Goal: Information Seeking & Learning: Learn about a topic

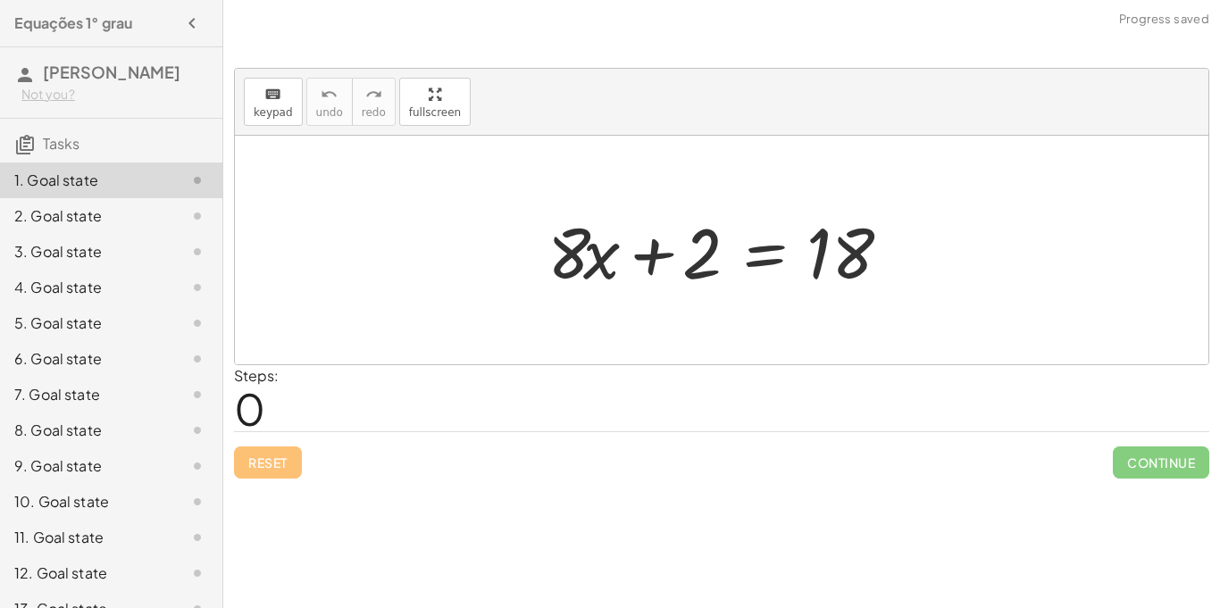
click at [556, 151] on div at bounding box center [722, 250] width 974 height 229
drag, startPoint x: 579, startPoint y: 247, endPoint x: 757, endPoint y: 248, distance: 177.7
click at [757, 248] on div at bounding box center [729, 251] width 380 height 92
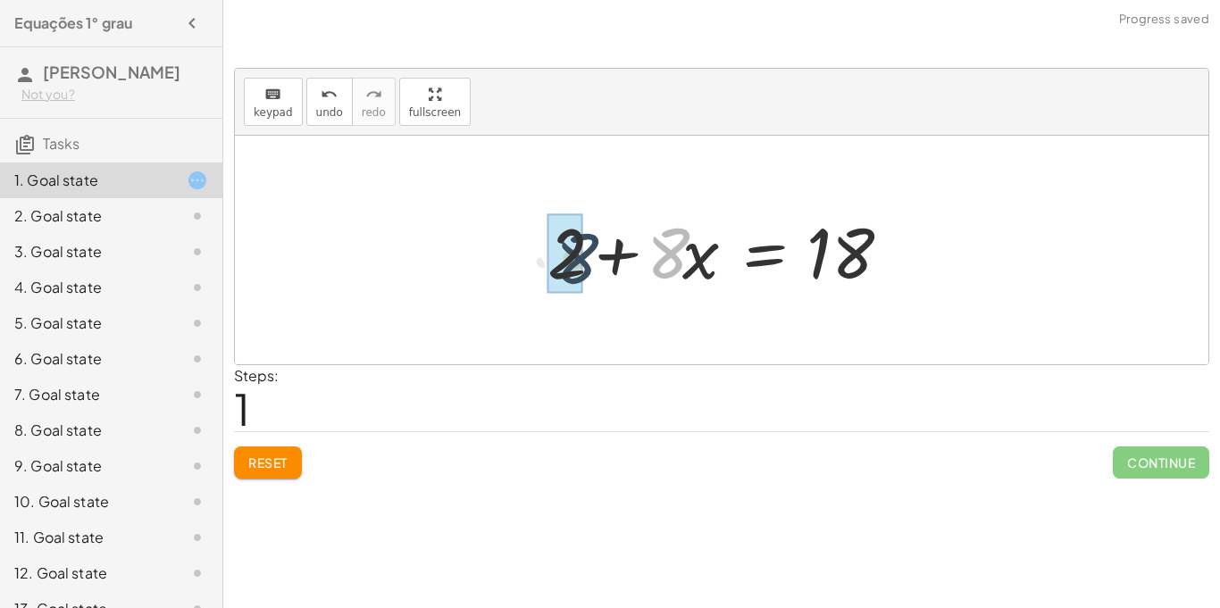
drag, startPoint x: 680, startPoint y: 258, endPoint x: 541, endPoint y: 263, distance: 138.5
click at [541, 263] on div at bounding box center [729, 251] width 380 height 92
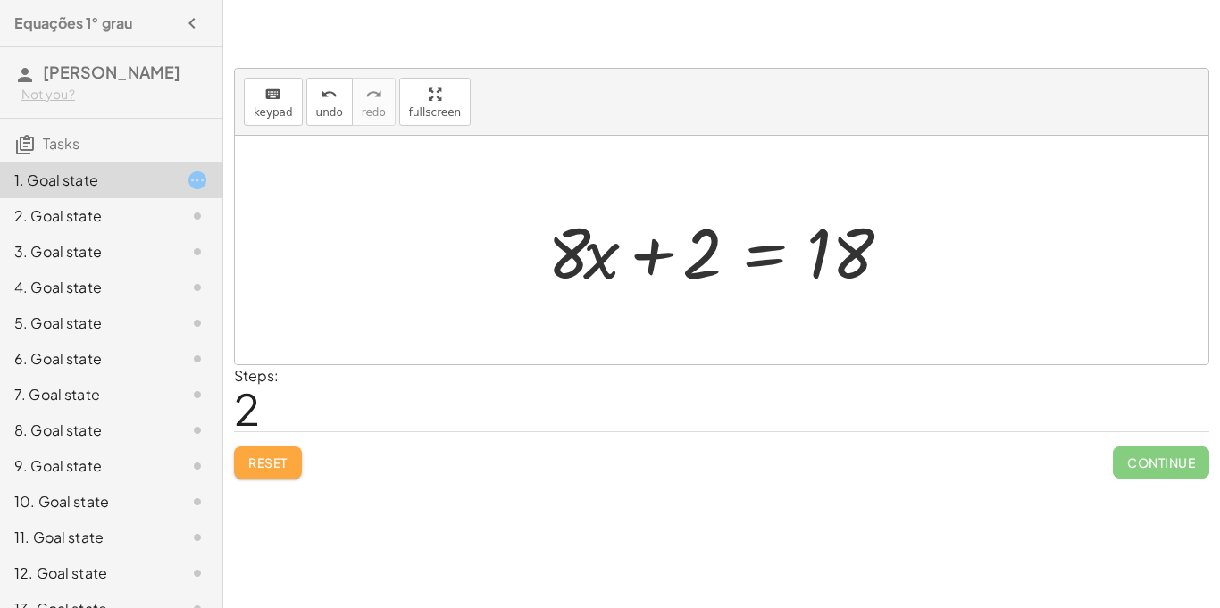
click at [267, 459] on span "Reset" at bounding box center [267, 463] width 39 height 16
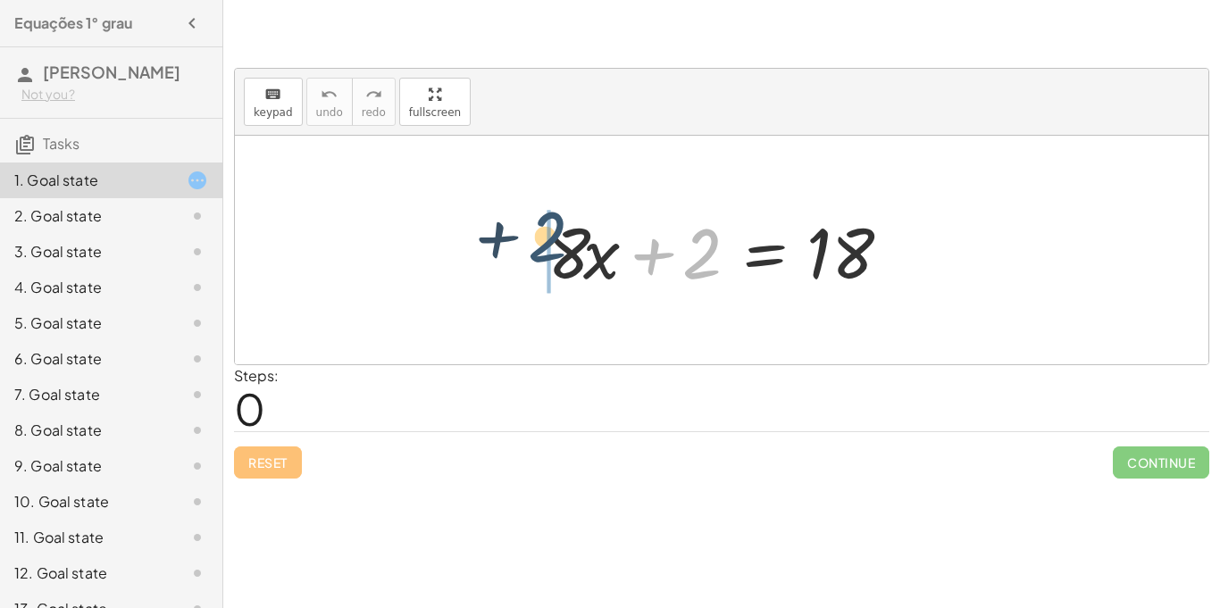
drag, startPoint x: 706, startPoint y: 263, endPoint x: 530, endPoint y: 256, distance: 176.1
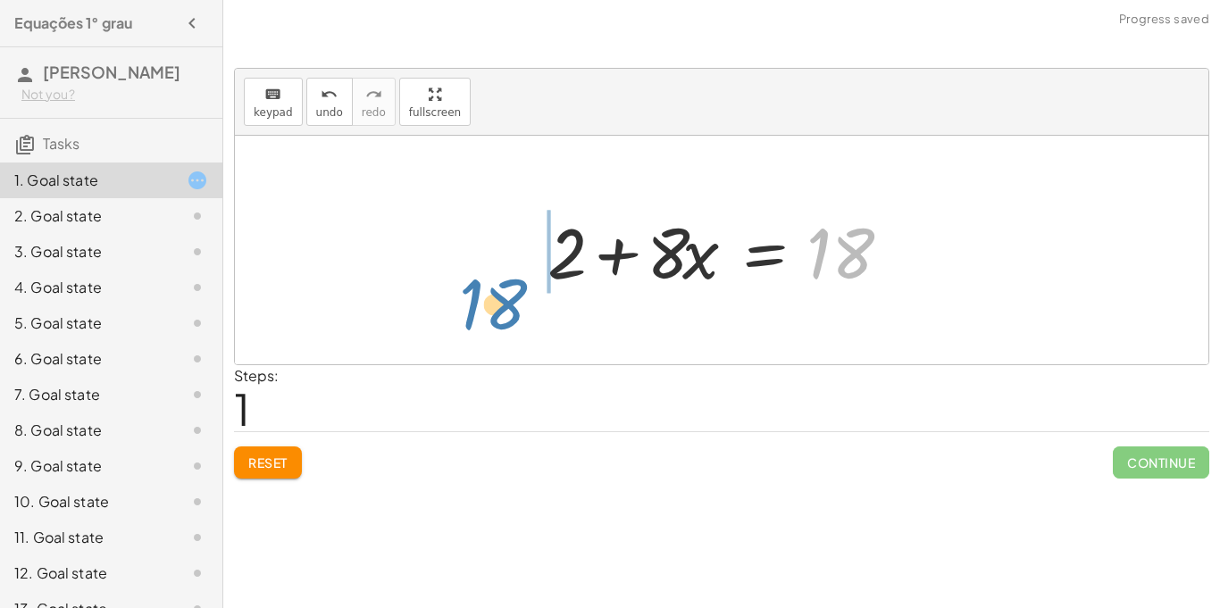
drag, startPoint x: 836, startPoint y: 258, endPoint x: 491, endPoint y: 295, distance: 346.7
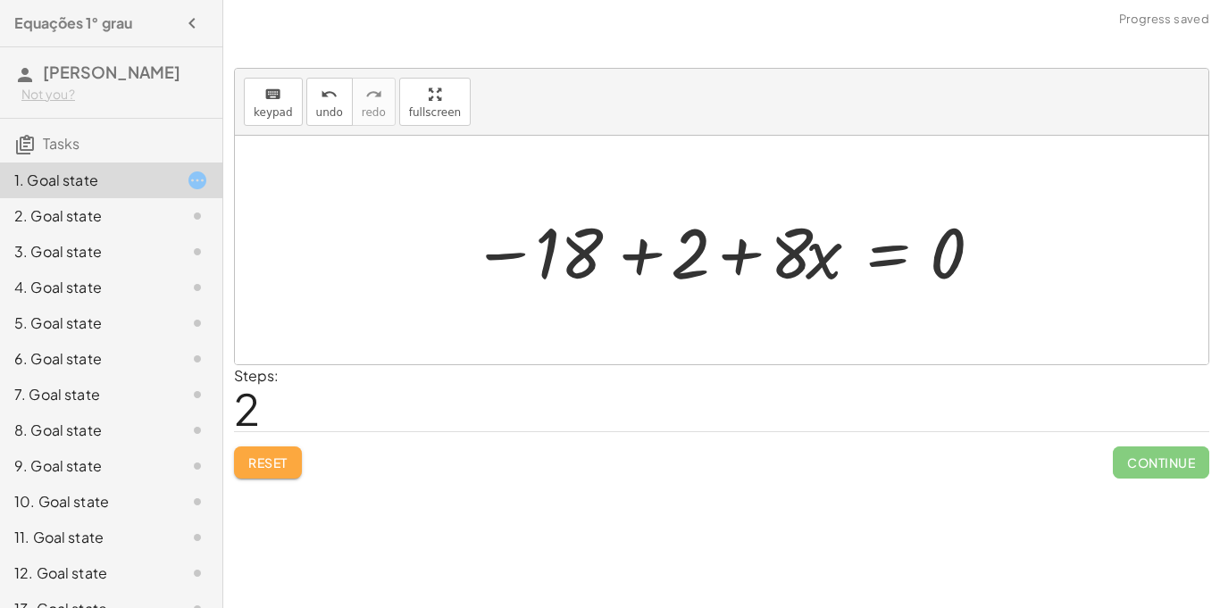
click at [257, 450] on button "Reset" at bounding box center [268, 463] width 68 height 32
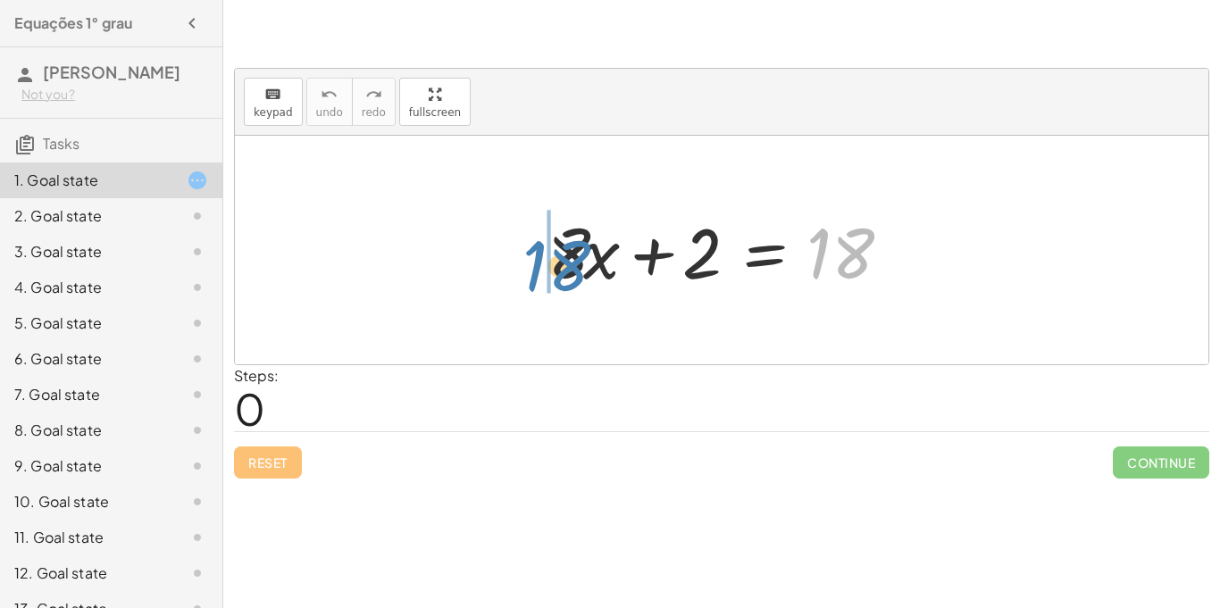
drag, startPoint x: 852, startPoint y: 269, endPoint x: 570, endPoint y: 281, distance: 282.5
click at [570, 281] on div at bounding box center [729, 251] width 380 height 92
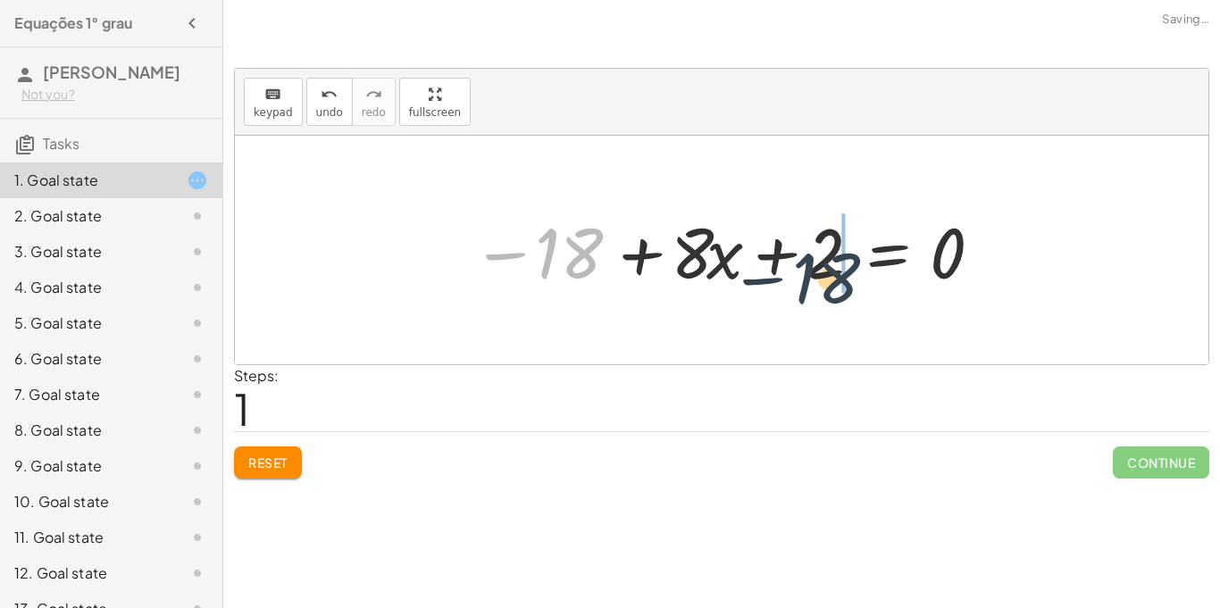
drag, startPoint x: 580, startPoint y: 251, endPoint x: 928, endPoint y: 277, distance: 349.3
click at [928, 277] on div at bounding box center [728, 251] width 531 height 92
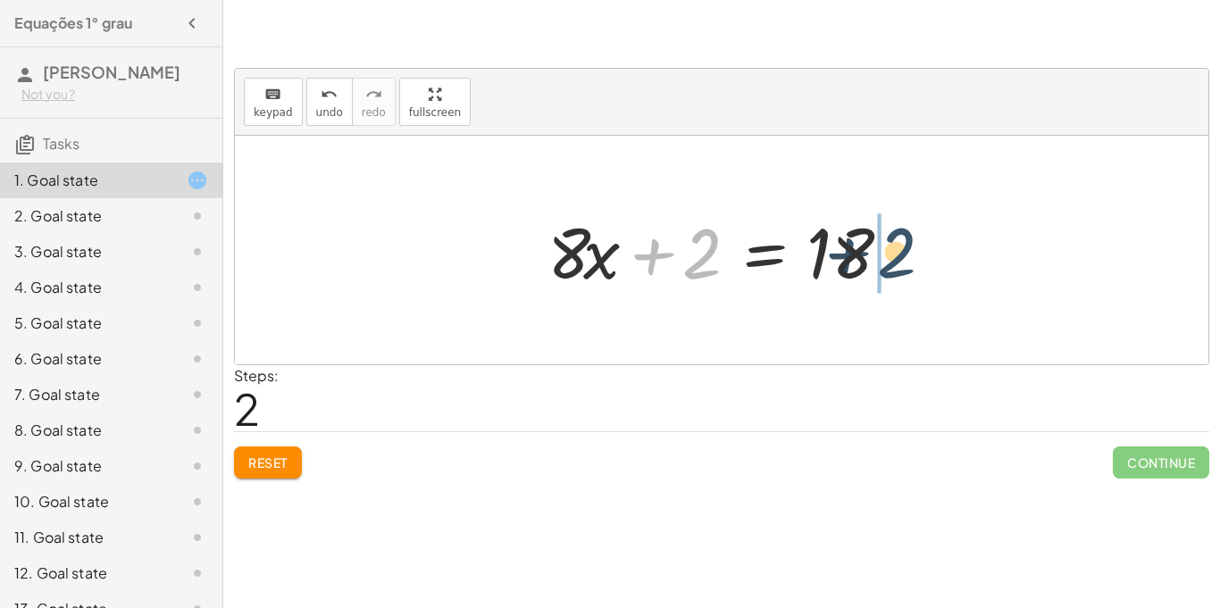
drag, startPoint x: 692, startPoint y: 261, endPoint x: 908, endPoint y: 261, distance: 216.1
click at [908, 261] on div at bounding box center [729, 251] width 380 height 92
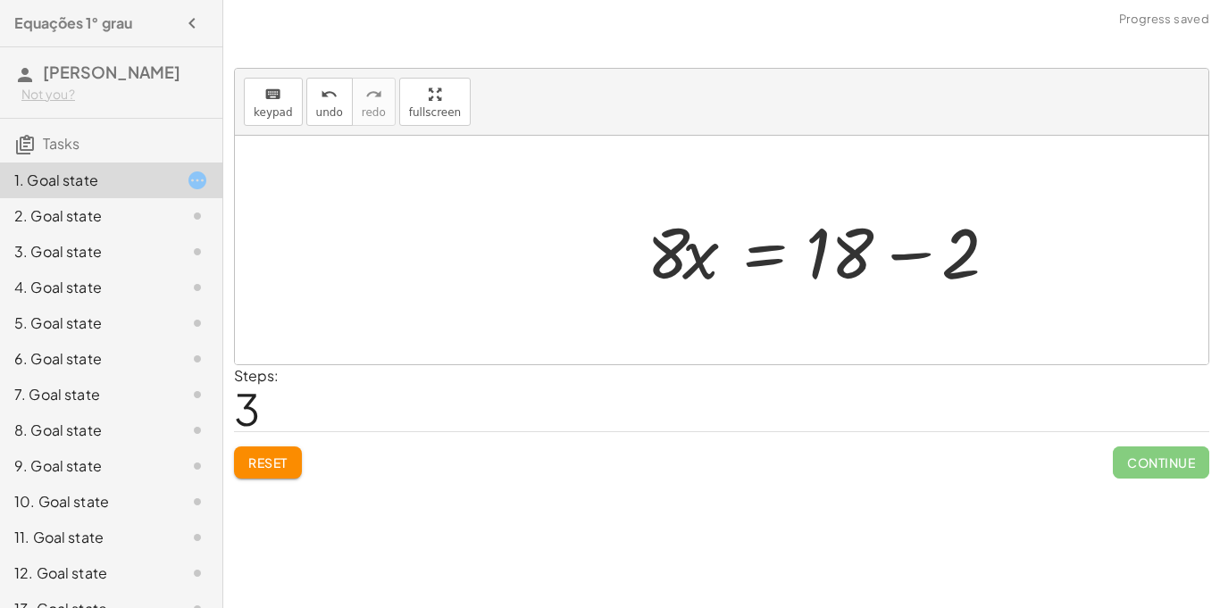
click at [886, 255] on div at bounding box center [828, 251] width 380 height 92
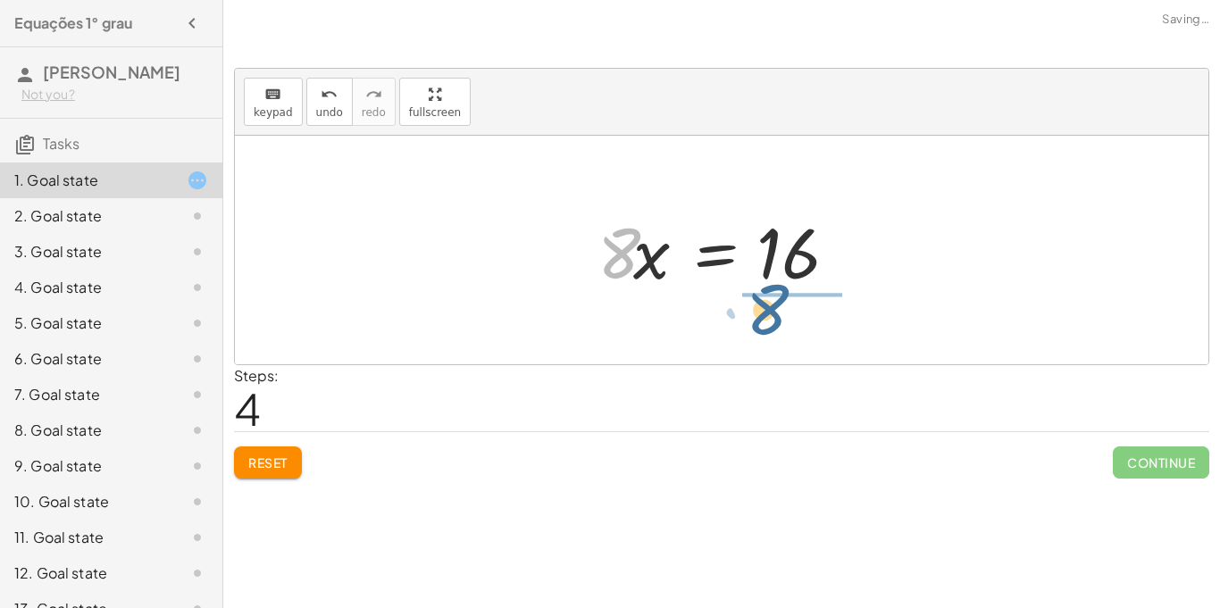
drag, startPoint x: 608, startPoint y: 250, endPoint x: 773, endPoint y: 291, distance: 170.3
click at [773, 291] on div at bounding box center [729, 251] width 280 height 92
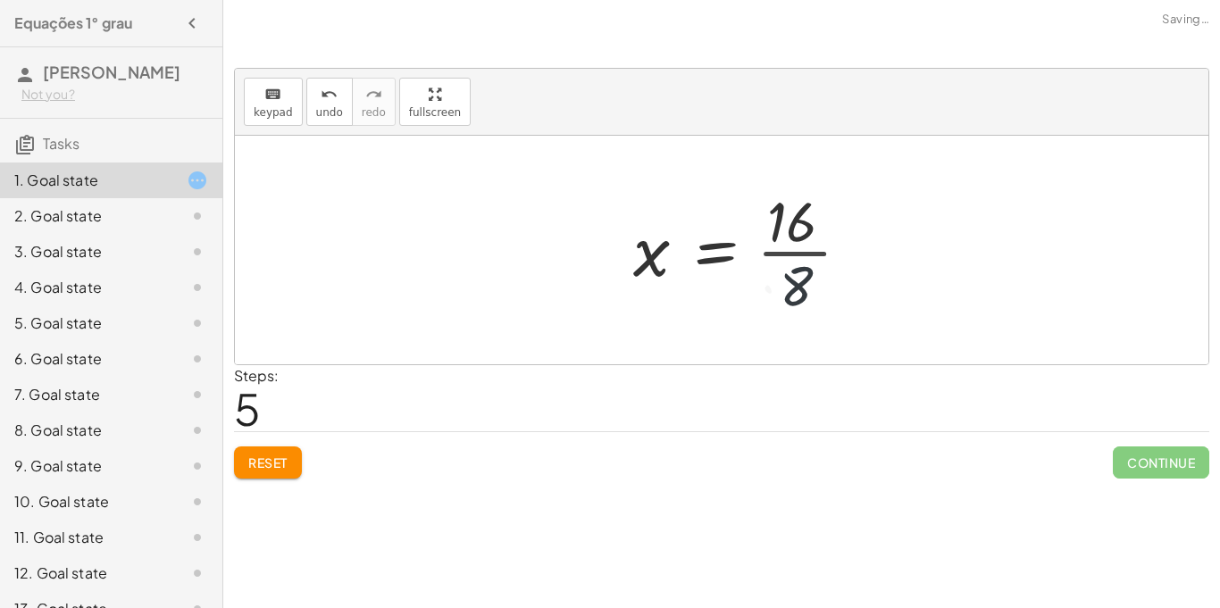
click at [781, 248] on div at bounding box center [748, 250] width 249 height 138
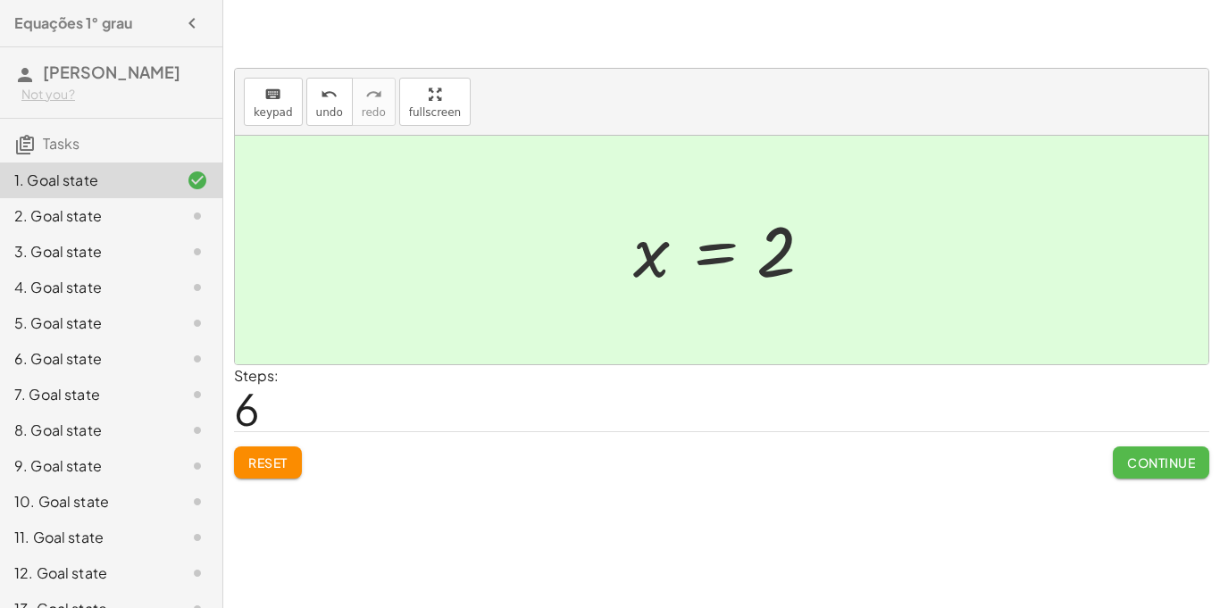
click at [1186, 447] on button "Continue" at bounding box center [1161, 463] width 96 height 32
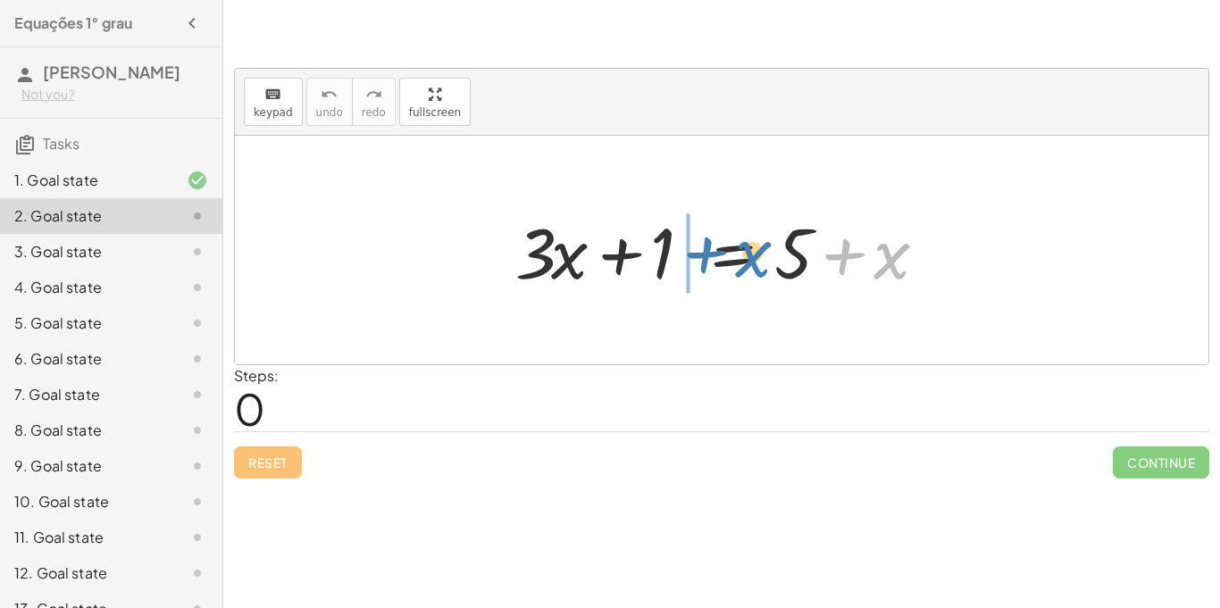
drag, startPoint x: 851, startPoint y: 256, endPoint x: 646, endPoint y: 264, distance: 205.6
click at [646, 264] on div at bounding box center [727, 251] width 443 height 92
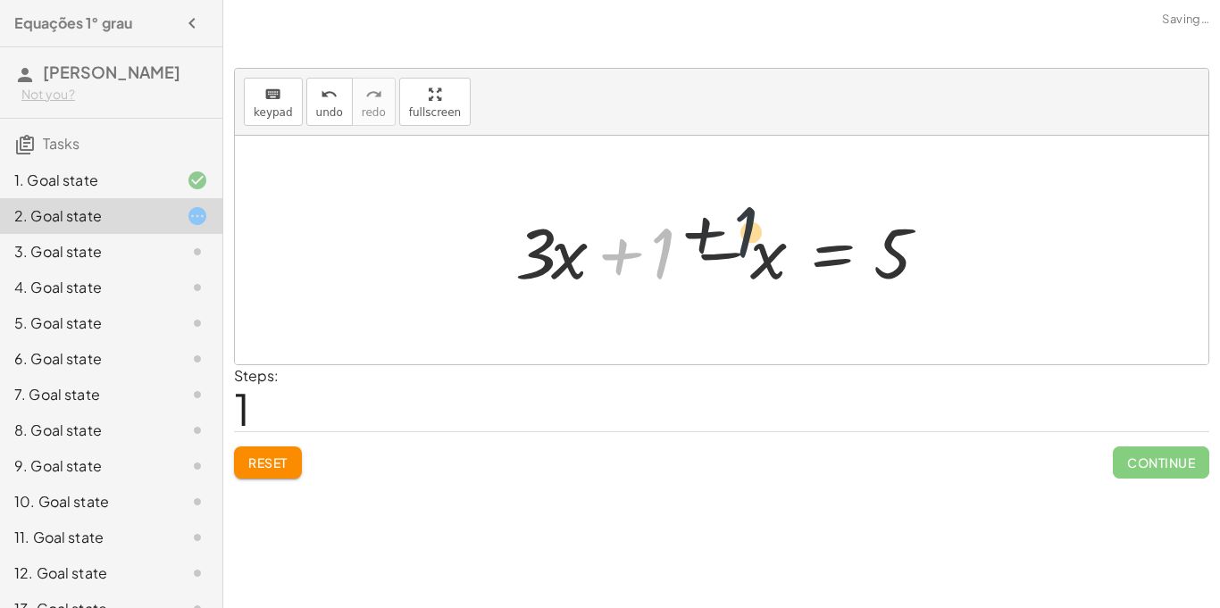
drag, startPoint x: 646, startPoint y: 264, endPoint x: 750, endPoint y: 239, distance: 107.5
click at [750, 239] on div at bounding box center [727, 251] width 443 height 92
click at [279, 463] on span "Reset" at bounding box center [267, 463] width 39 height 16
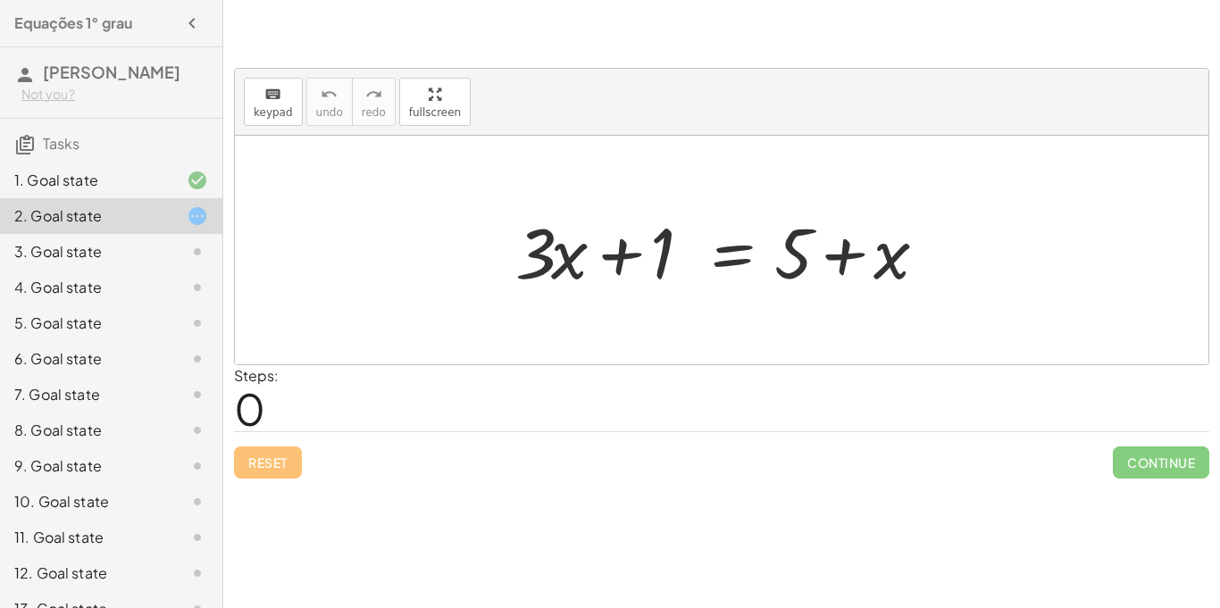
click at [839, 245] on div at bounding box center [727, 251] width 443 height 92
click at [622, 254] on div at bounding box center [727, 251] width 443 height 92
click at [581, 262] on div at bounding box center [727, 251] width 443 height 92
click at [577, 263] on div at bounding box center [727, 251] width 443 height 92
click at [571, 263] on div at bounding box center [727, 251] width 443 height 92
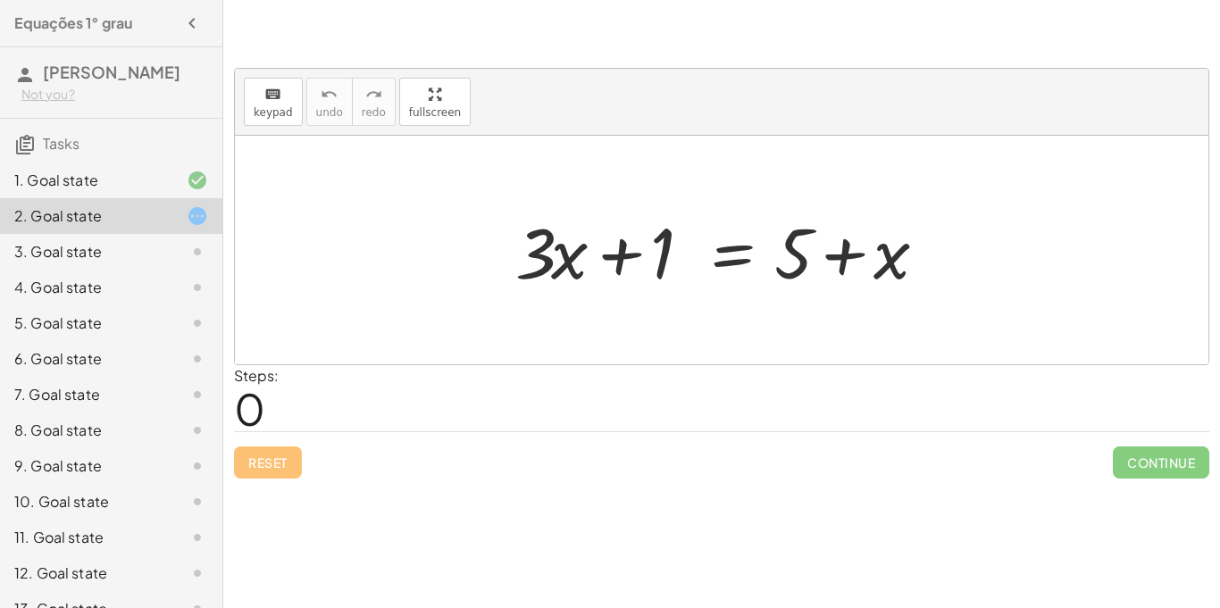
click at [897, 270] on div at bounding box center [727, 251] width 443 height 92
drag, startPoint x: 894, startPoint y: 271, endPoint x: 721, endPoint y: 276, distance: 173.4
click at [721, 276] on div at bounding box center [727, 251] width 443 height 92
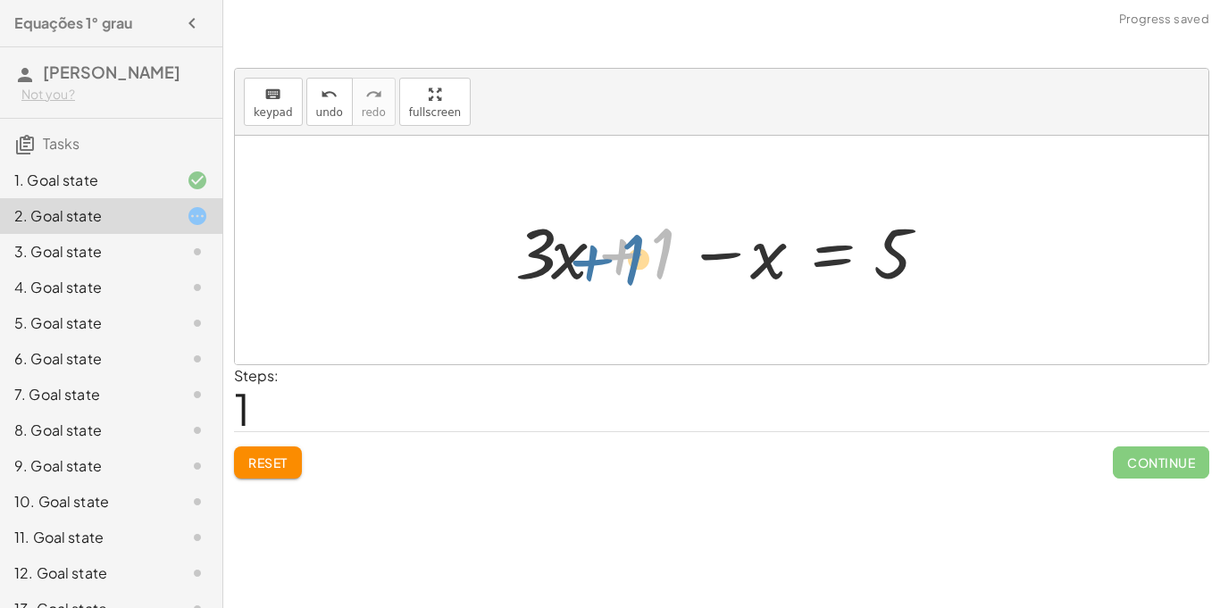
drag, startPoint x: 647, startPoint y: 257, endPoint x: 607, endPoint y: 264, distance: 39.9
click at [607, 264] on div at bounding box center [727, 251] width 443 height 92
drag, startPoint x: 732, startPoint y: 264, endPoint x: 821, endPoint y: 250, distance: 89.6
click at [821, 250] on div at bounding box center [727, 251] width 443 height 92
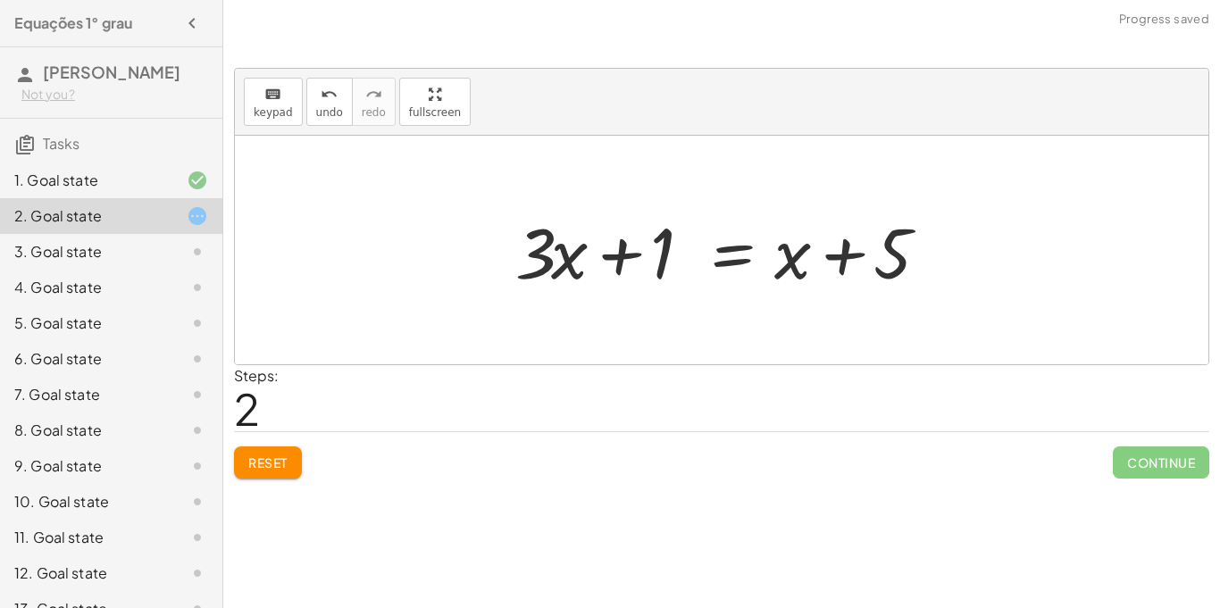
click at [280, 462] on span "Reset" at bounding box center [267, 463] width 39 height 16
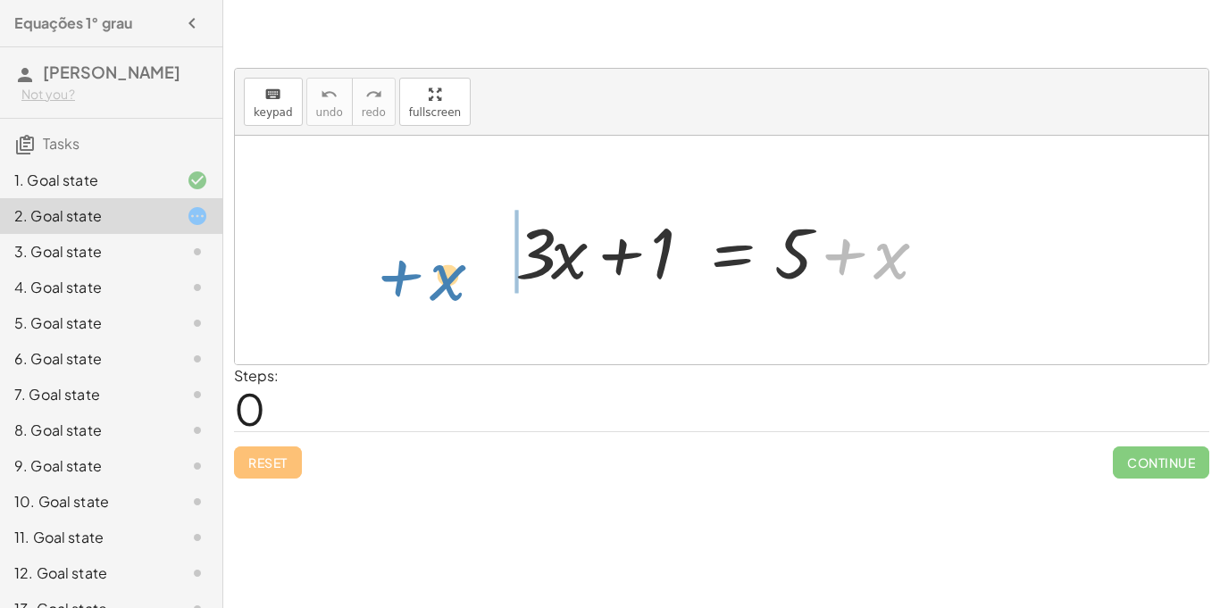
drag, startPoint x: 880, startPoint y: 277, endPoint x: 440, endPoint y: 298, distance: 440.0
click at [440, 298] on div "+ x + · 3 · x + 1 = + 5 + x" at bounding box center [722, 250] width 974 height 229
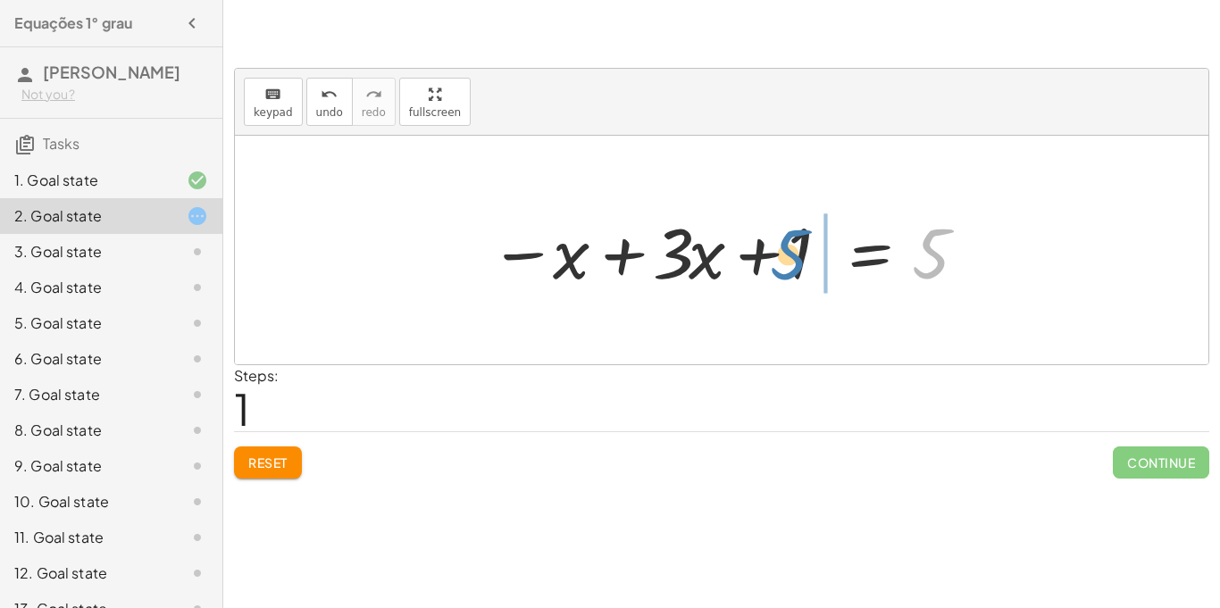
drag, startPoint x: 916, startPoint y: 262, endPoint x: 776, endPoint y: 262, distance: 140.2
click at [776, 262] on div at bounding box center [728, 251] width 495 height 92
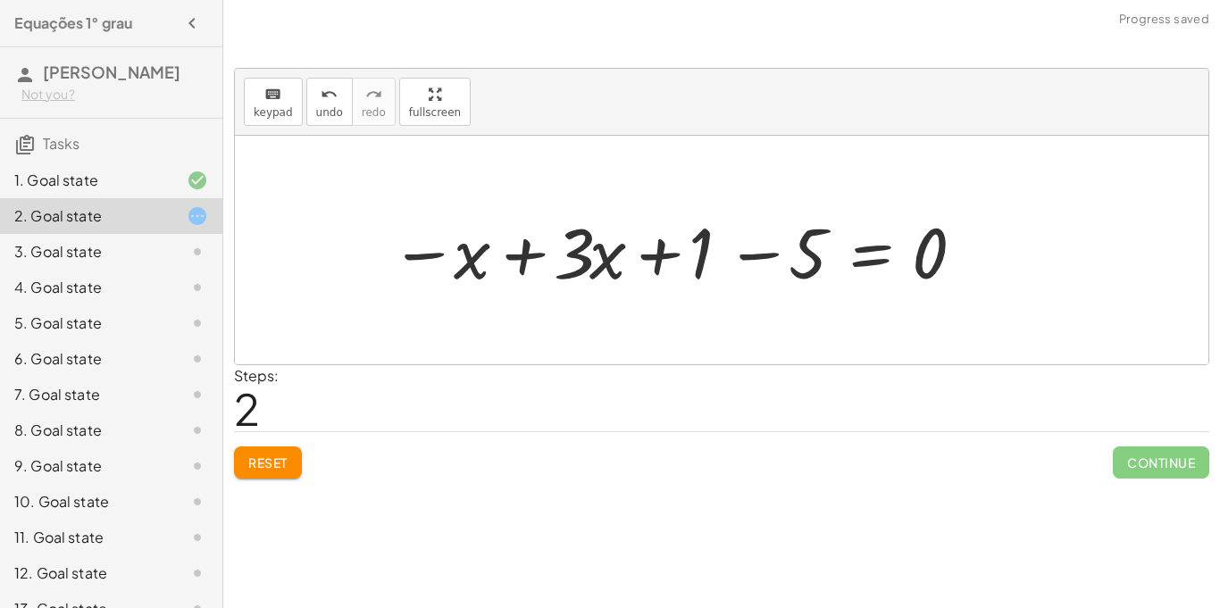
click at [808, 246] on div at bounding box center [678, 251] width 595 height 92
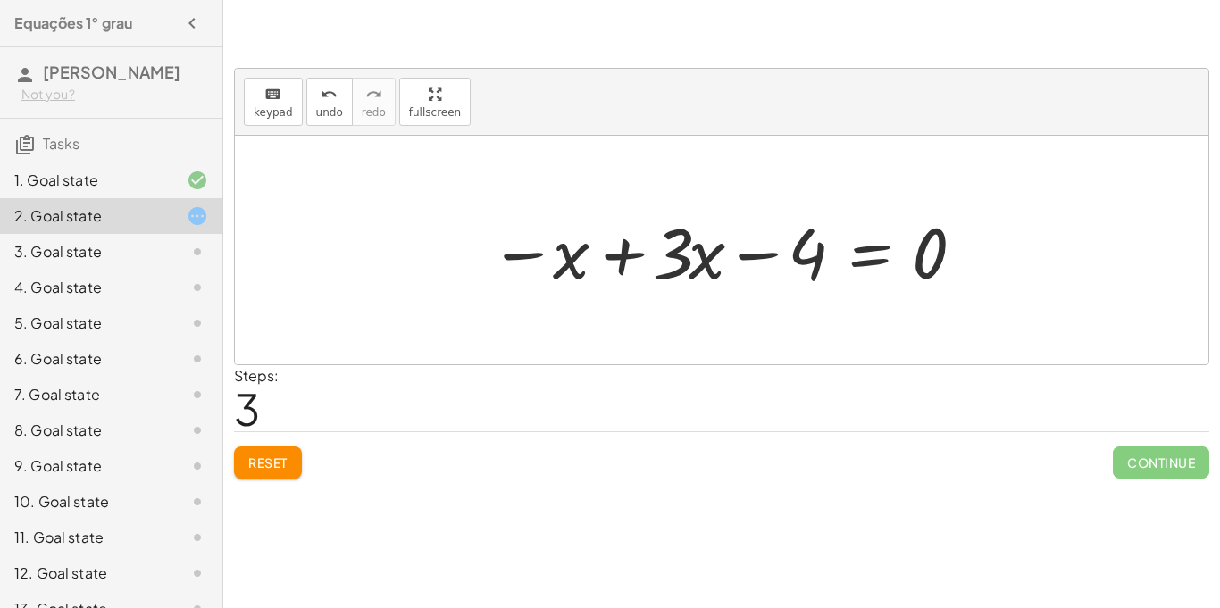
click at [264, 464] on span "Reset" at bounding box center [267, 463] width 39 height 16
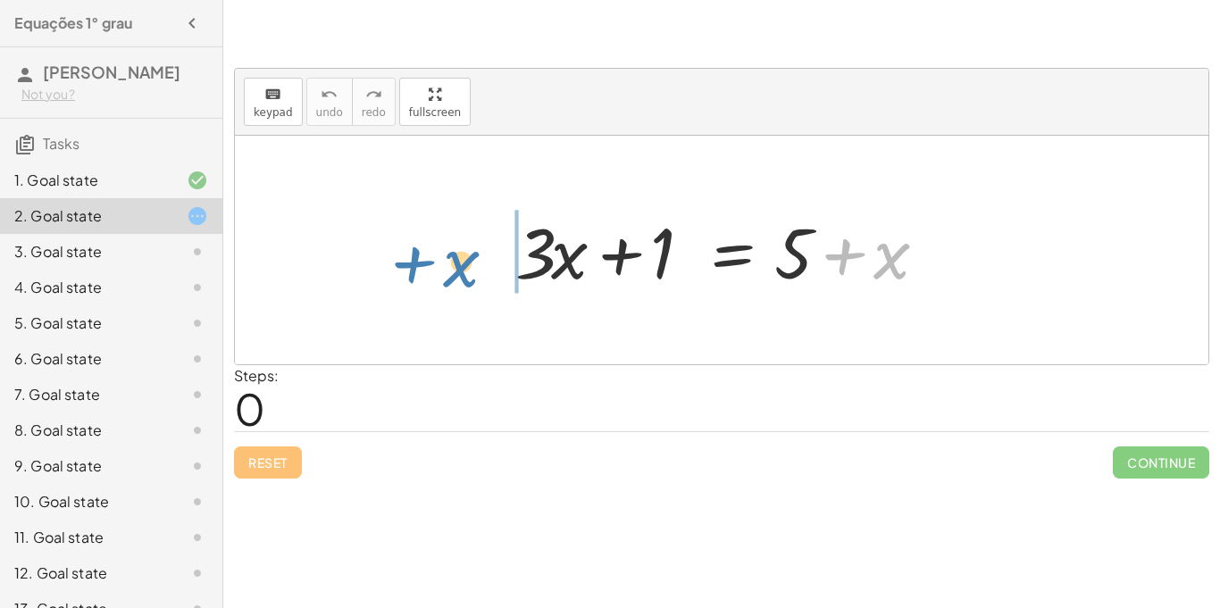
drag, startPoint x: 886, startPoint y: 264, endPoint x: 445, endPoint y: 272, distance: 441.3
click at [445, 272] on div "+ x + · 3 · x + 1 = + 5 + x" at bounding box center [722, 250] width 974 height 229
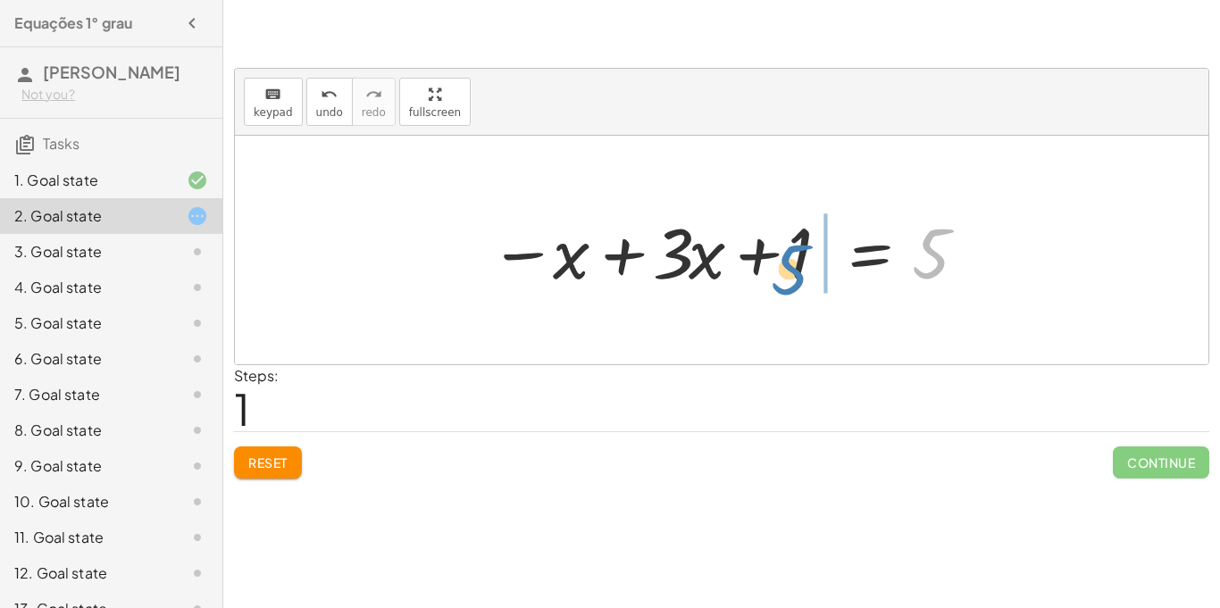
drag, startPoint x: 948, startPoint y: 251, endPoint x: 805, endPoint y: 266, distance: 143.7
click at [805, 266] on div at bounding box center [728, 251] width 495 height 92
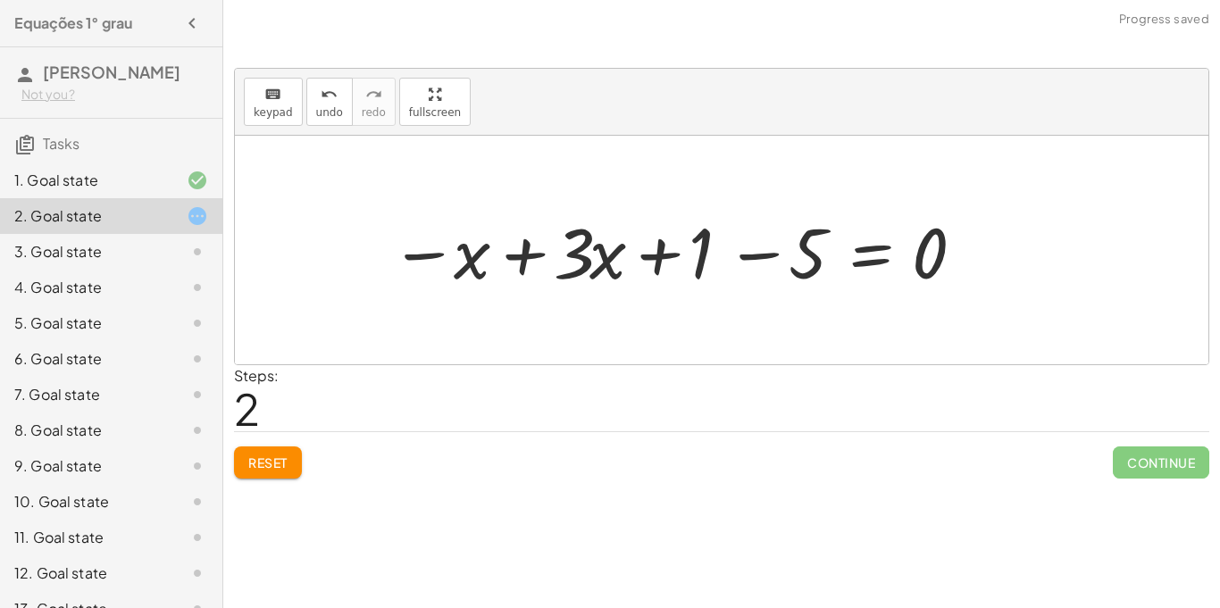
click at [272, 455] on span "Reset" at bounding box center [267, 463] width 39 height 16
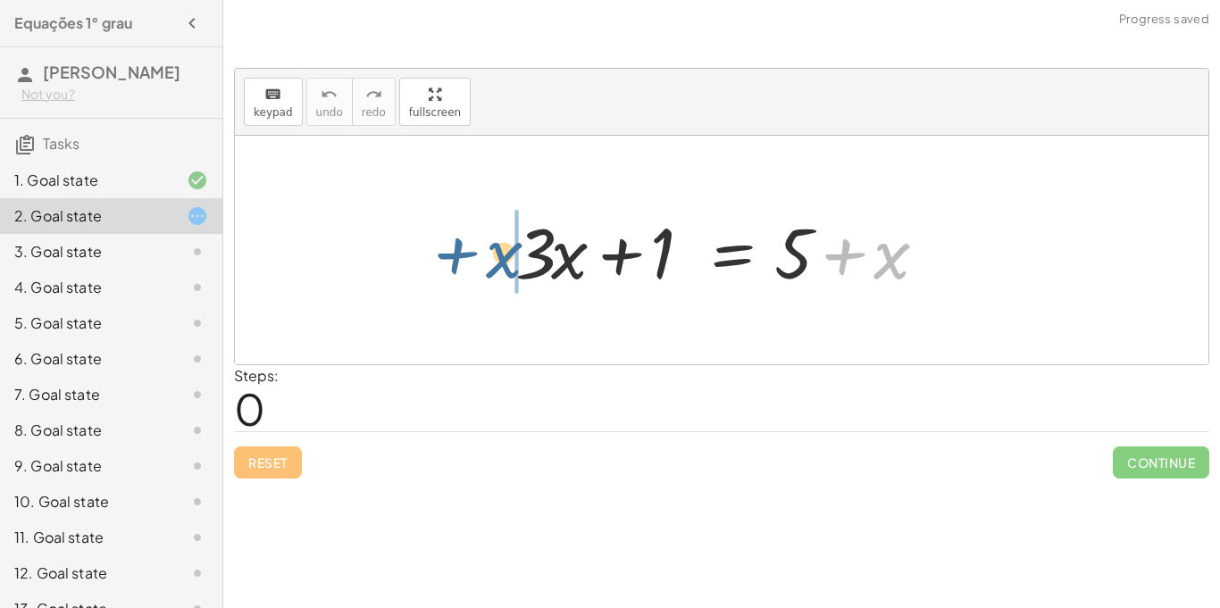
drag, startPoint x: 899, startPoint y: 263, endPoint x: 517, endPoint y: 266, distance: 382.3
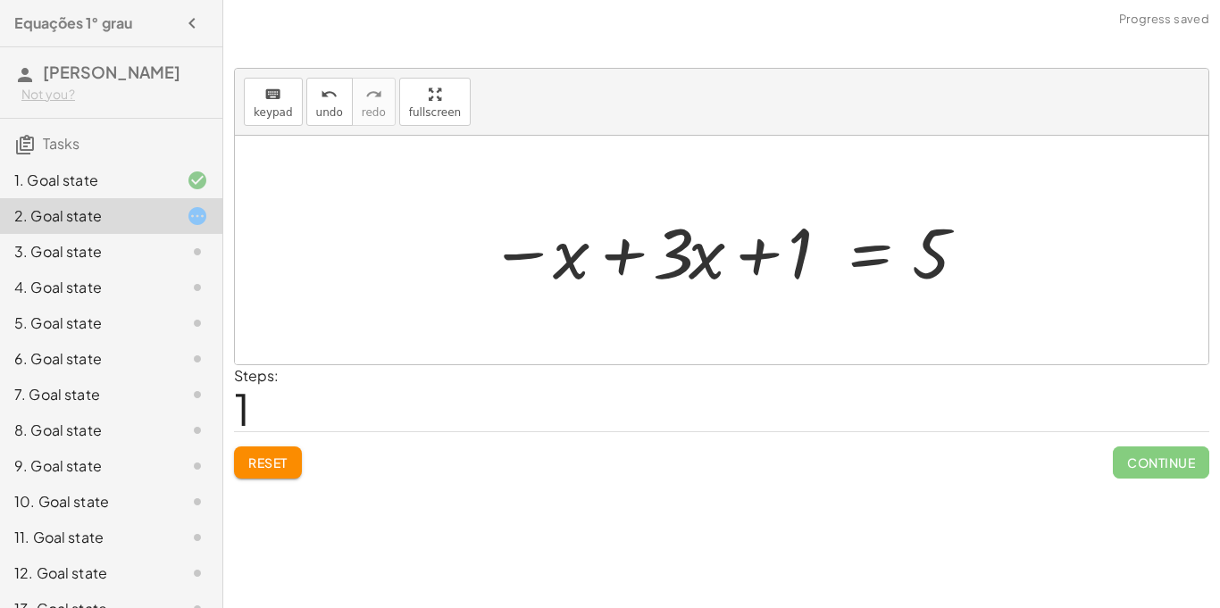
click at [926, 258] on div at bounding box center [728, 251] width 495 height 92
click at [765, 244] on div at bounding box center [728, 251] width 495 height 92
click at [679, 258] on div at bounding box center [728, 251] width 495 height 92
click at [940, 258] on div at bounding box center [728, 251] width 495 height 92
drag, startPoint x: 940, startPoint y: 258, endPoint x: 693, endPoint y: 252, distance: 247.5
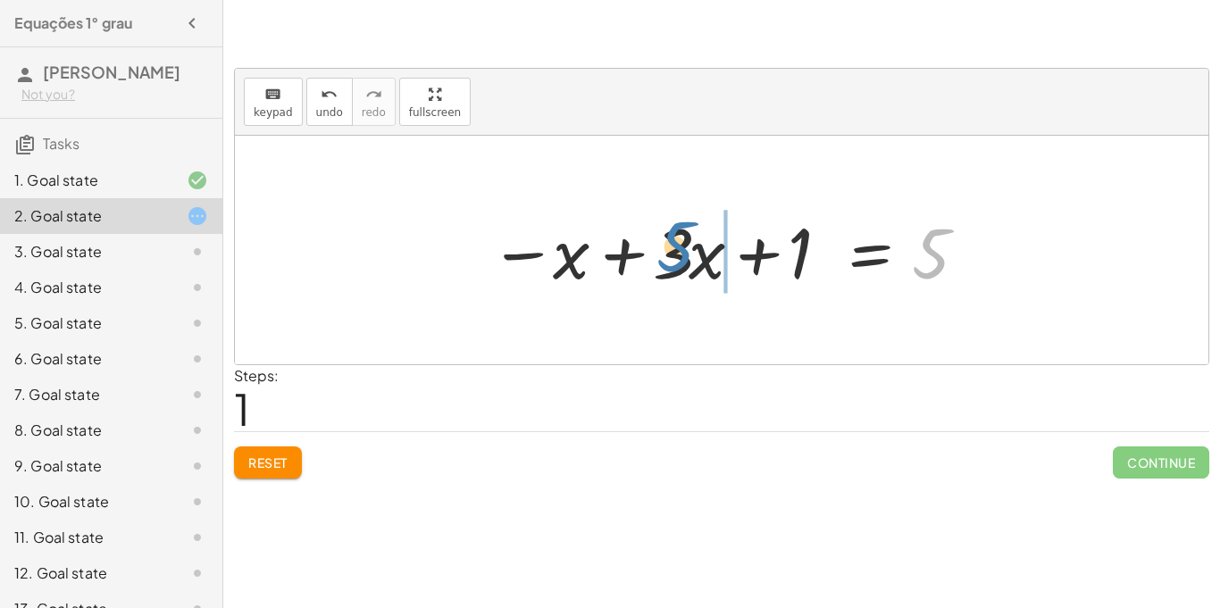
click at [693, 252] on div at bounding box center [728, 251] width 495 height 92
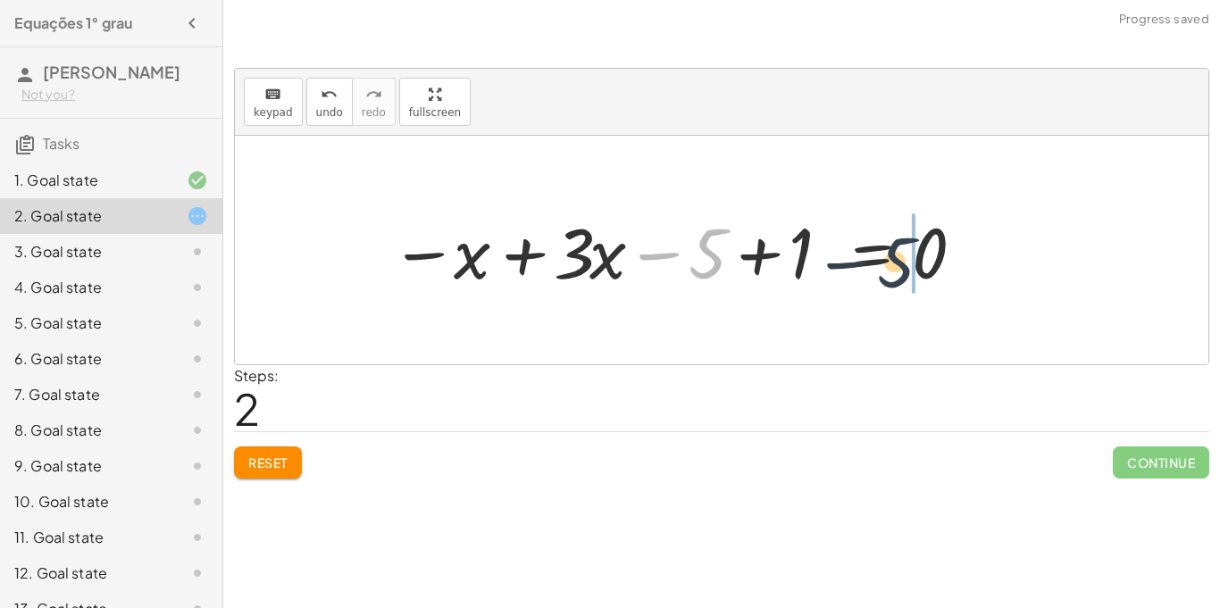
drag, startPoint x: 709, startPoint y: 253, endPoint x: 954, endPoint y: 257, distance: 244.8
click at [954, 257] on div at bounding box center [678, 251] width 595 height 92
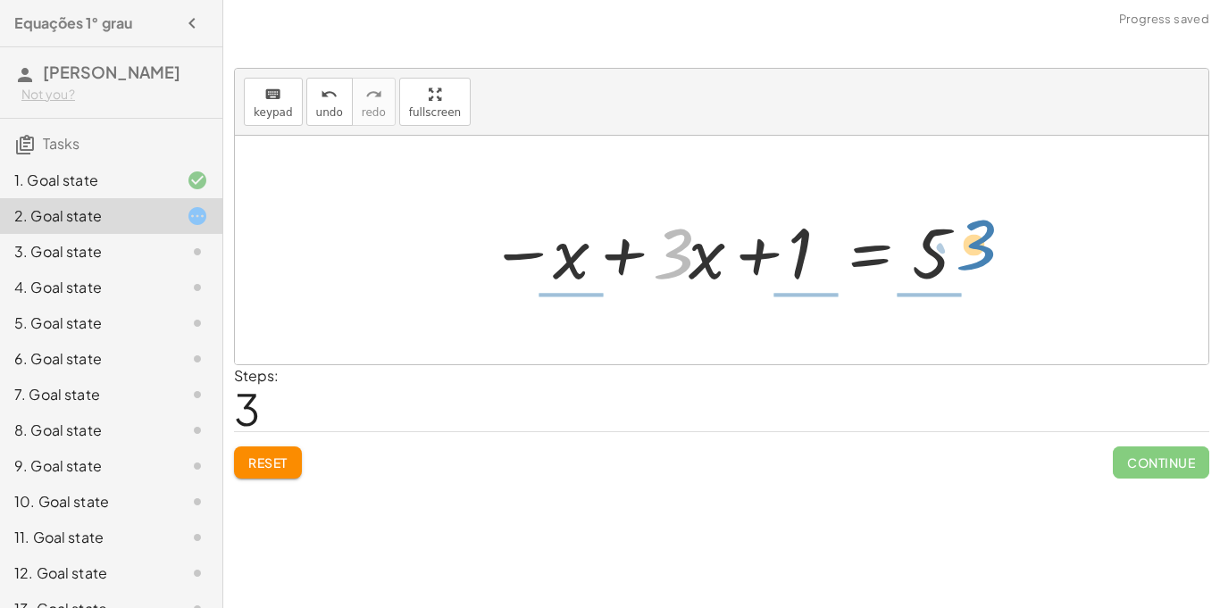
drag, startPoint x: 687, startPoint y: 255, endPoint x: 988, endPoint y: 246, distance: 301.1
click at [988, 246] on div "+ · 3 · x + 1 = + 5 + x − x + · 3 · x + 1 = 5 − x + · 3 · x − 5 + 1 = 0 − x + ·…" at bounding box center [722, 250] width 974 height 229
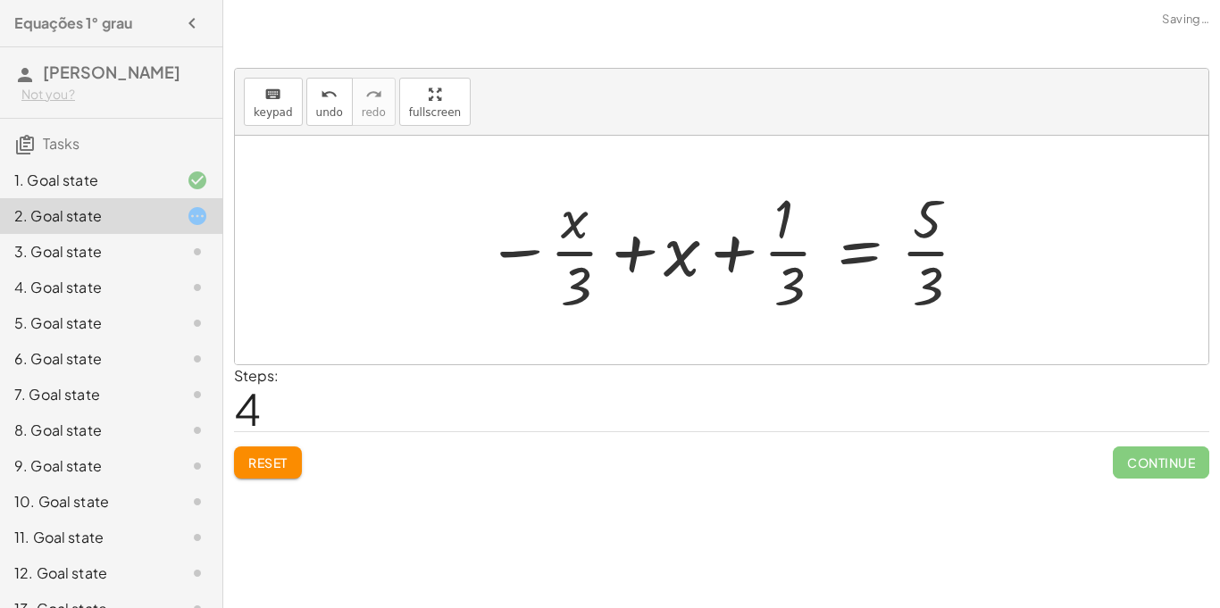
click at [272, 456] on span "Reset" at bounding box center [267, 463] width 39 height 16
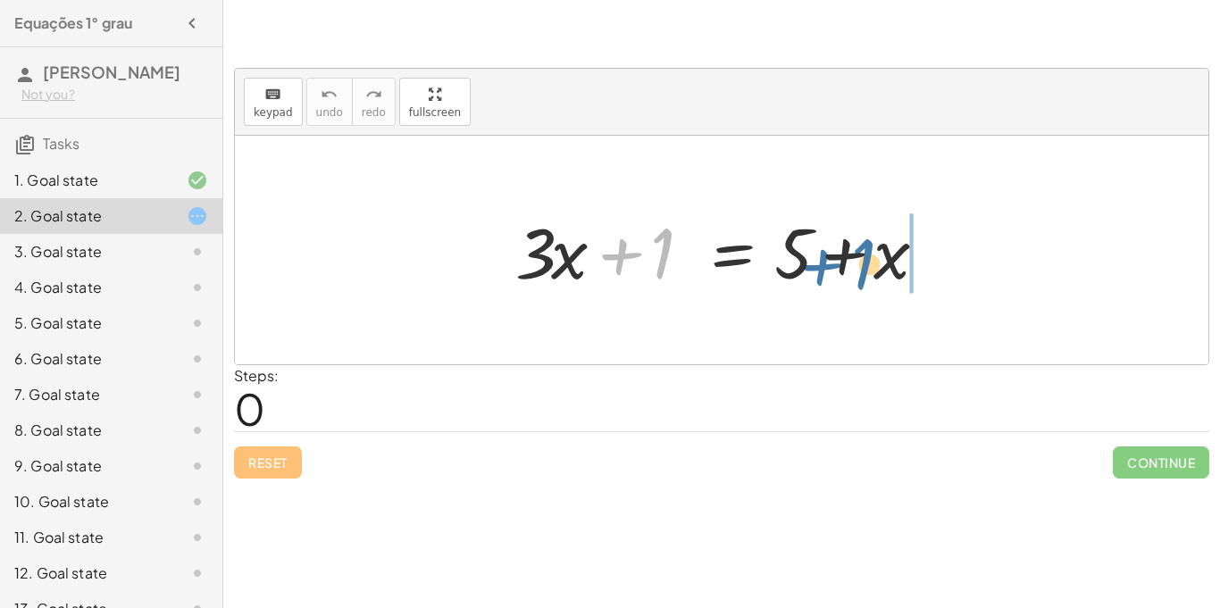
drag, startPoint x: 619, startPoint y: 258, endPoint x: 833, endPoint y: 260, distance: 214.4
click at [833, 260] on div at bounding box center [727, 251] width 443 height 92
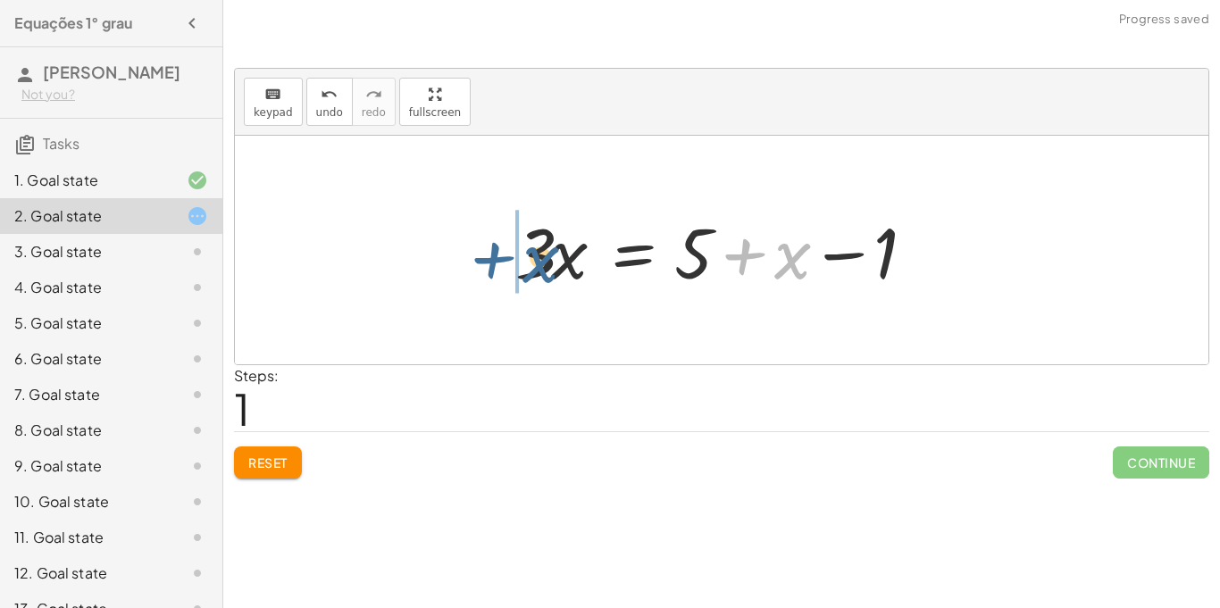
drag, startPoint x: 798, startPoint y: 264, endPoint x: 535, endPoint y: 269, distance: 262.6
click at [535, 269] on div at bounding box center [727, 251] width 443 height 92
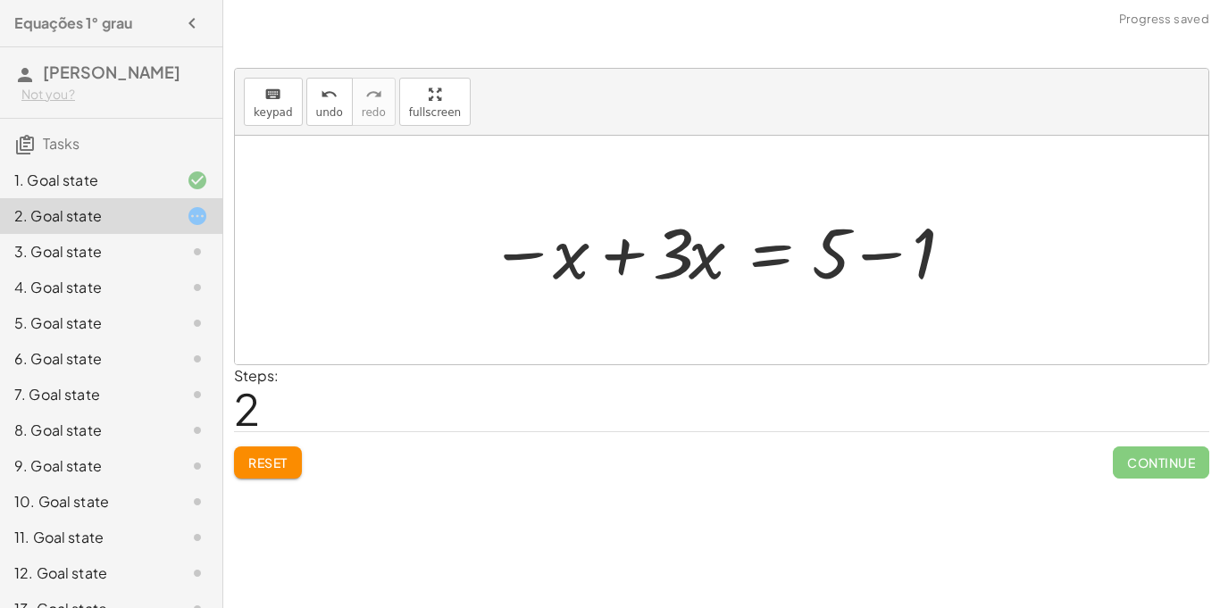
click at [620, 255] on div at bounding box center [728, 251] width 495 height 92
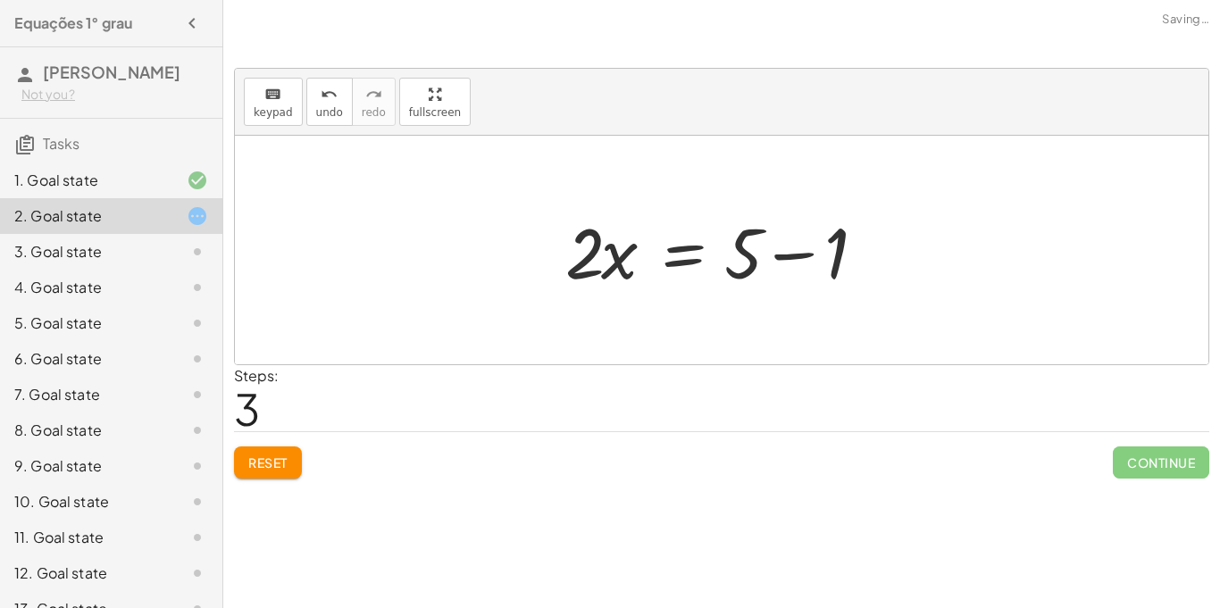
click at [766, 247] on div at bounding box center [728, 251] width 344 height 92
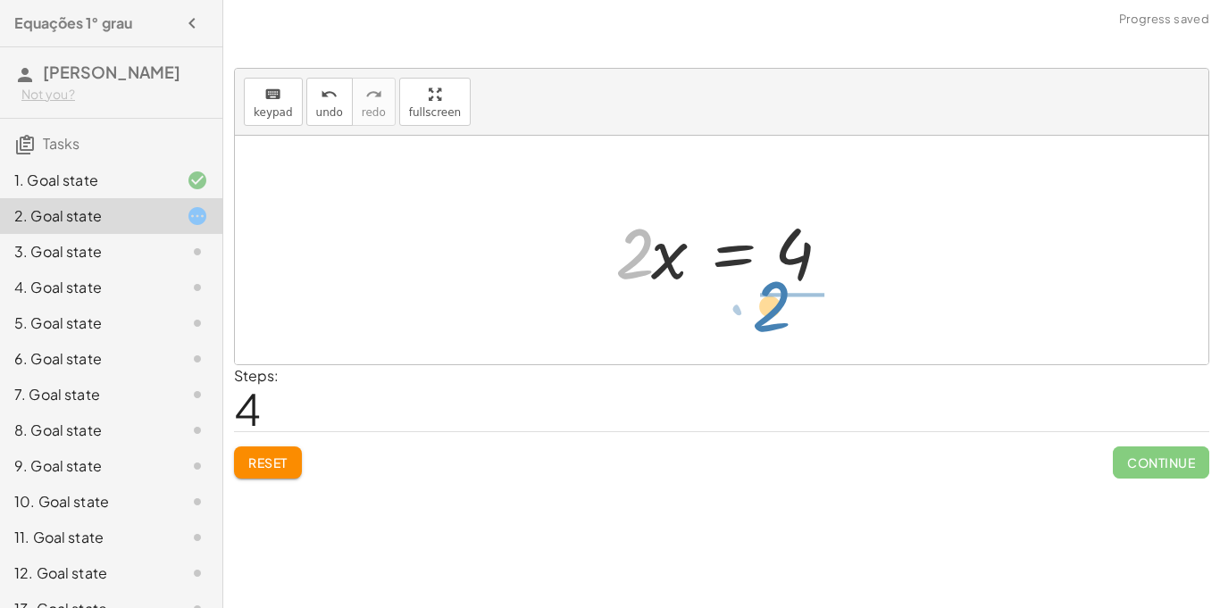
drag, startPoint x: 621, startPoint y: 261, endPoint x: 759, endPoint y: 313, distance: 147.8
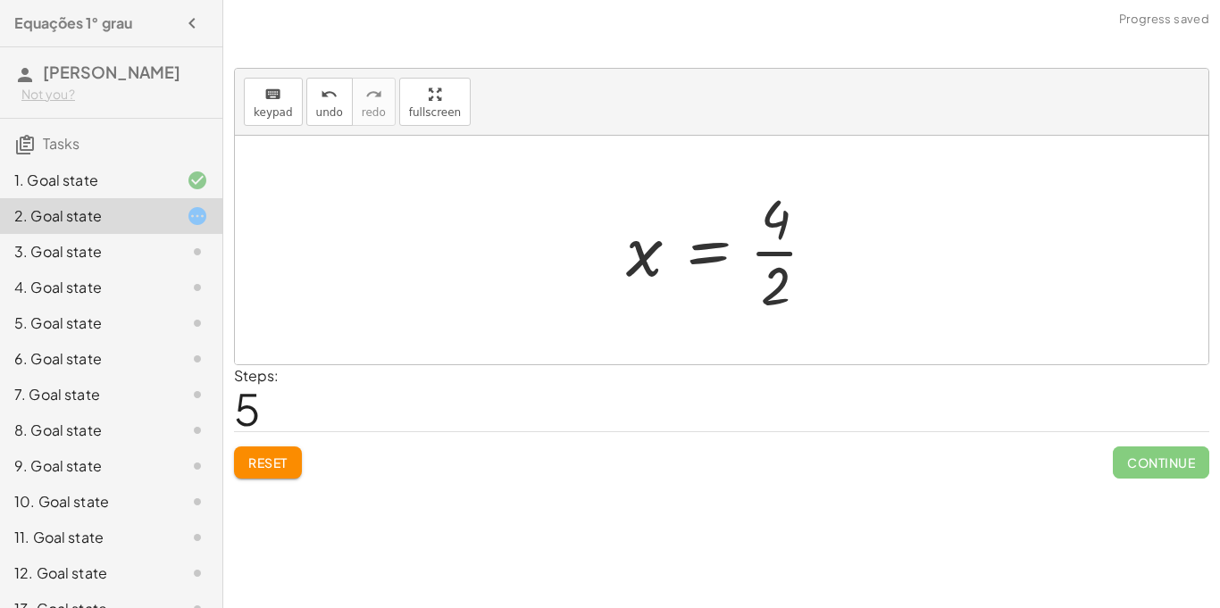
click at [778, 262] on div at bounding box center [728, 250] width 222 height 138
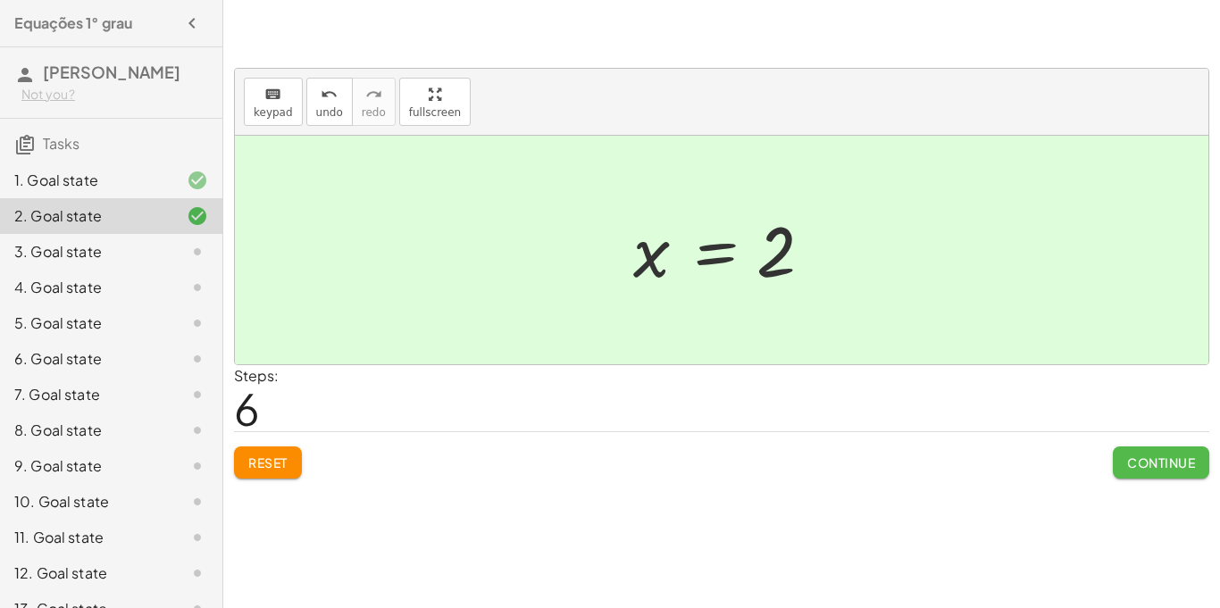
click at [1131, 468] on span "Continue" at bounding box center [1161, 463] width 68 height 16
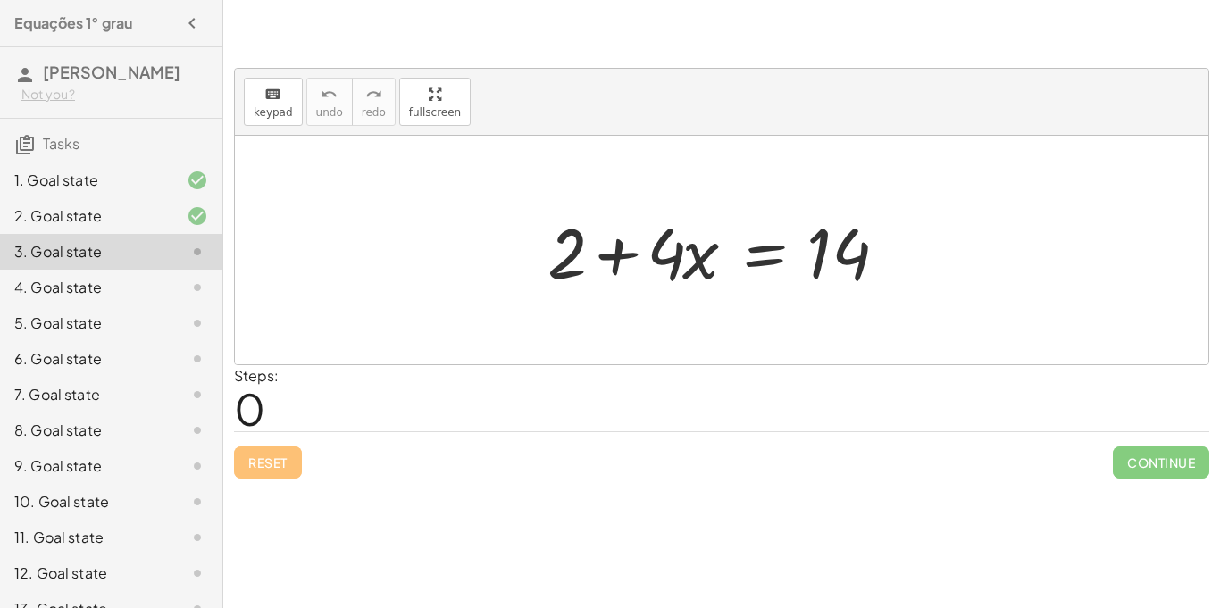
scroll to position [276, 0]
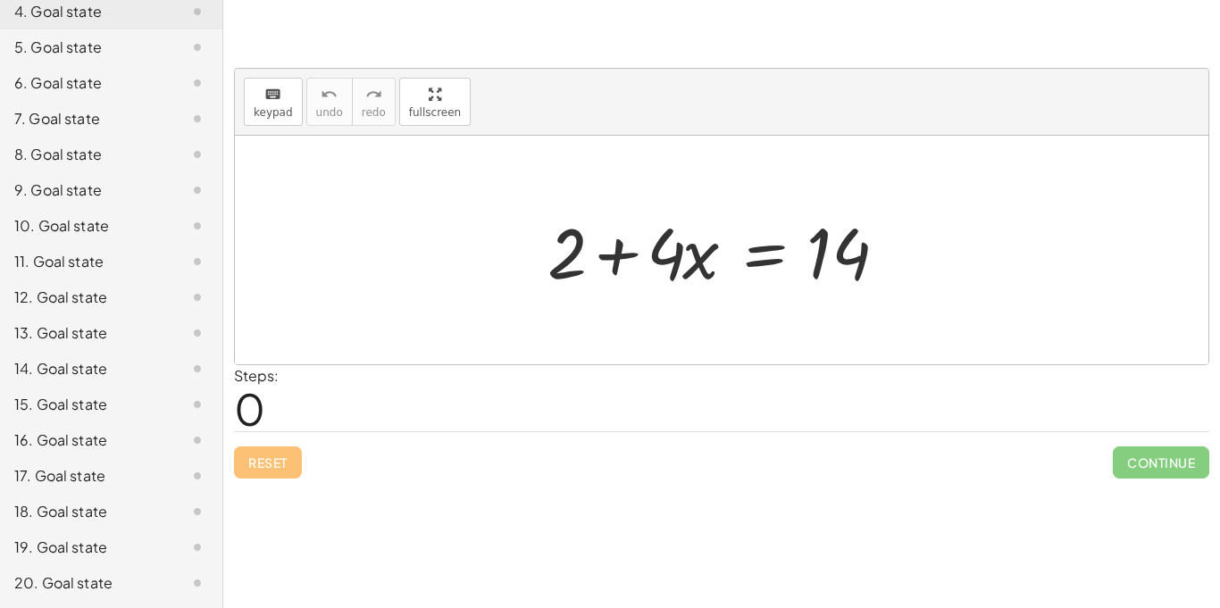
click at [67, 581] on div "20. Goal state" at bounding box center [86, 583] width 144 height 21
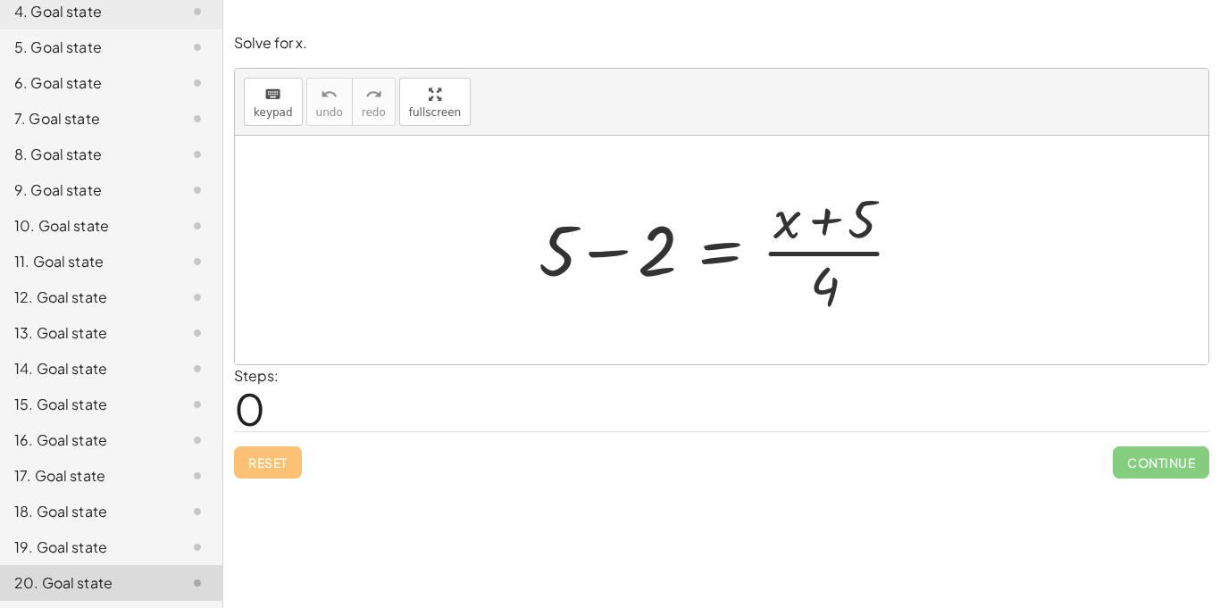
scroll to position [0, 0]
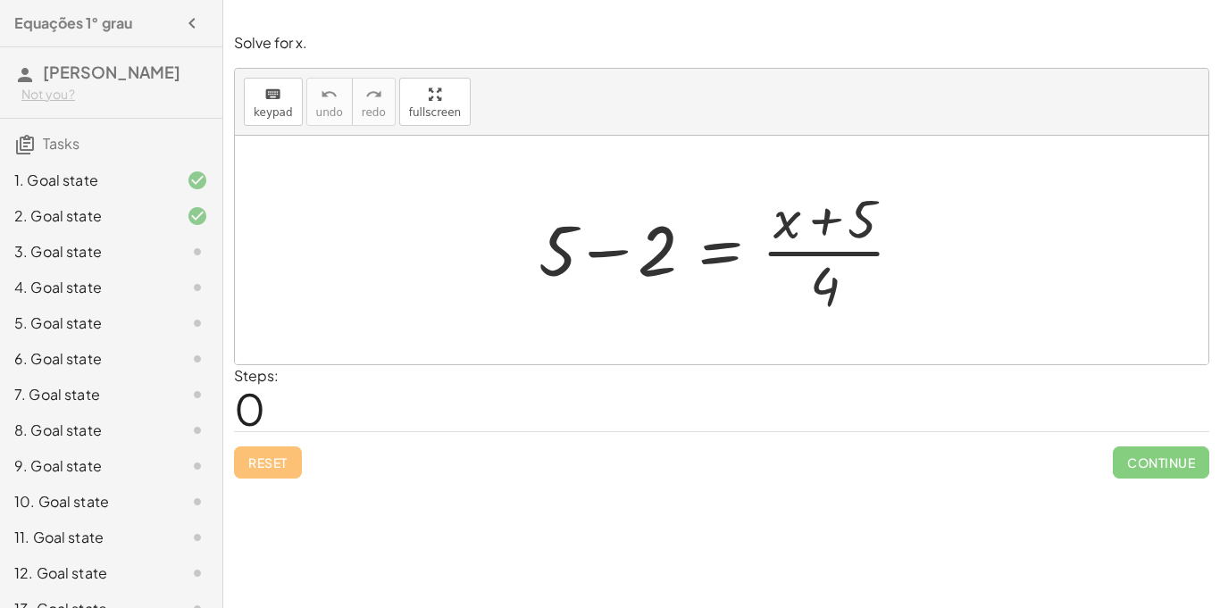
click at [38, 257] on div "3. Goal state" at bounding box center [86, 251] width 144 height 21
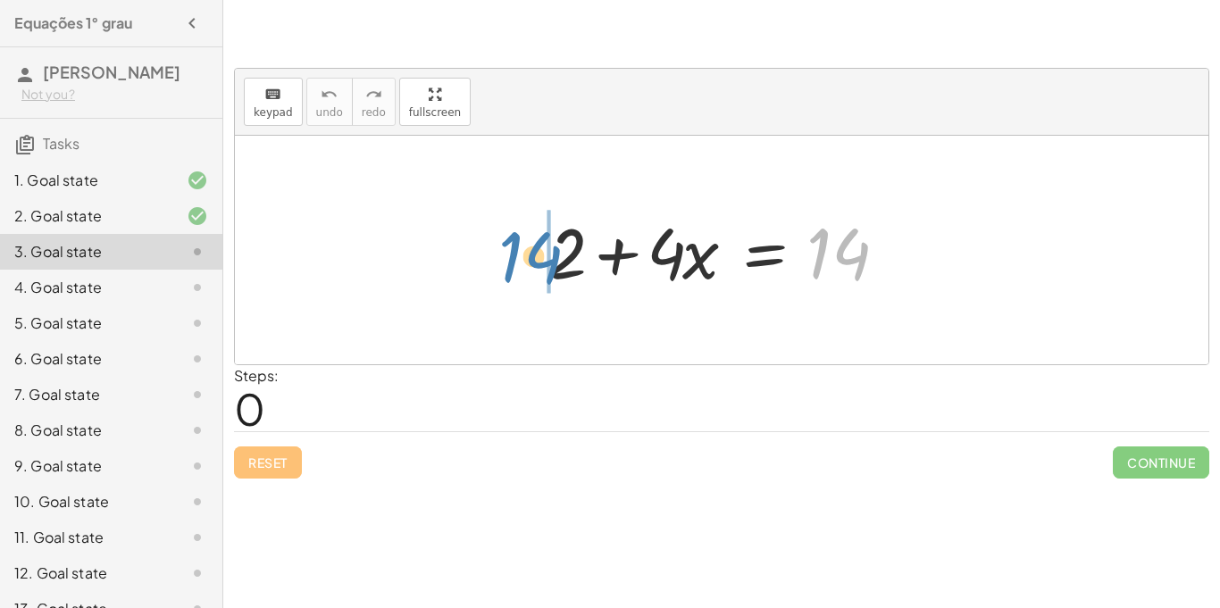
drag, startPoint x: 844, startPoint y: 255, endPoint x: 540, endPoint y: 260, distance: 303.7
click at [540, 260] on div at bounding box center [729, 251] width 380 height 92
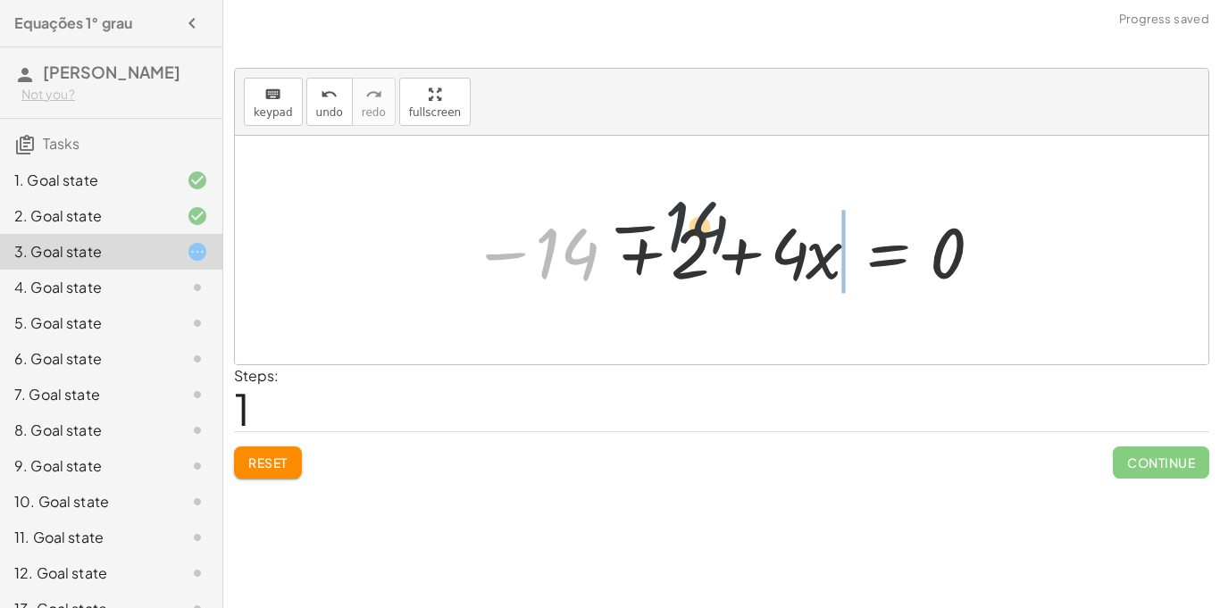
drag, startPoint x: 552, startPoint y: 264, endPoint x: 1079, endPoint y: 16, distance: 582.5
click at [1079, 16] on div "keyboard keypad undo undo redo redo fullscreen + · 8 · x + 2 = 18 − 18 + · 8 · …" at bounding box center [721, 304] width 997 height 608
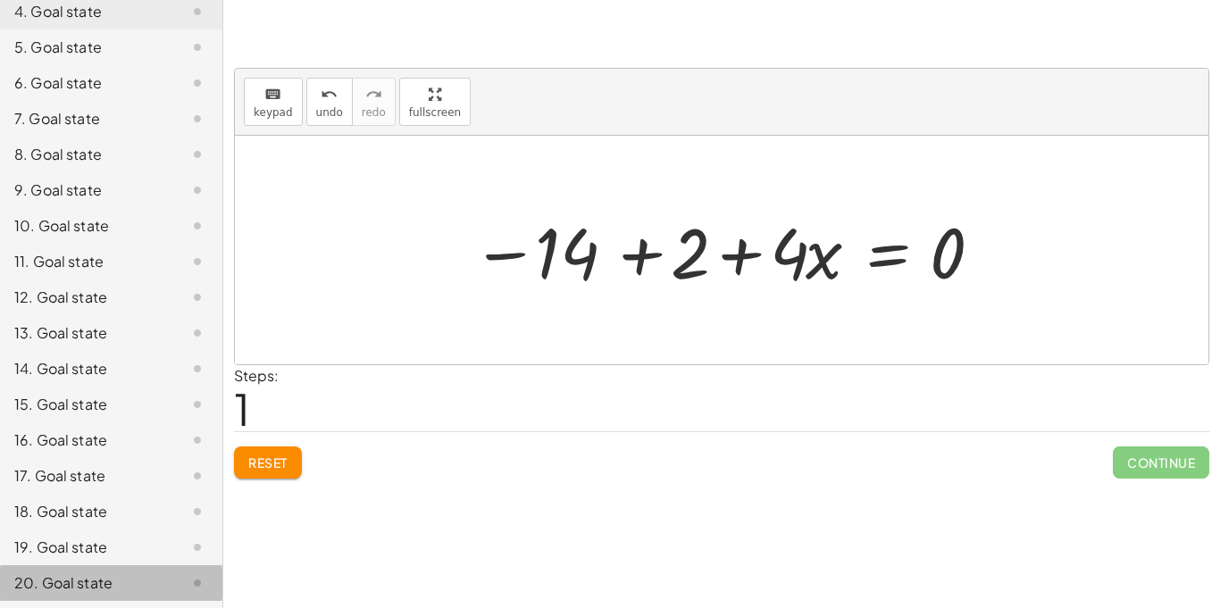
click at [92, 598] on div "20. Goal state" at bounding box center [111, 583] width 222 height 36
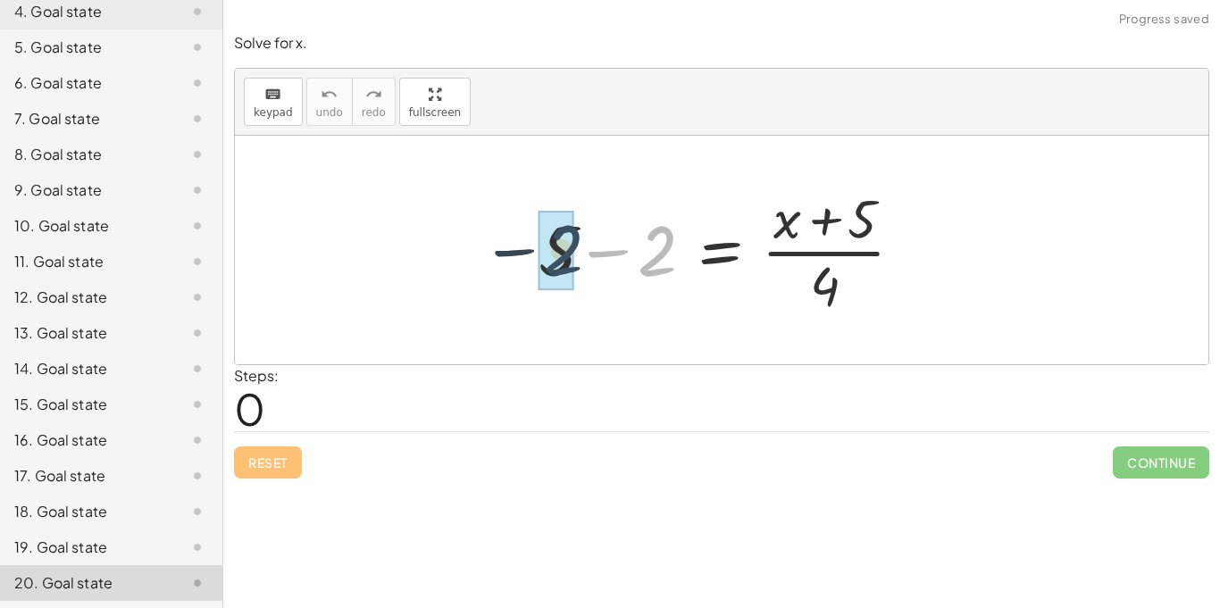
drag, startPoint x: 663, startPoint y: 273, endPoint x: 558, endPoint y: 277, distance: 104.6
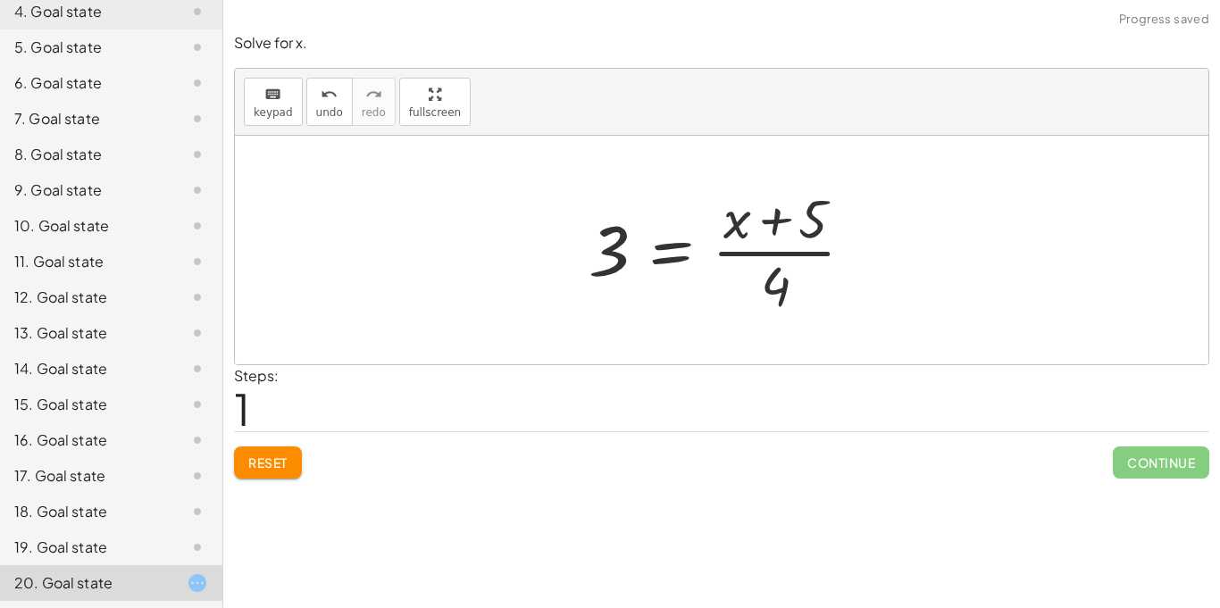
click at [246, 476] on button "Reset" at bounding box center [268, 463] width 68 height 32
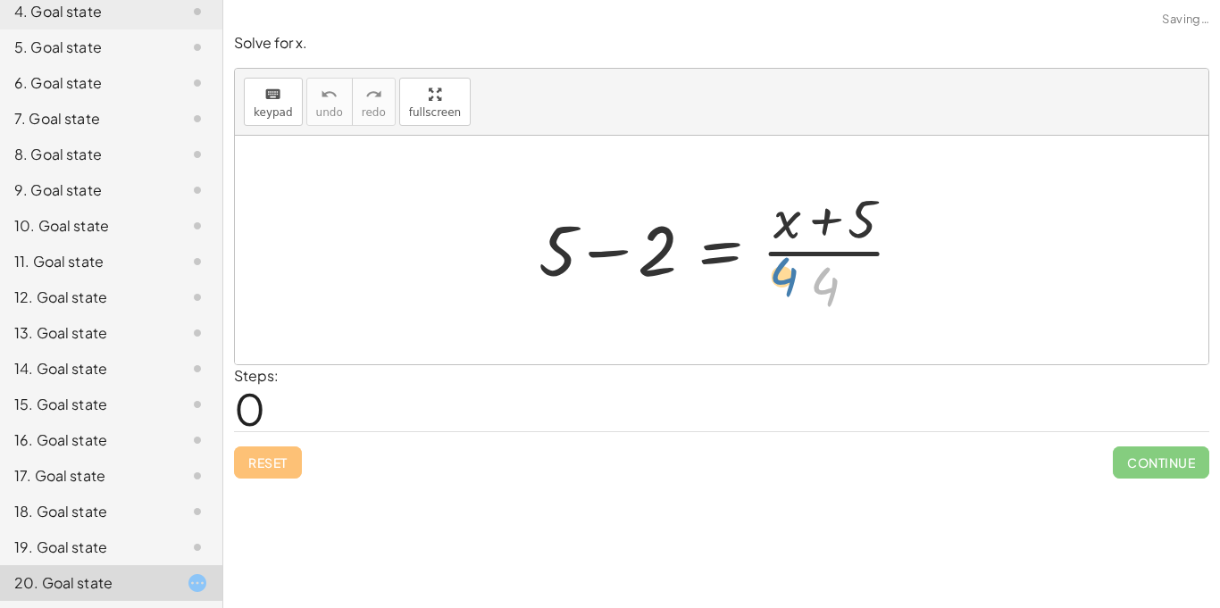
drag, startPoint x: 807, startPoint y: 288, endPoint x: 819, endPoint y: 275, distance: 18.3
click at [819, 275] on div at bounding box center [728, 250] width 397 height 138
drag, startPoint x: 819, startPoint y: 275, endPoint x: 531, endPoint y: 231, distance: 291.8
click at [531, 231] on div at bounding box center [728, 250] width 397 height 138
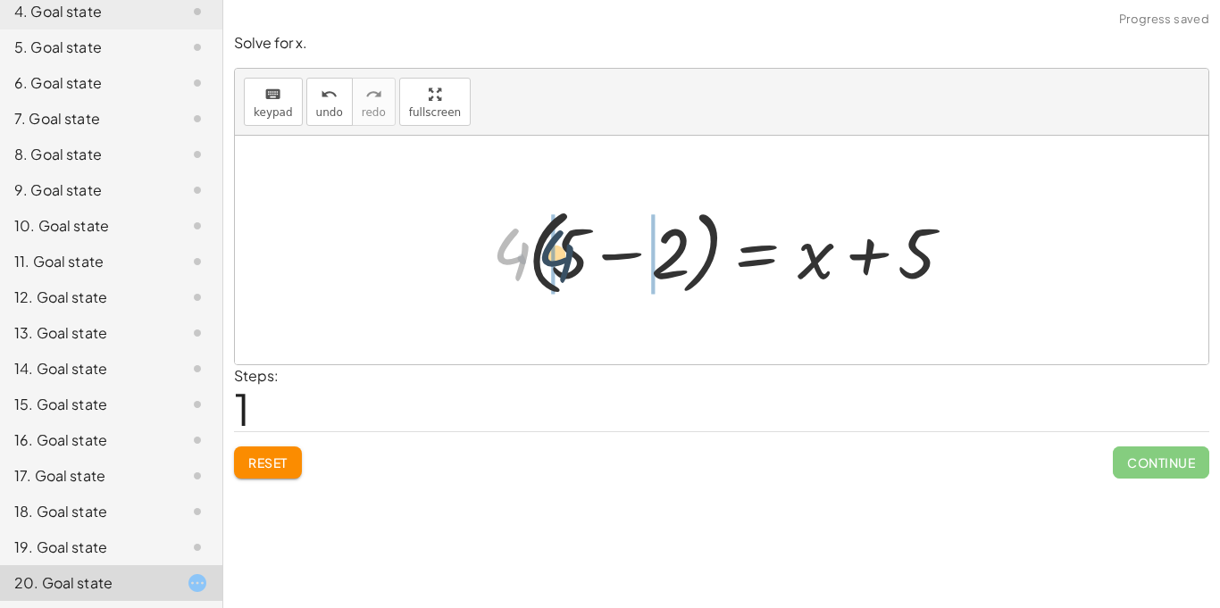
drag, startPoint x: 518, startPoint y: 263, endPoint x: 570, endPoint y: 264, distance: 51.8
click at [570, 264] on div at bounding box center [728, 250] width 490 height 103
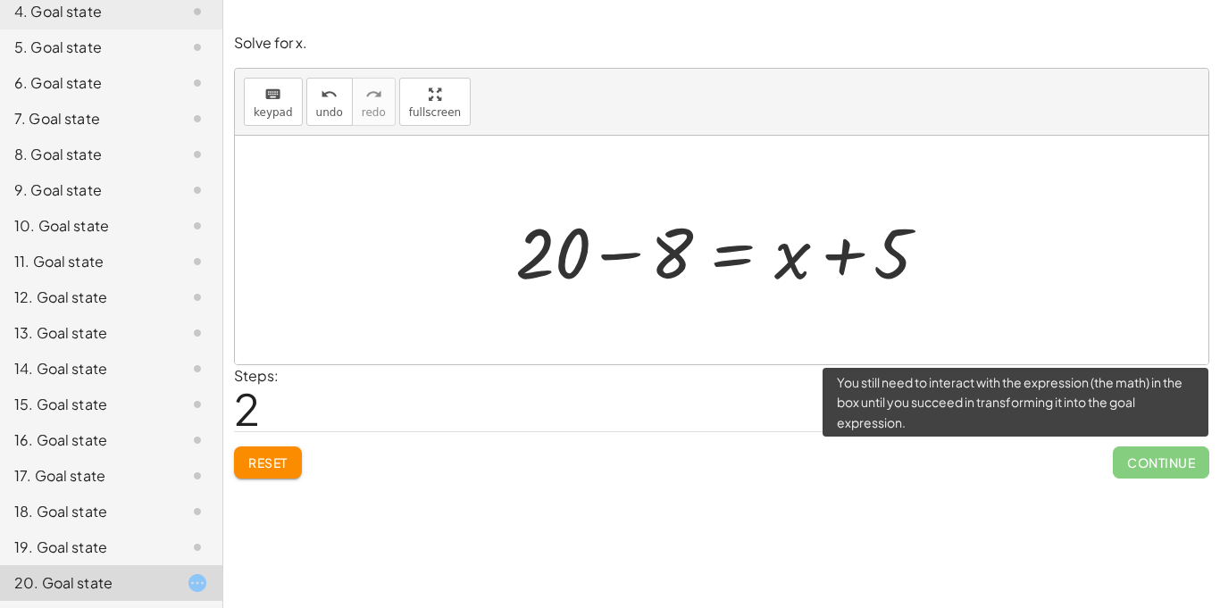
click at [1149, 462] on span "Continue" at bounding box center [1161, 463] width 96 height 32
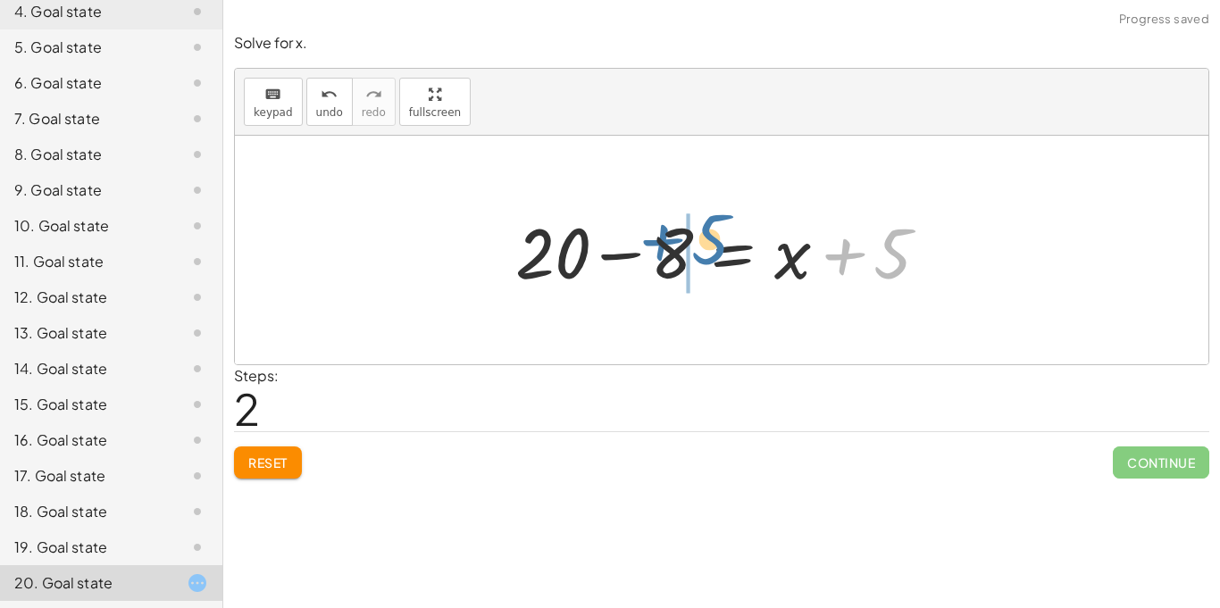
drag, startPoint x: 893, startPoint y: 265, endPoint x: 680, endPoint y: 245, distance: 214.5
click at [680, 245] on div at bounding box center [727, 251] width 443 height 92
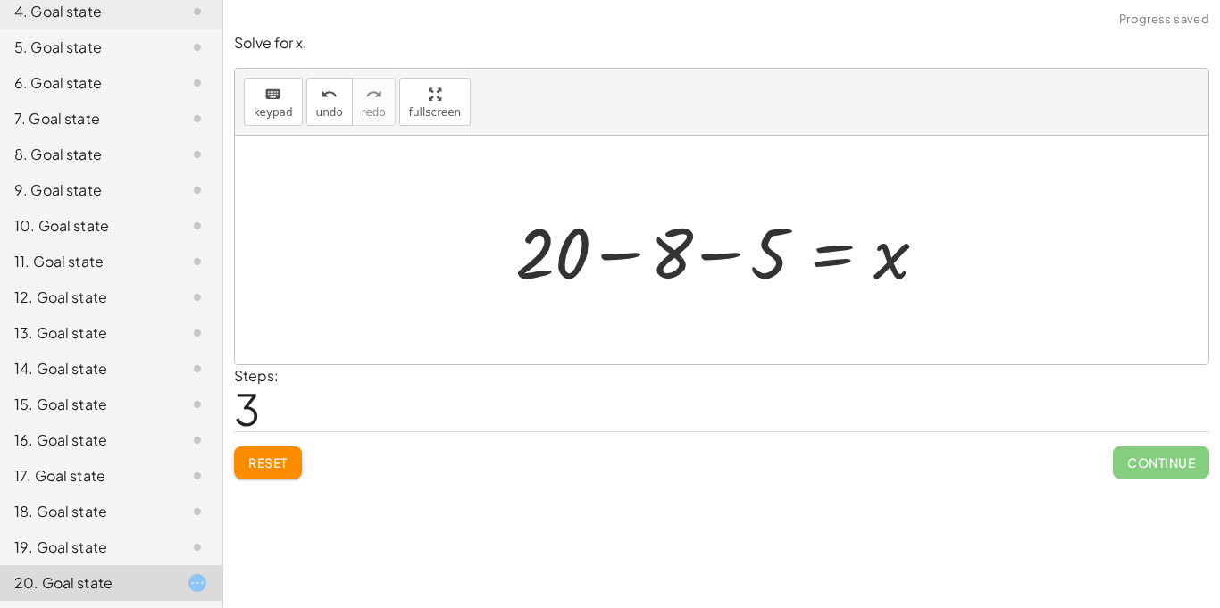
click at [677, 251] on div at bounding box center [727, 251] width 443 height 92
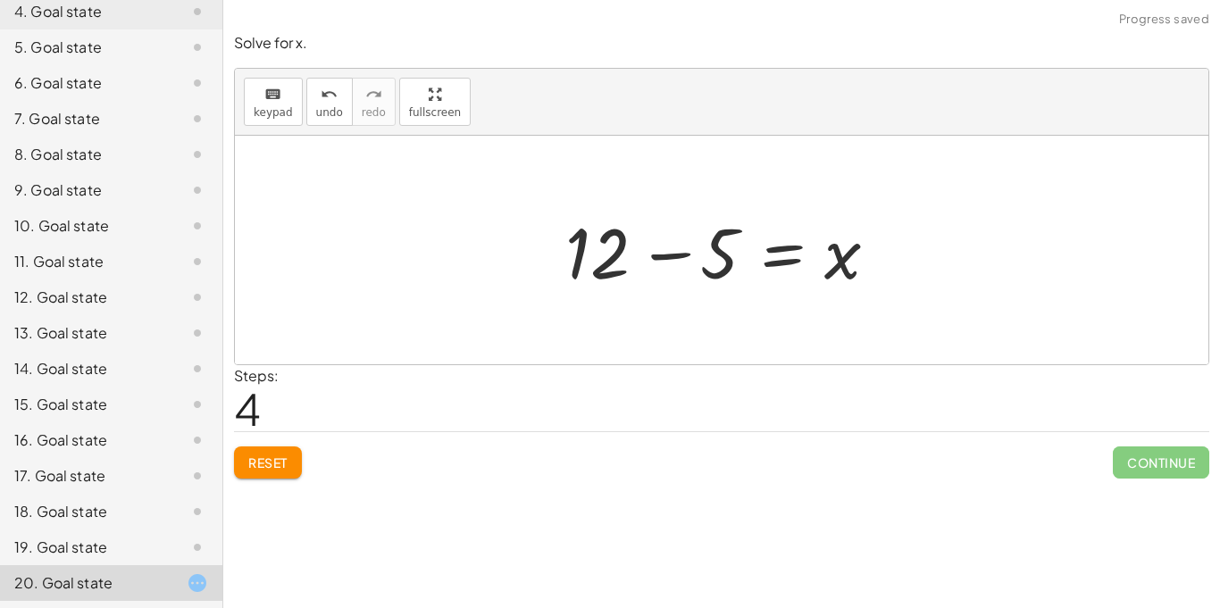
click at [829, 263] on div at bounding box center [728, 251] width 344 height 92
click at [717, 272] on div at bounding box center [728, 251] width 344 height 92
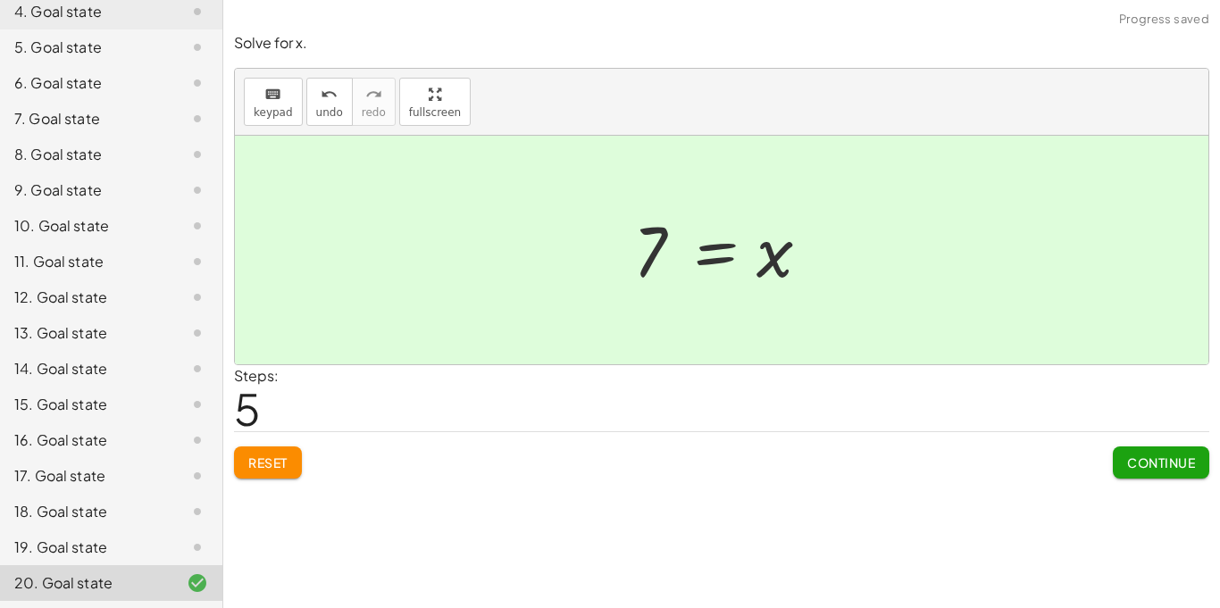
click at [771, 263] on div at bounding box center [728, 250] width 208 height 88
click at [660, 258] on div at bounding box center [728, 250] width 208 height 88
click at [658, 257] on div at bounding box center [728, 250] width 208 height 88
click at [291, 462] on button "Reset" at bounding box center [268, 463] width 68 height 32
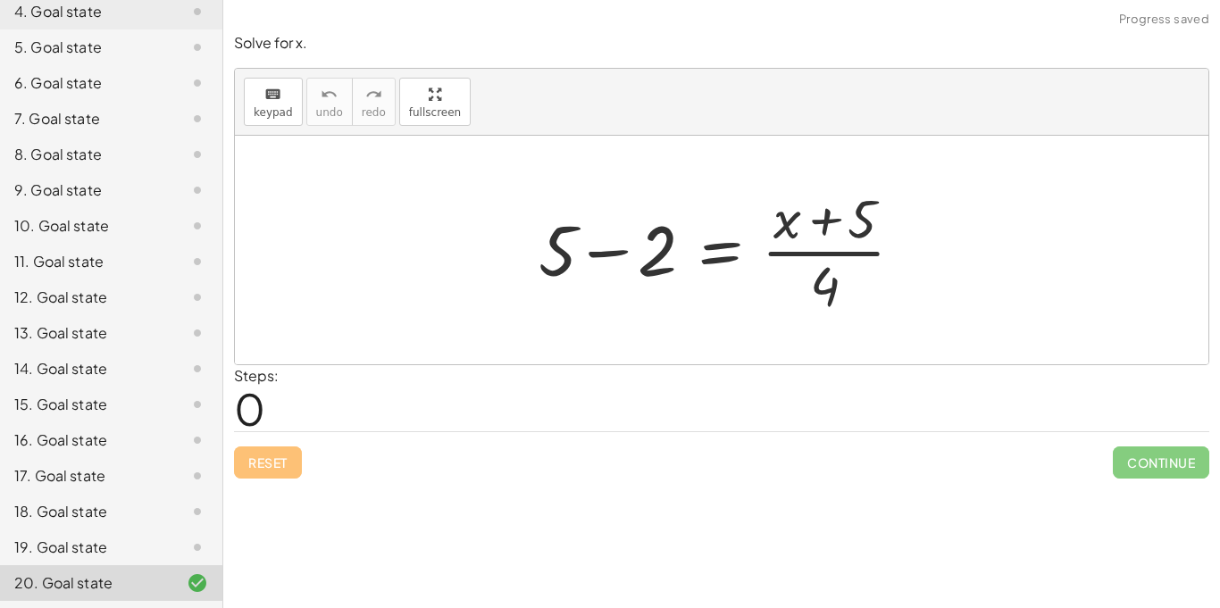
click at [288, 466] on div "Reset Continue" at bounding box center [721, 454] width 975 height 47
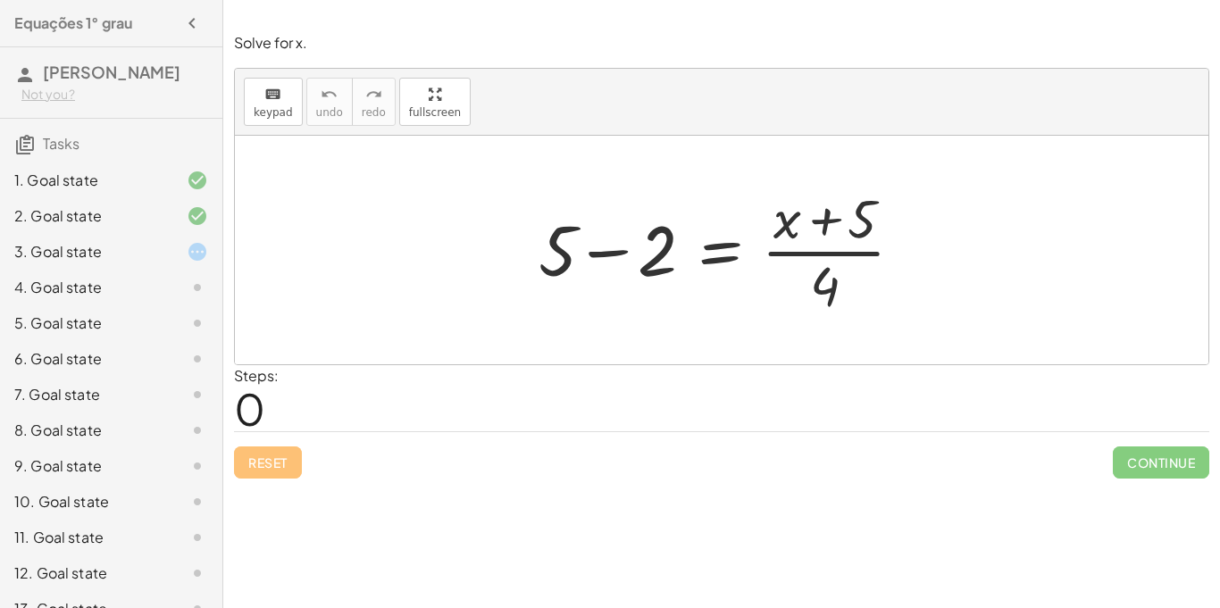
click at [128, 270] on div "2. Goal state" at bounding box center [111, 288] width 222 height 36
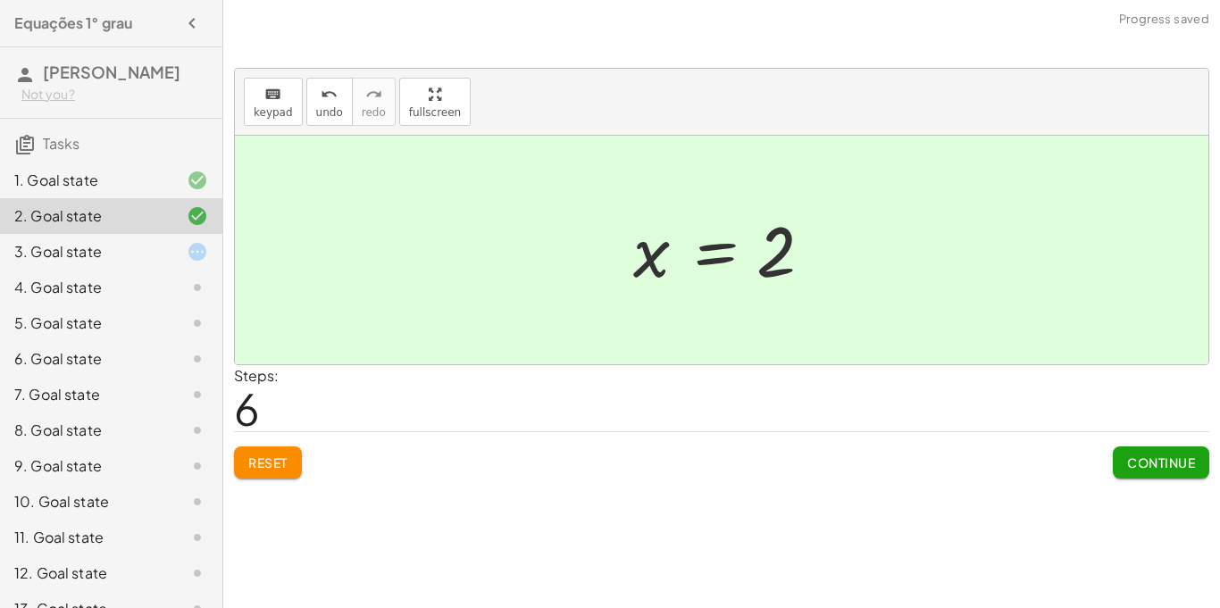
click at [111, 248] on div "3. Goal state" at bounding box center [86, 251] width 144 height 21
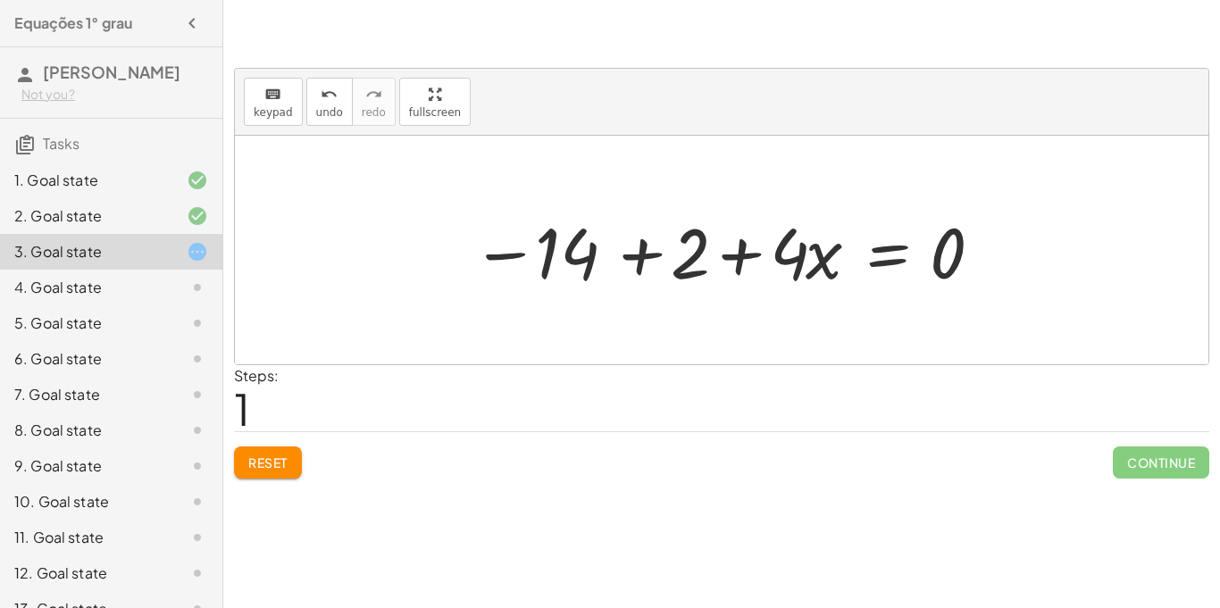
click at [264, 467] on span "Reset" at bounding box center [267, 463] width 39 height 16
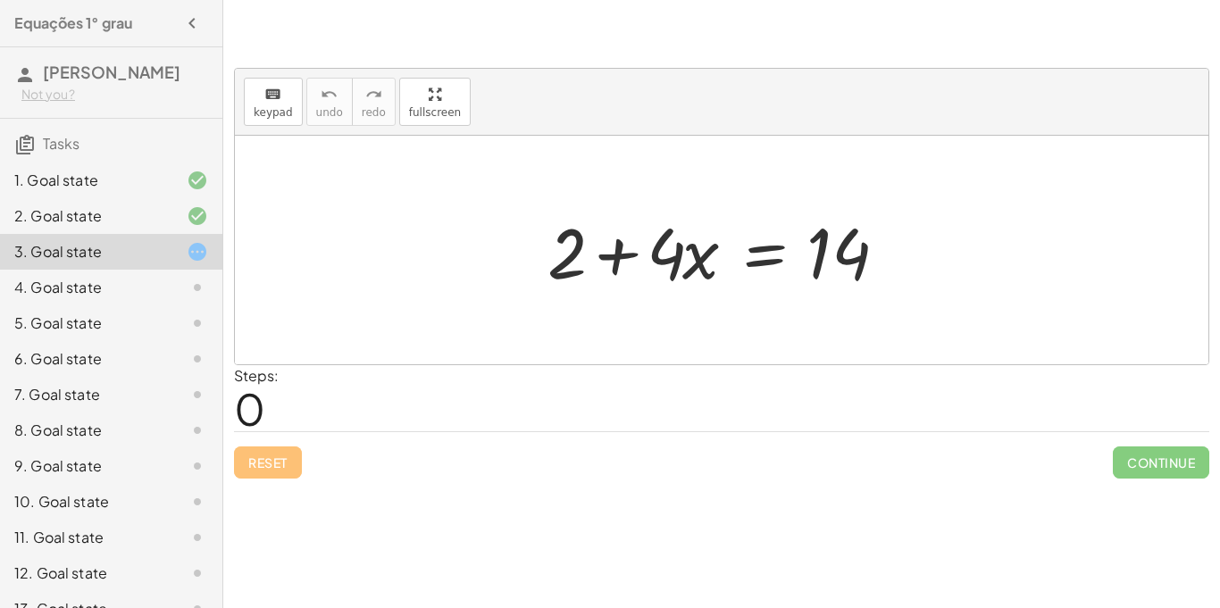
click at [264, 468] on div "Reset Continue" at bounding box center [721, 454] width 975 height 47
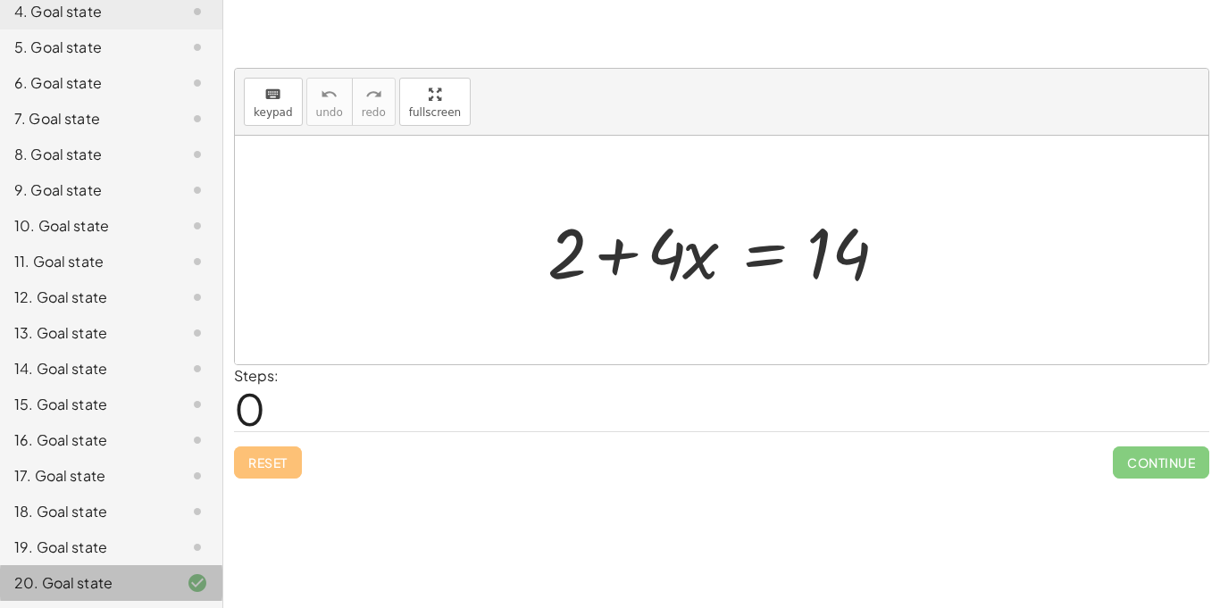
click at [100, 582] on div "20. Goal state" at bounding box center [86, 583] width 144 height 21
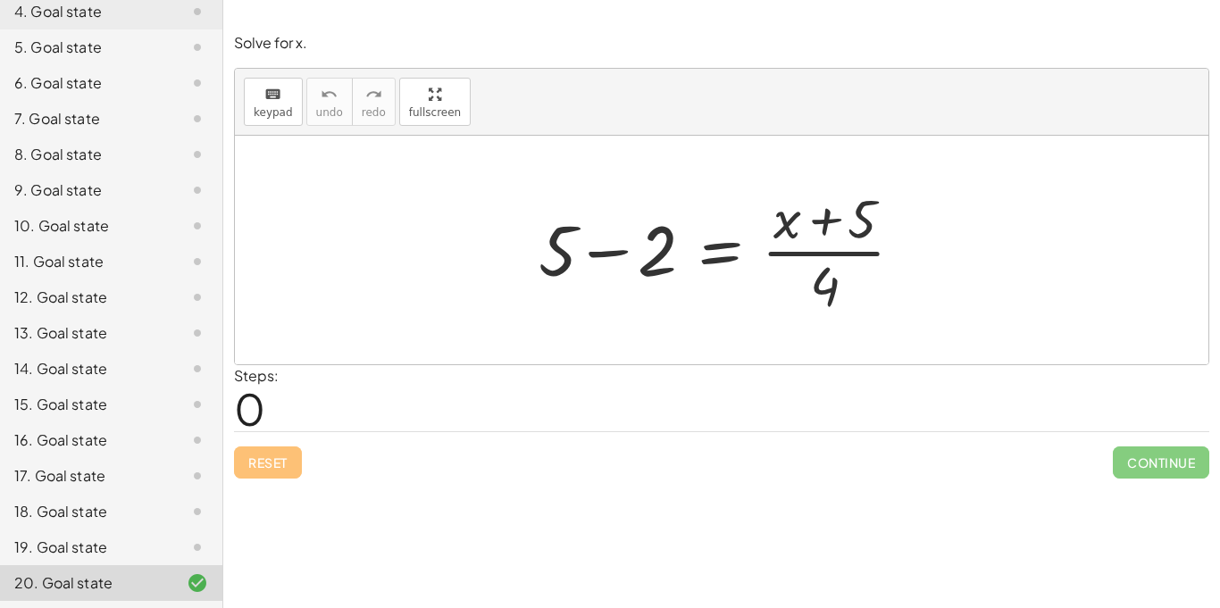
scroll to position [0, 0]
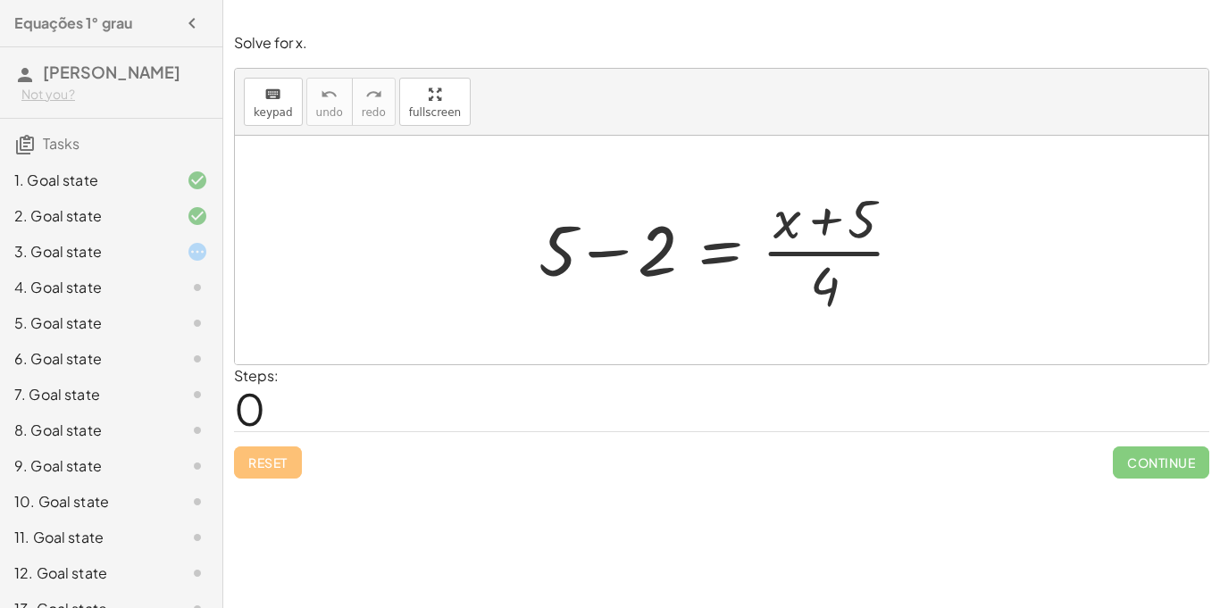
click at [169, 246] on div at bounding box center [183, 251] width 50 height 21
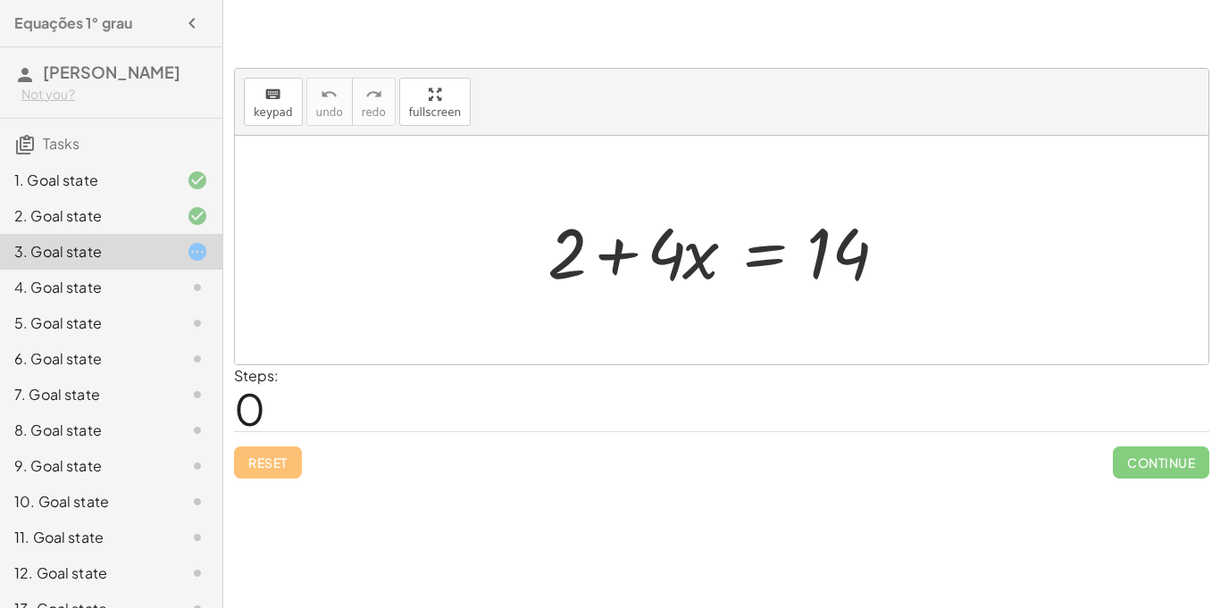
click at [168, 246] on div at bounding box center [183, 251] width 50 height 21
drag, startPoint x: 640, startPoint y: 318, endPoint x: 665, endPoint y: 305, distance: 28.0
click at [665, 305] on div at bounding box center [722, 250] width 974 height 229
drag, startPoint x: 598, startPoint y: 246, endPoint x: 613, endPoint y: 255, distance: 17.3
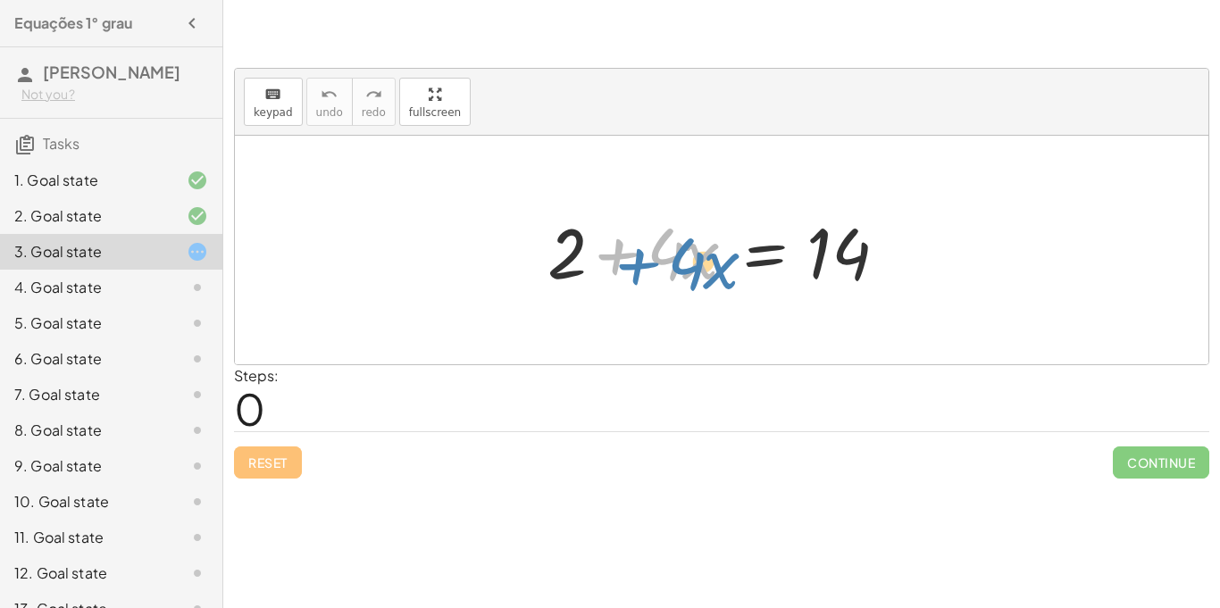
click at [613, 255] on div at bounding box center [729, 251] width 380 height 92
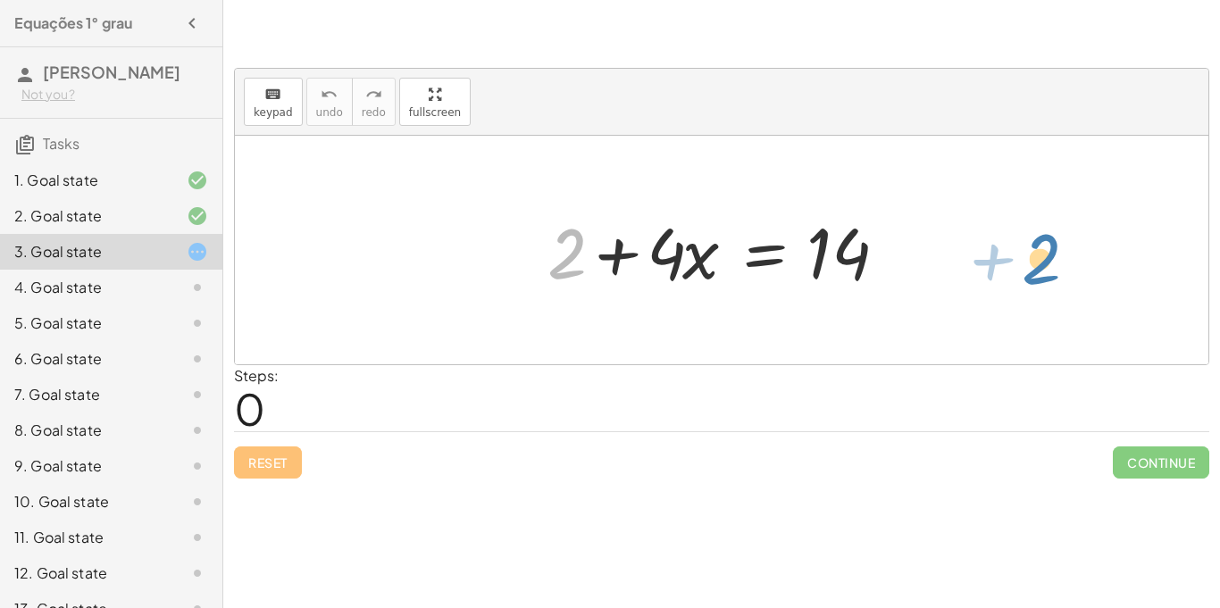
drag, startPoint x: 577, startPoint y: 254, endPoint x: 1021, endPoint y: 255, distance: 443.9
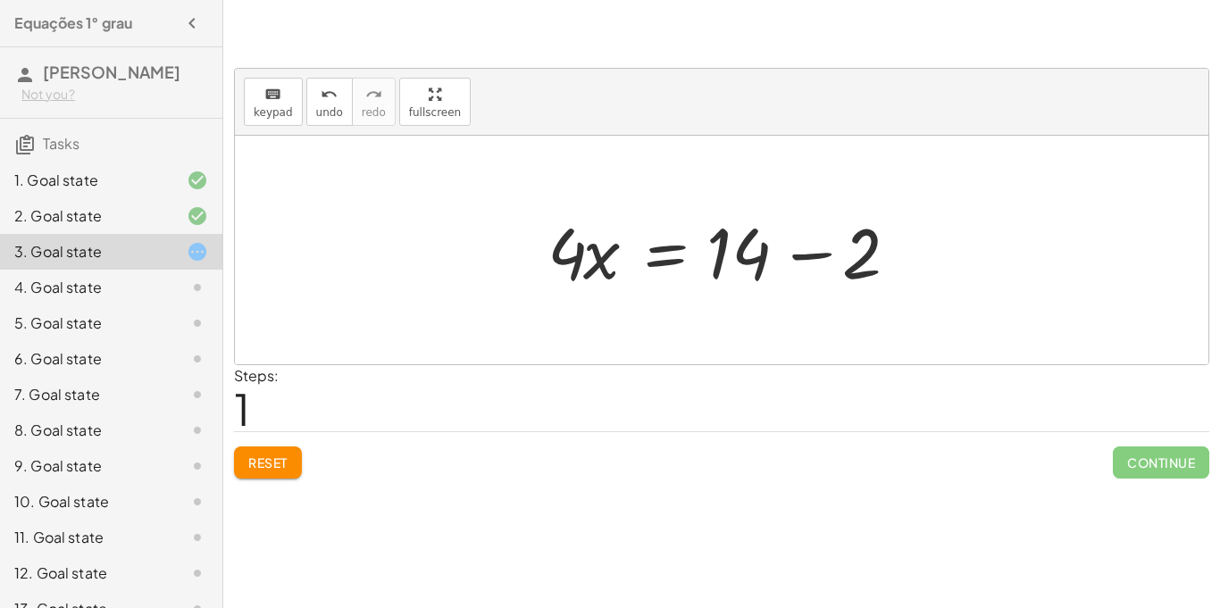
click at [802, 255] on div at bounding box center [729, 251] width 380 height 92
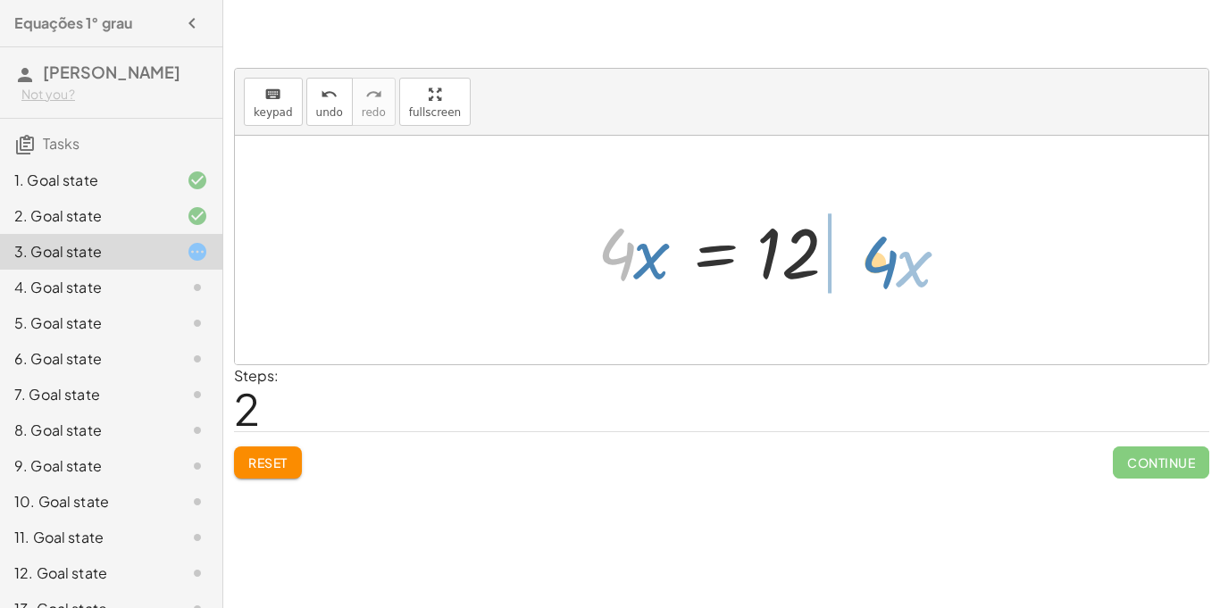
drag, startPoint x: 619, startPoint y: 261, endPoint x: 877, endPoint y: 269, distance: 258.2
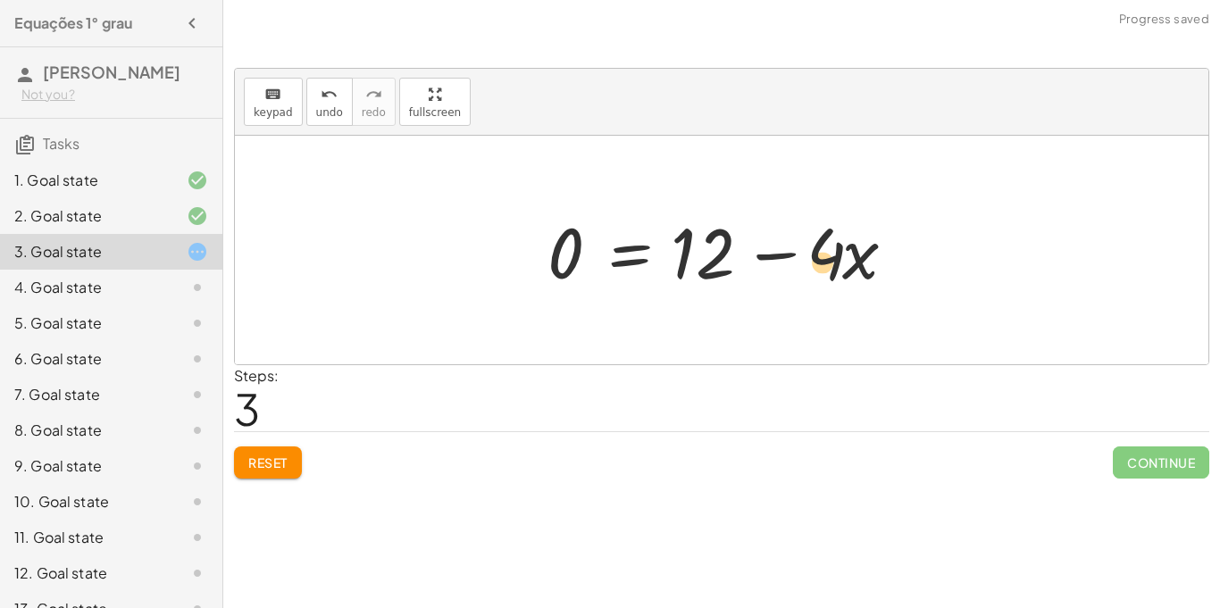
drag, startPoint x: 913, startPoint y: 255, endPoint x: 883, endPoint y: 261, distance: 30.0
click at [883, 261] on div at bounding box center [729, 251] width 380 height 92
click at [268, 455] on span "Reset" at bounding box center [267, 463] width 39 height 16
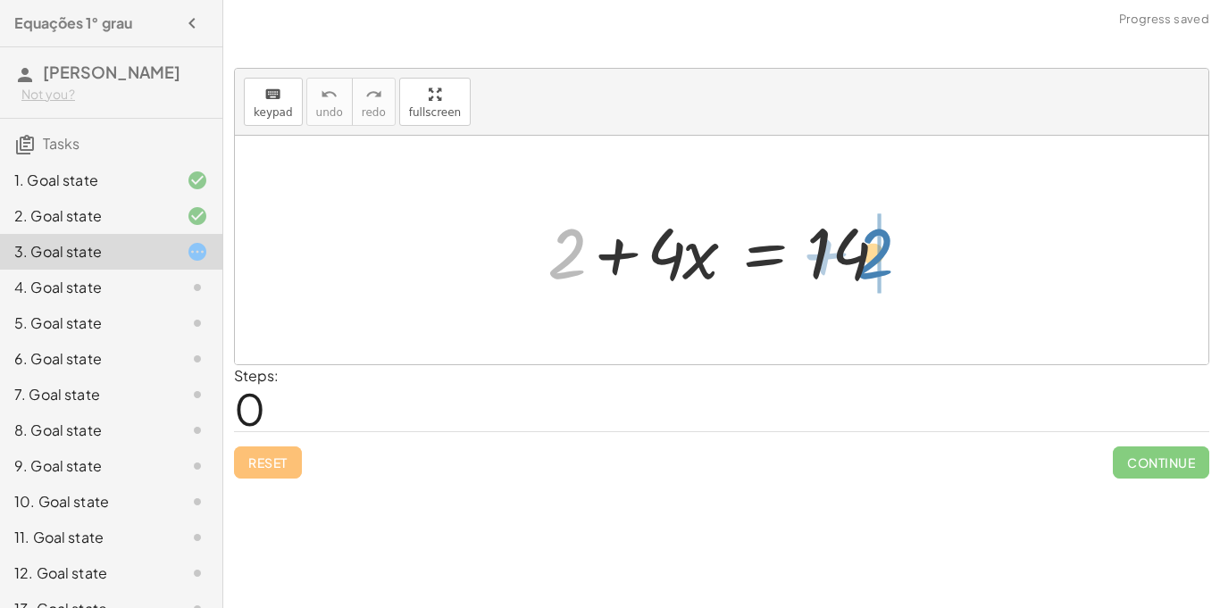
drag, startPoint x: 566, startPoint y: 264, endPoint x: 882, endPoint y: 264, distance: 316.2
click at [882, 264] on div at bounding box center [729, 251] width 380 height 92
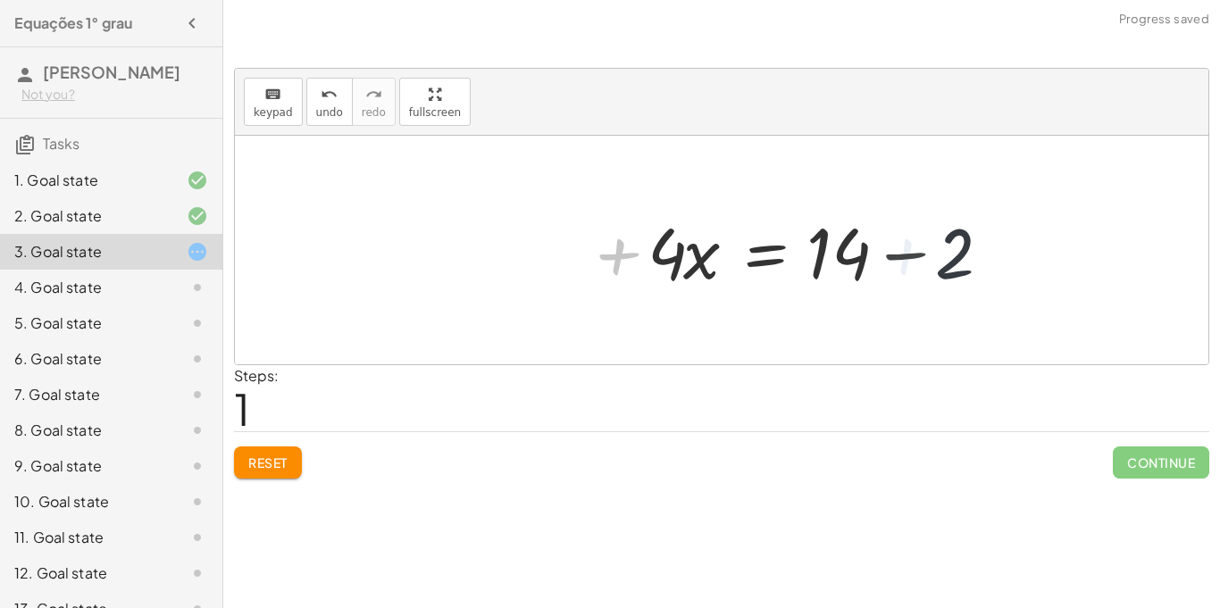
click at [882, 264] on div at bounding box center [829, 251] width 380 height 92
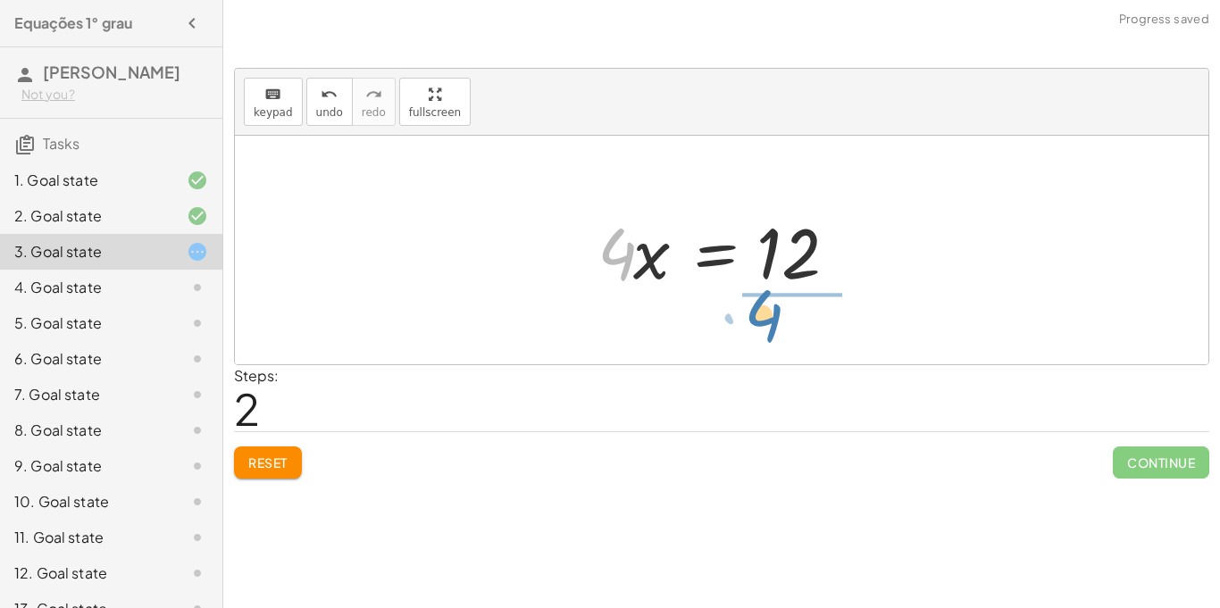
drag, startPoint x: 613, startPoint y: 258, endPoint x: 775, endPoint y: 326, distance: 176.2
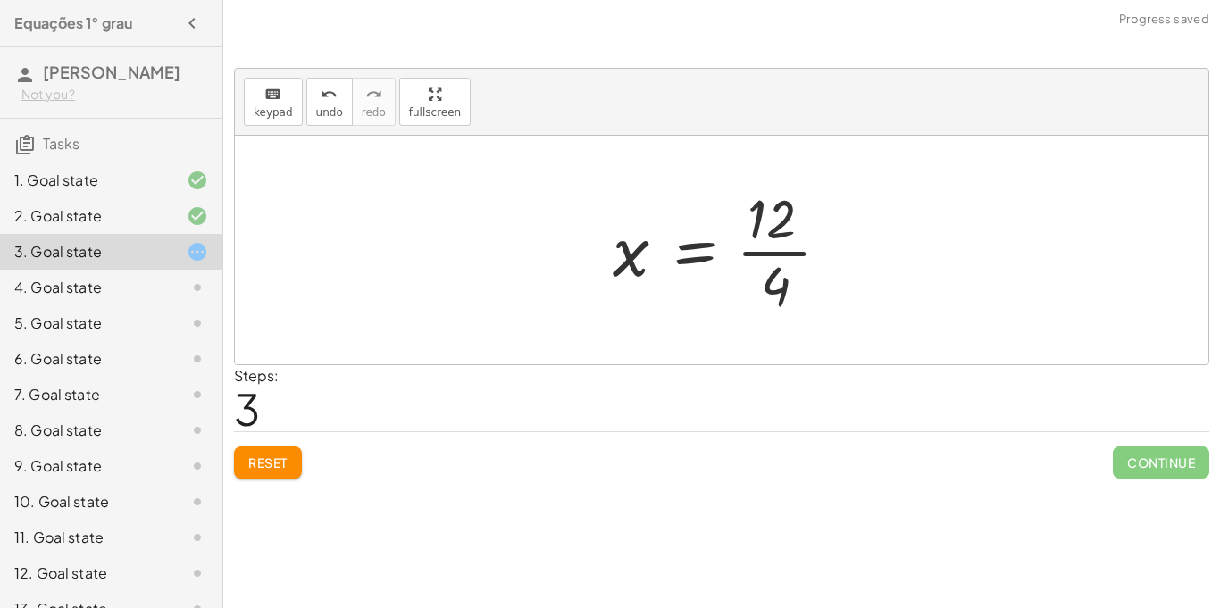
click at [795, 257] on div at bounding box center [728, 250] width 249 height 138
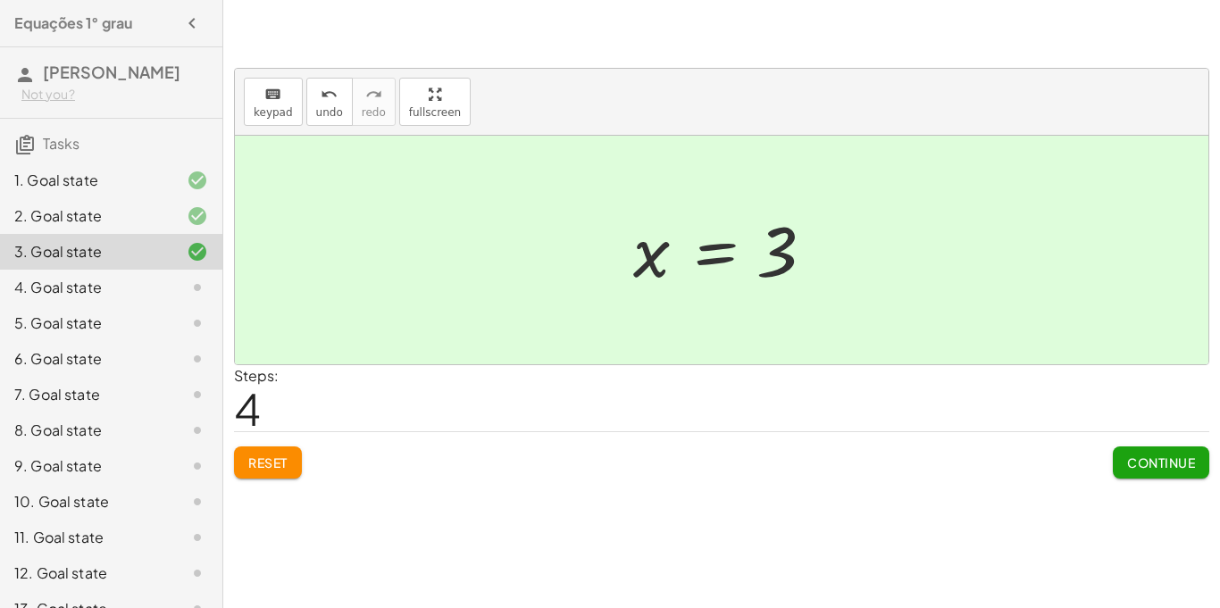
click at [1150, 464] on span "Continue" at bounding box center [1161, 463] width 68 height 16
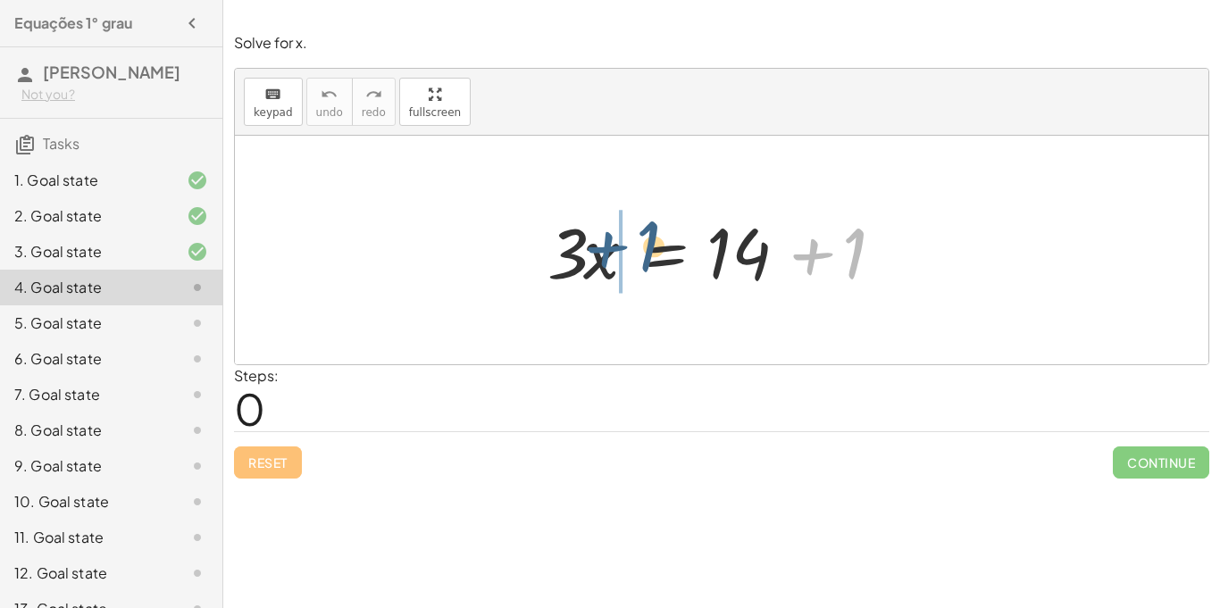
drag, startPoint x: 824, startPoint y: 256, endPoint x: 595, endPoint y: 257, distance: 229.5
click at [595, 257] on div at bounding box center [729, 251] width 380 height 92
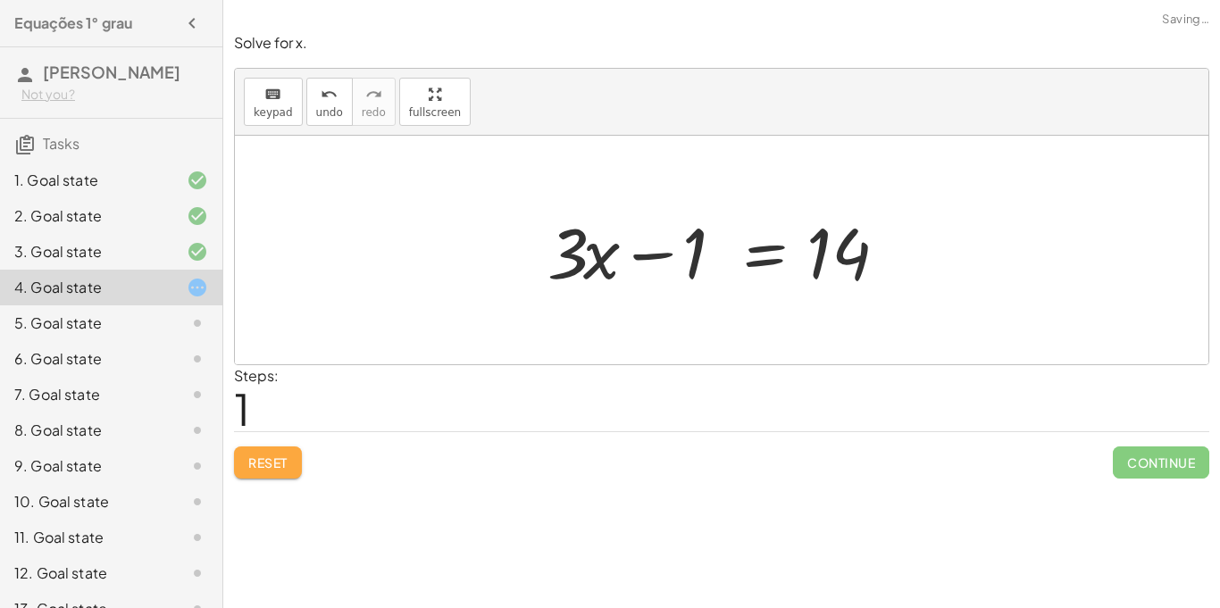
click at [260, 464] on span "Reset" at bounding box center [267, 463] width 39 height 16
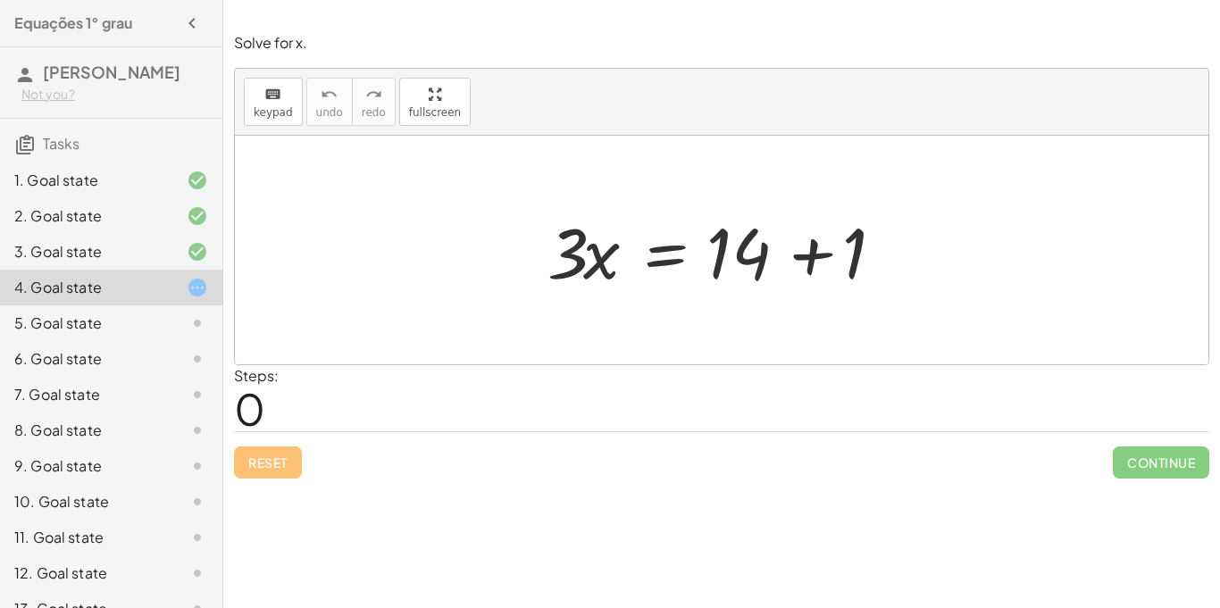
click at [260, 464] on div "Reset Continue" at bounding box center [721, 454] width 975 height 47
drag, startPoint x: 614, startPoint y: 272, endPoint x: 830, endPoint y: 274, distance: 215.3
click at [830, 274] on div at bounding box center [729, 251] width 380 height 92
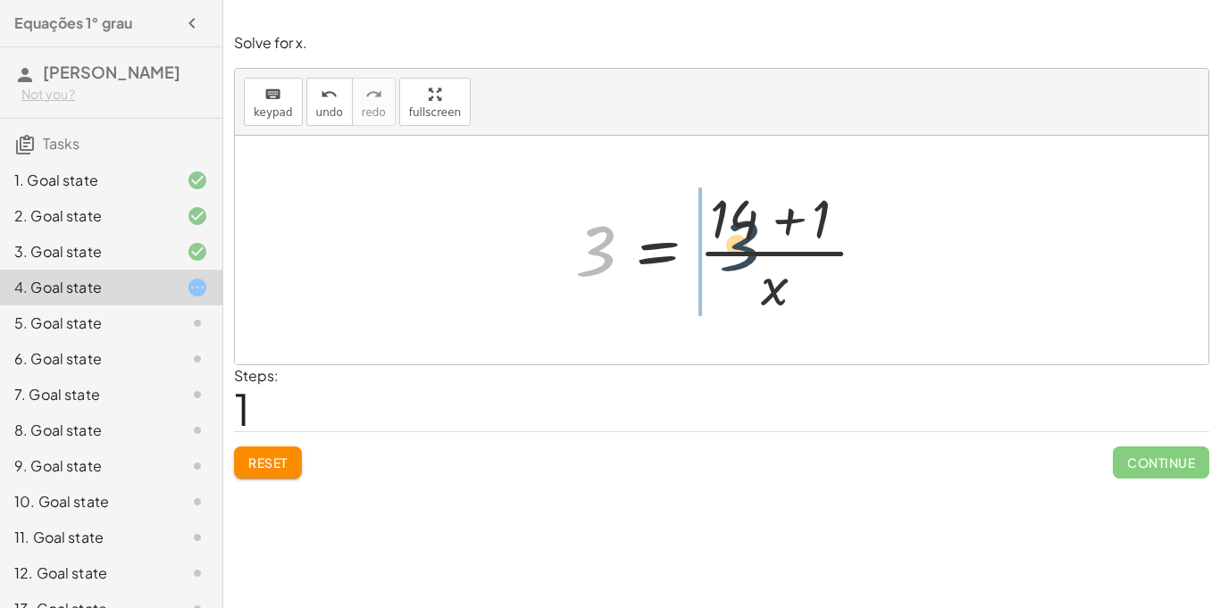
drag, startPoint x: 591, startPoint y: 252, endPoint x: 747, endPoint y: 255, distance: 155.4
click at [747, 255] on div at bounding box center [728, 250] width 324 height 138
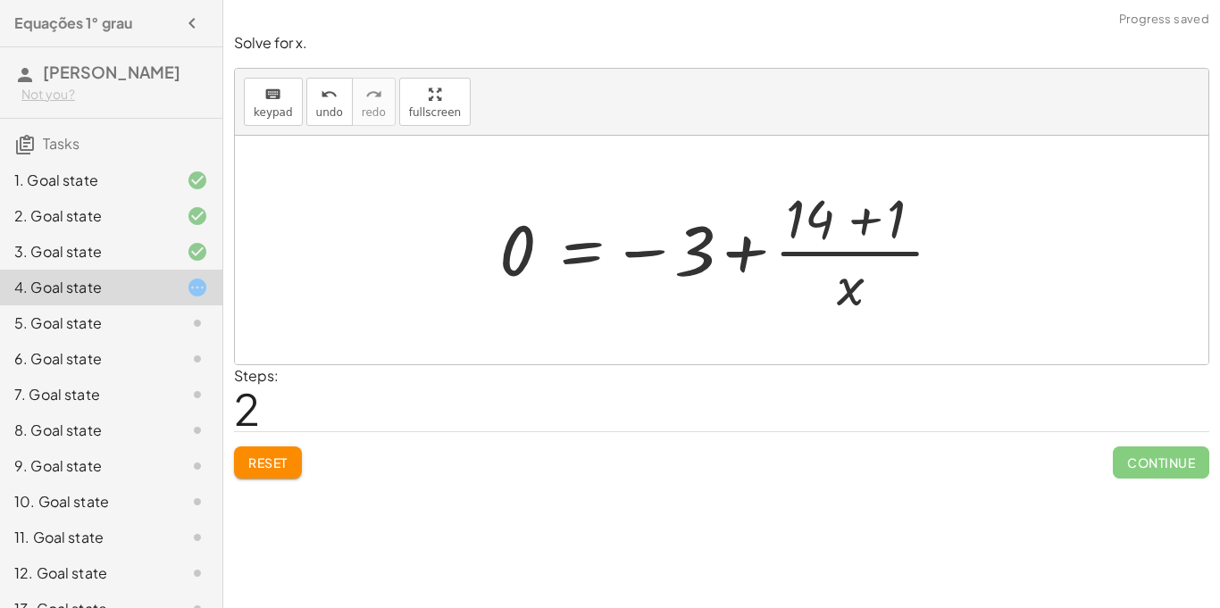
click at [276, 447] on button "Reset" at bounding box center [268, 463] width 68 height 32
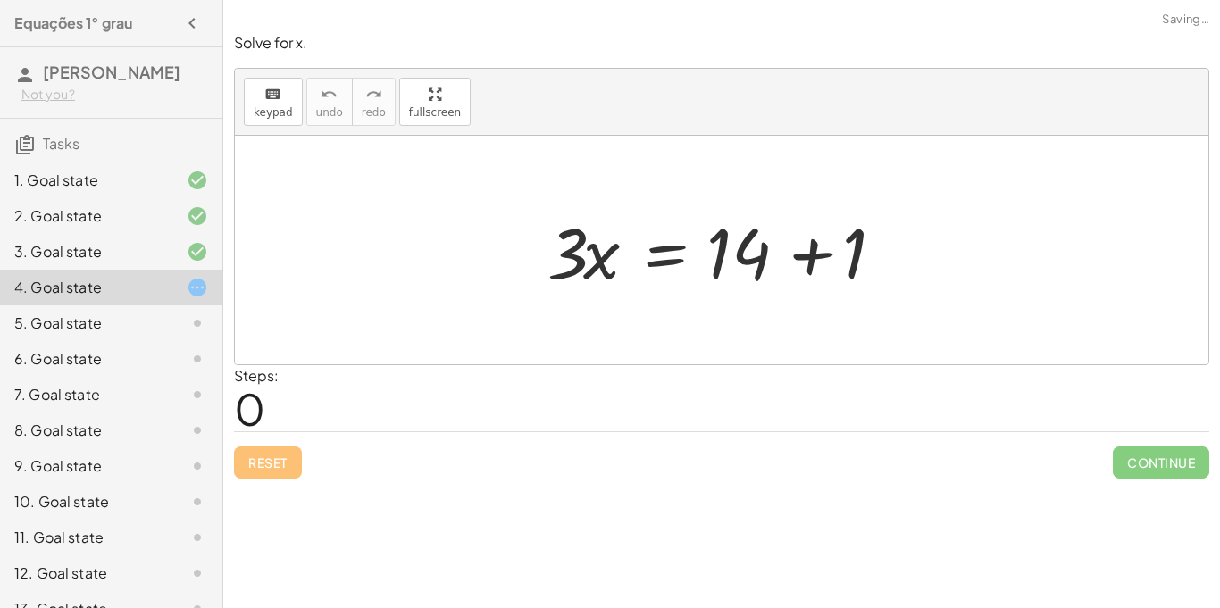
click at [273, 448] on div "Reset Continue" at bounding box center [721, 454] width 975 height 47
click at [565, 248] on div at bounding box center [729, 251] width 380 height 92
drag, startPoint x: 565, startPoint y: 248, endPoint x: 786, endPoint y: 256, distance: 220.8
click at [786, 256] on div at bounding box center [729, 251] width 380 height 92
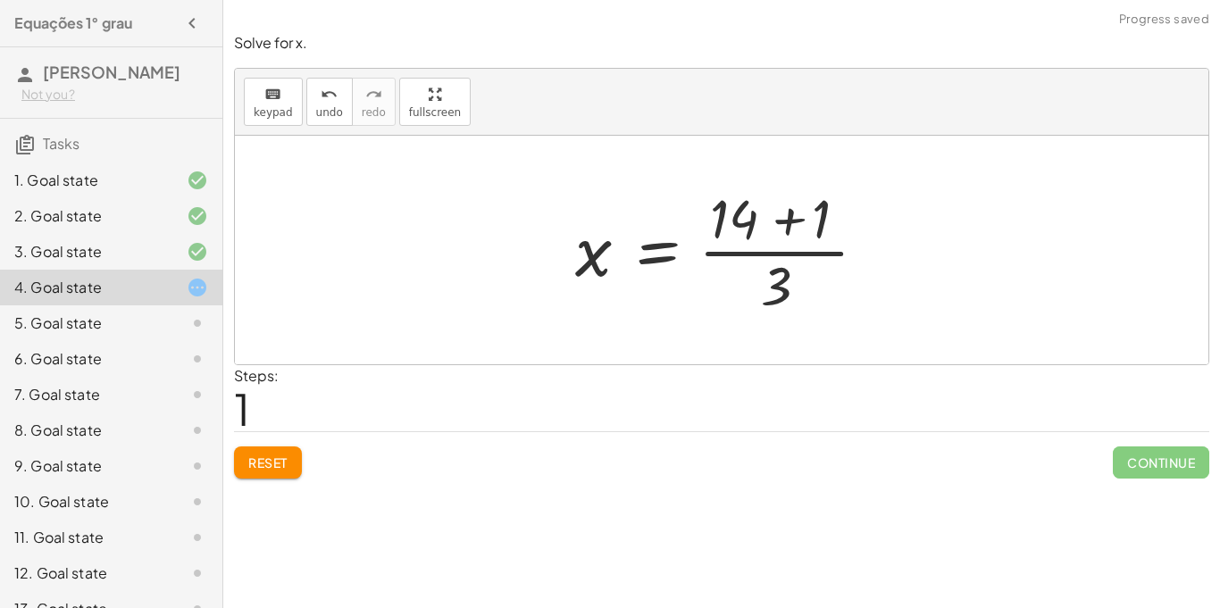
click at [278, 465] on span "Reset" at bounding box center [267, 463] width 39 height 16
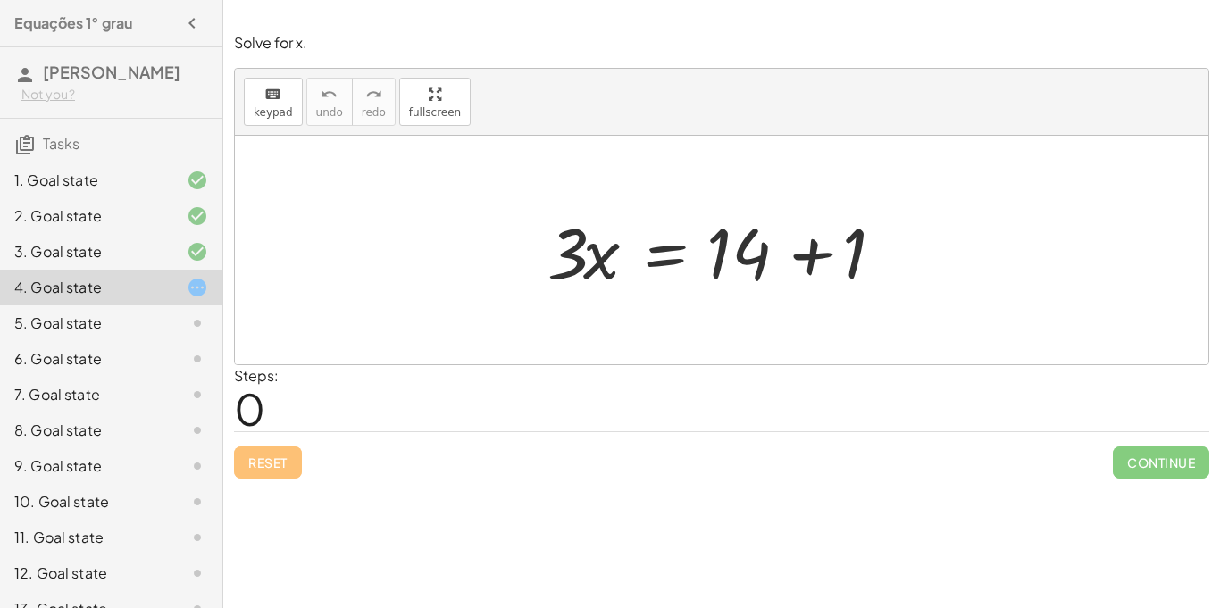
click at [775, 253] on div at bounding box center [729, 251] width 380 height 92
click at [819, 256] on div at bounding box center [729, 251] width 380 height 92
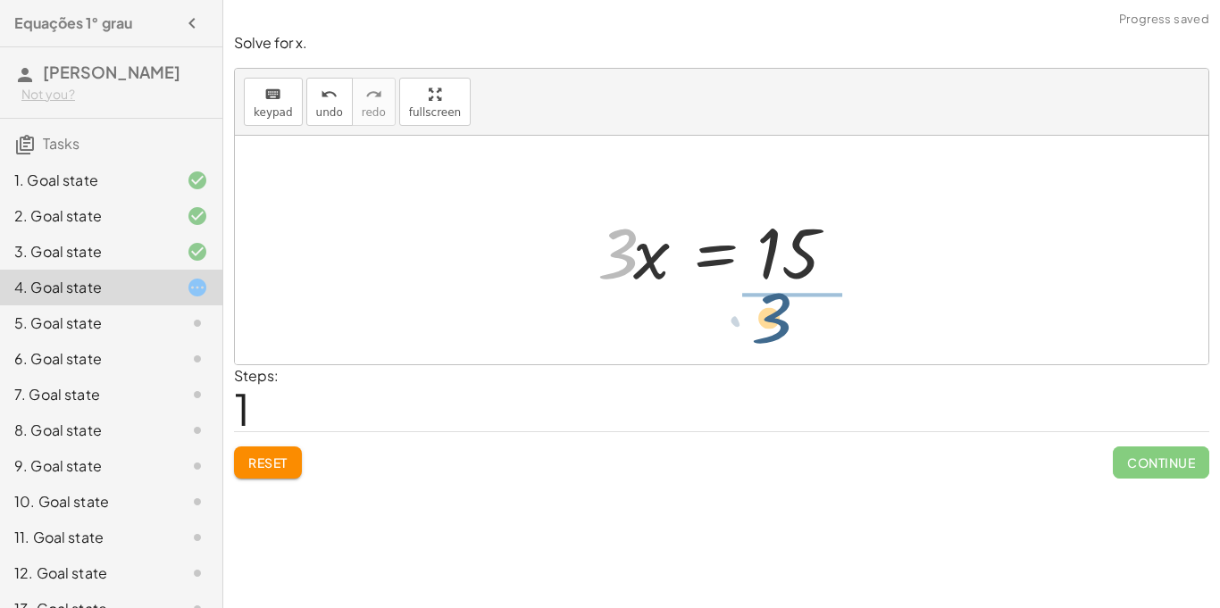
drag, startPoint x: 617, startPoint y: 261, endPoint x: 789, endPoint y: 330, distance: 185.1
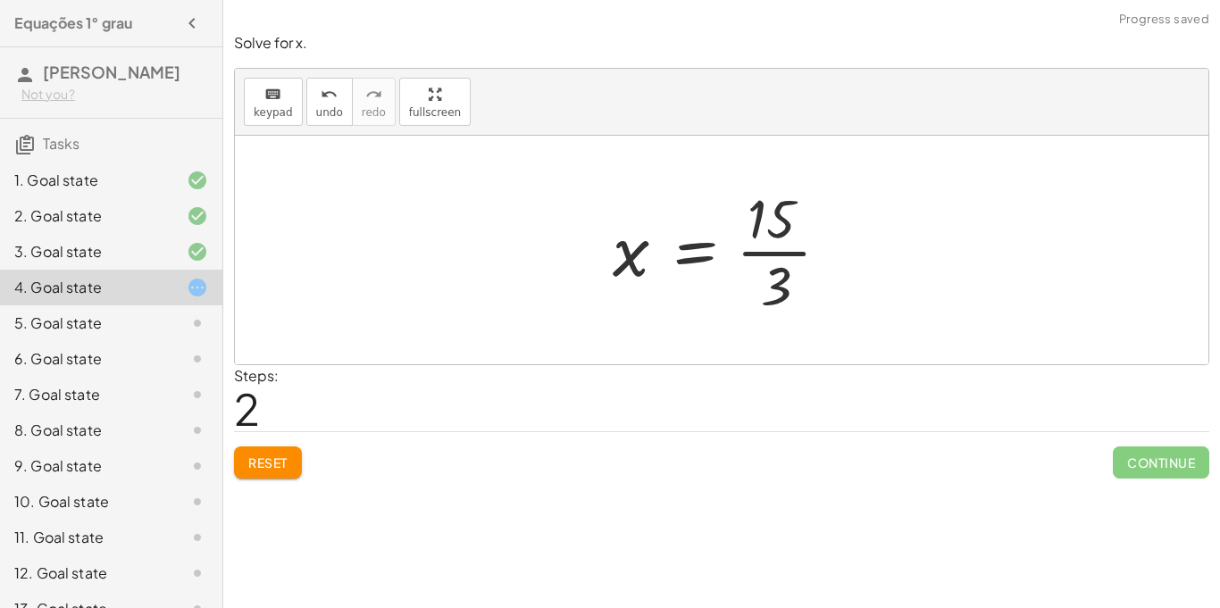
click at [765, 253] on div at bounding box center [728, 250] width 249 height 138
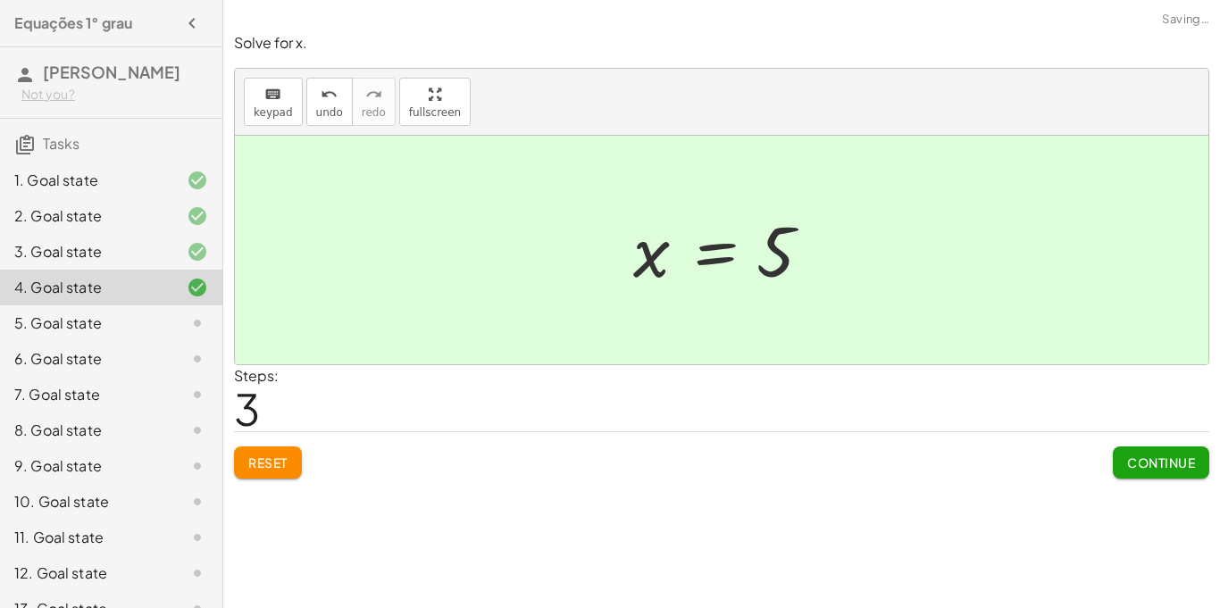
click at [99, 377] on div "5. Goal state" at bounding box center [111, 395] width 222 height 36
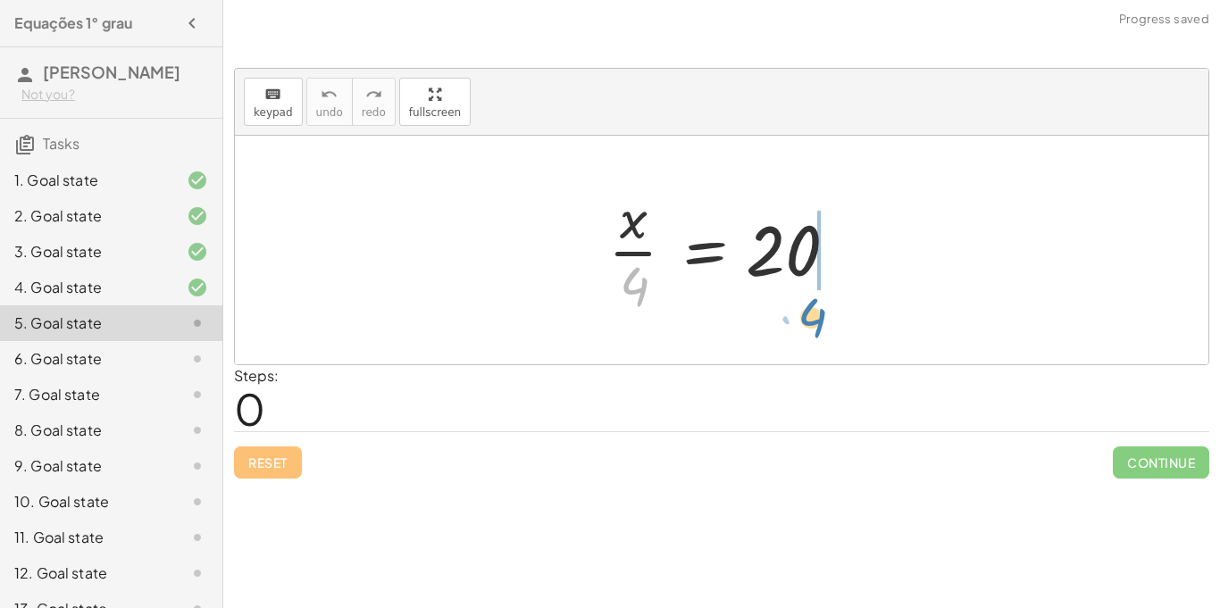
drag, startPoint x: 632, startPoint y: 280, endPoint x: 808, endPoint y: 303, distance: 177.5
click at [808, 303] on div at bounding box center [728, 250] width 258 height 138
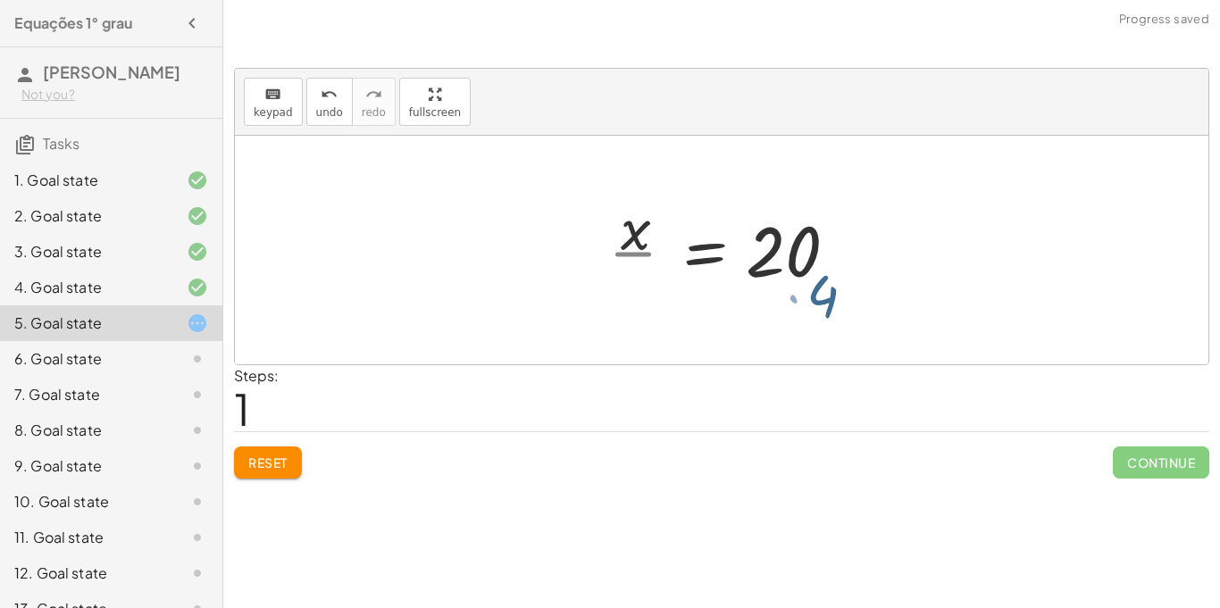
click at [808, 303] on div at bounding box center [722, 250] width 974 height 229
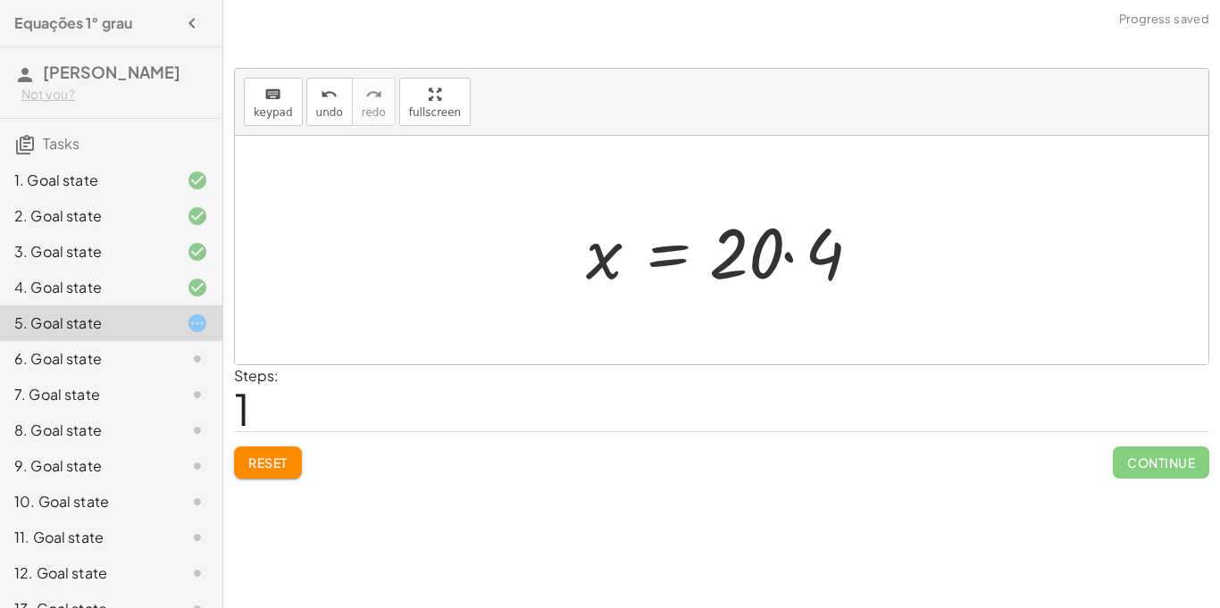
click at [803, 255] on div at bounding box center [729, 251] width 304 height 92
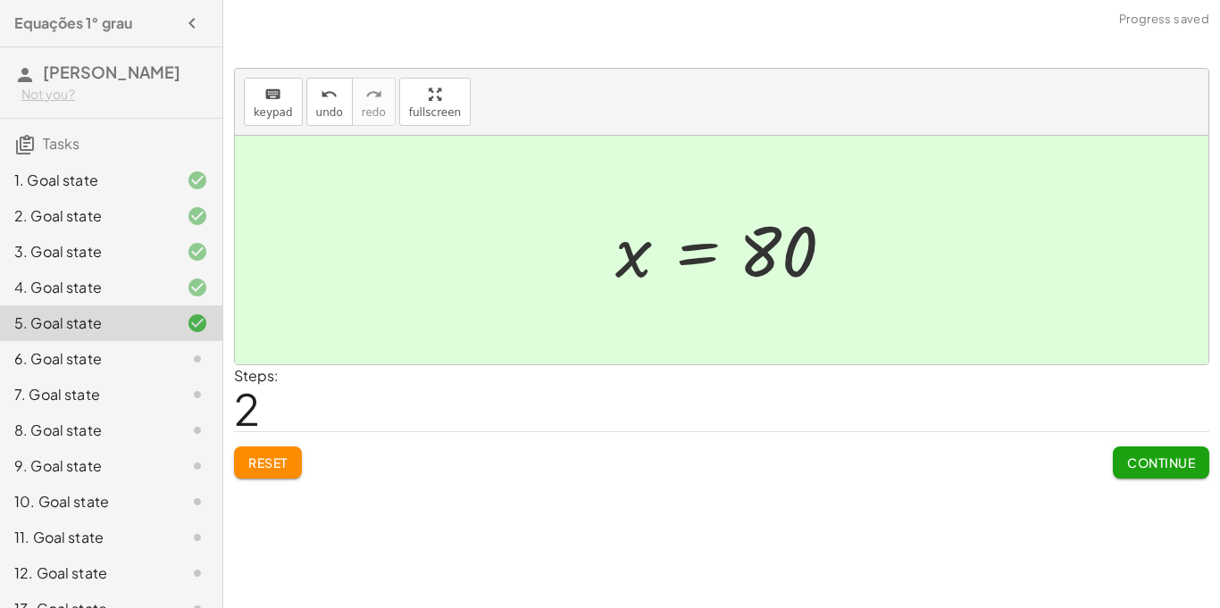
click at [123, 352] on div "6. Goal state" at bounding box center [86, 358] width 144 height 21
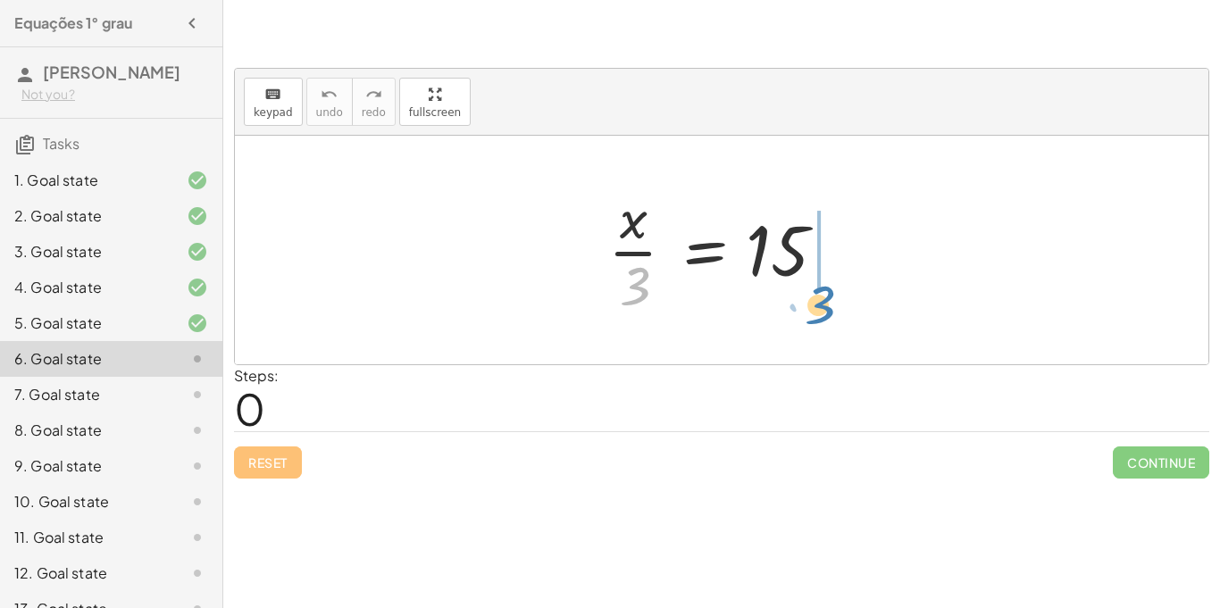
drag, startPoint x: 638, startPoint y: 295, endPoint x: 822, endPoint y: 312, distance: 184.8
click at [822, 312] on div at bounding box center [728, 250] width 258 height 138
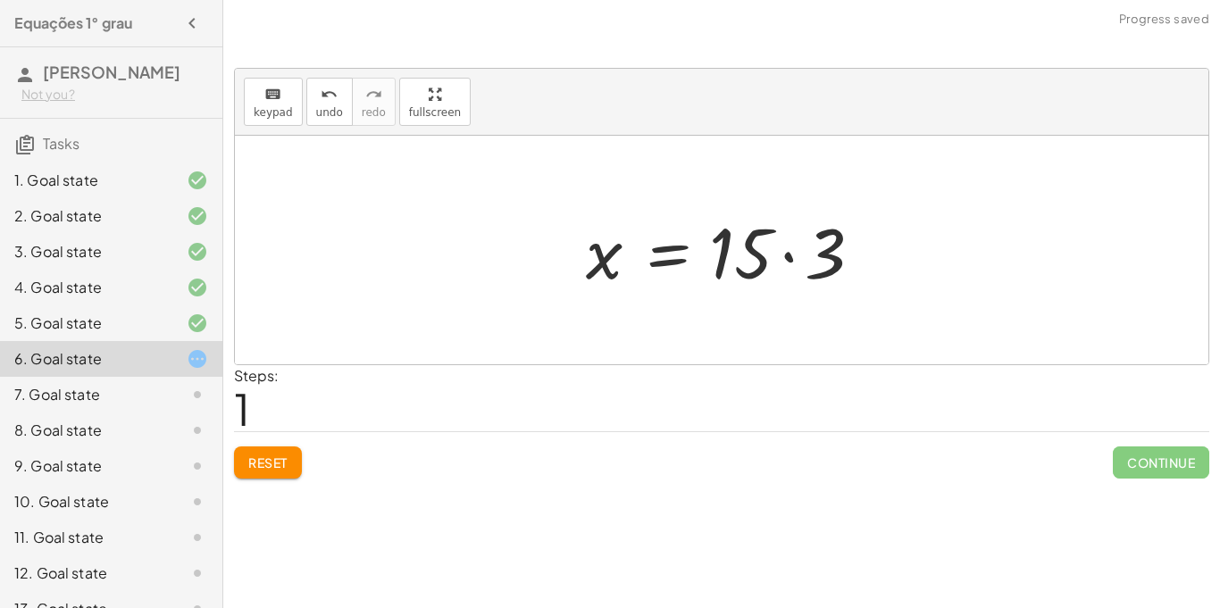
click at [809, 266] on div at bounding box center [729, 251] width 304 height 92
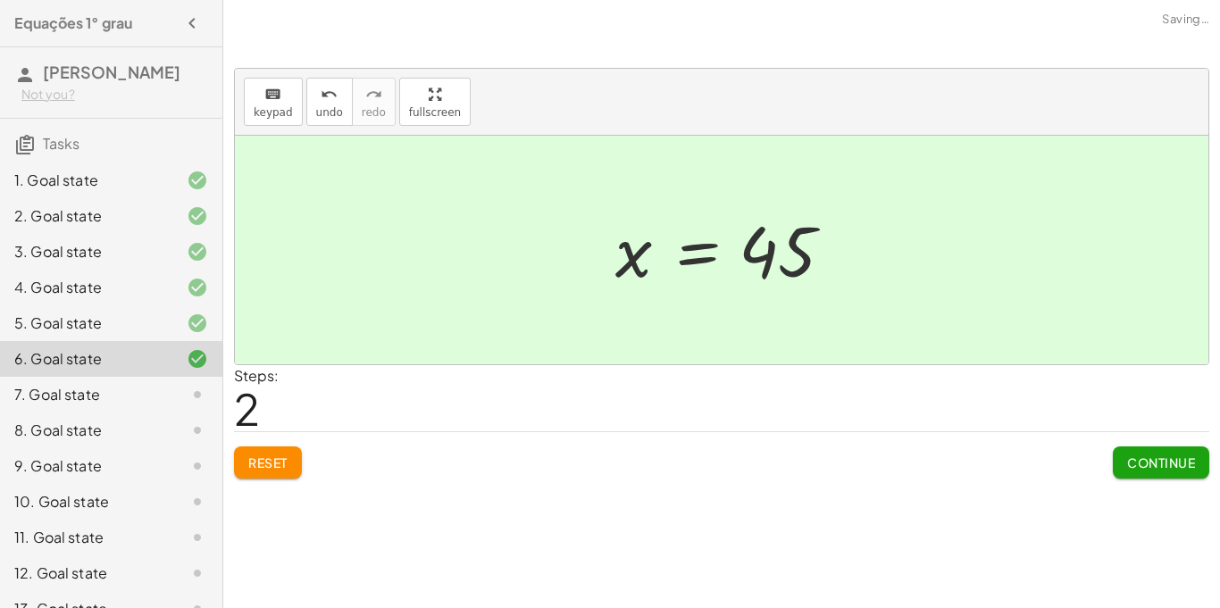
click at [1140, 458] on span "Continue" at bounding box center [1161, 463] width 68 height 16
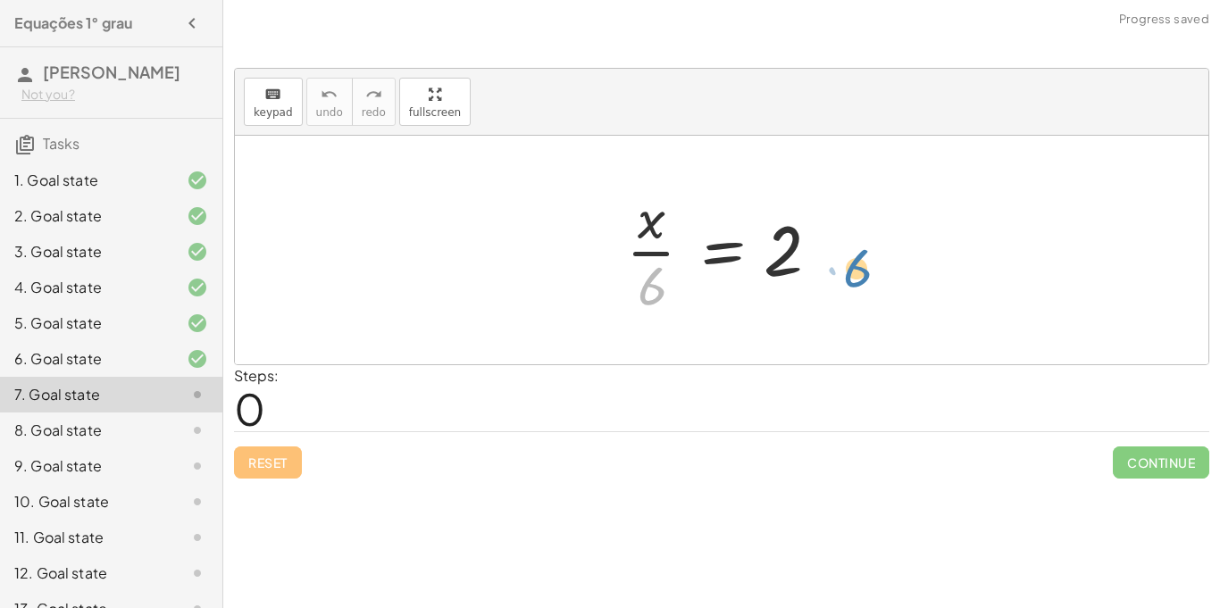
drag, startPoint x: 663, startPoint y: 281, endPoint x: 867, endPoint y: 260, distance: 205.7
click at [867, 260] on div "· 6 · x · 6 = 2" at bounding box center [722, 250] width 974 height 229
drag, startPoint x: 659, startPoint y: 288, endPoint x: 834, endPoint y: 244, distance: 180.4
click at [834, 244] on div at bounding box center [728, 250] width 222 height 138
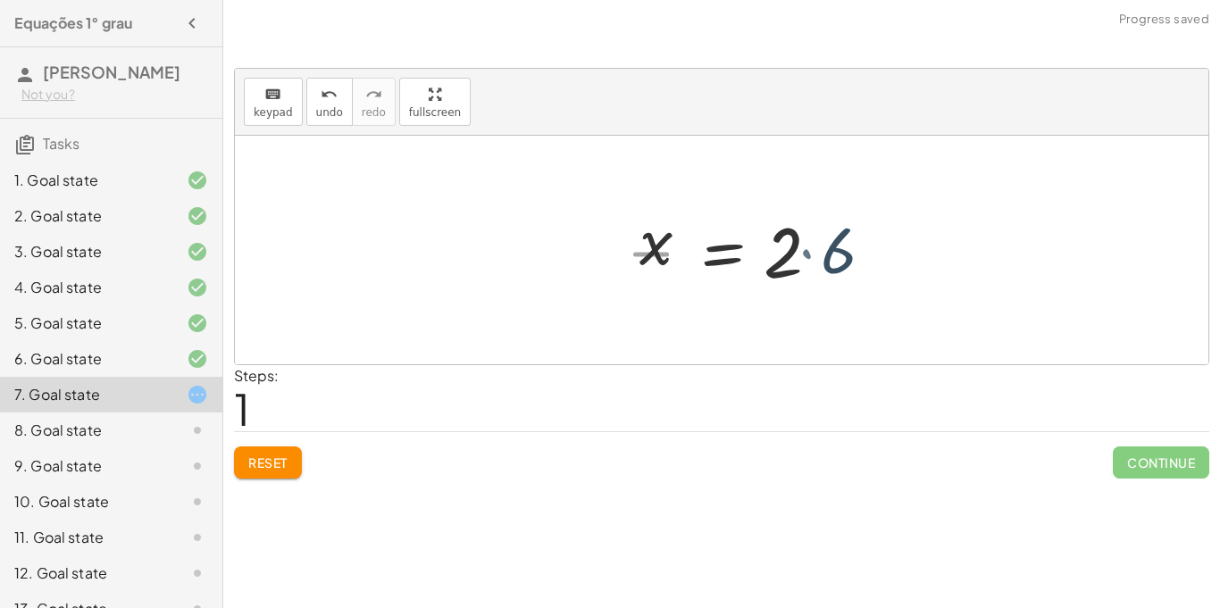
click at [834, 244] on div at bounding box center [765, 251] width 268 height 92
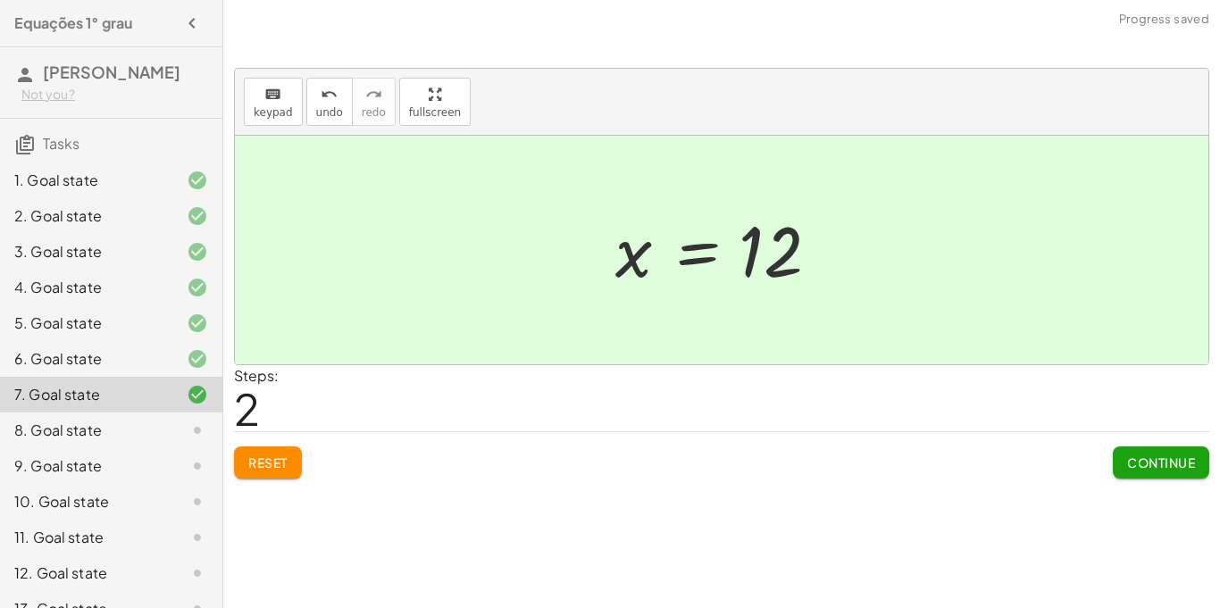
click at [1157, 464] on span "Continue" at bounding box center [1161, 463] width 68 height 16
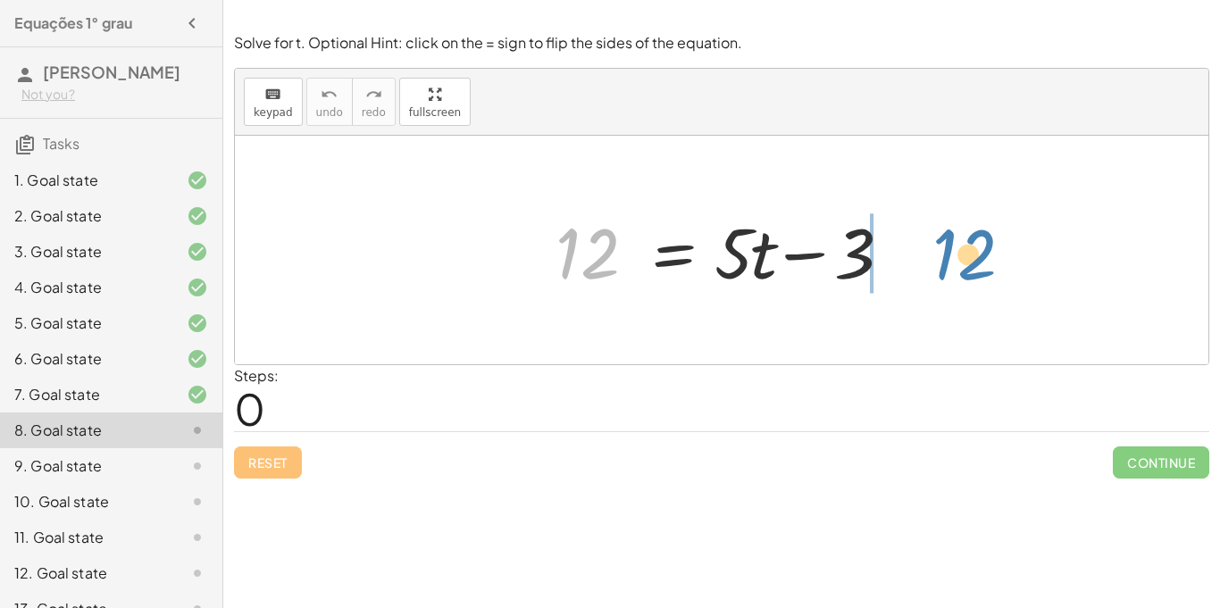
drag, startPoint x: 593, startPoint y: 262, endPoint x: 953, endPoint y: 272, distance: 360.1
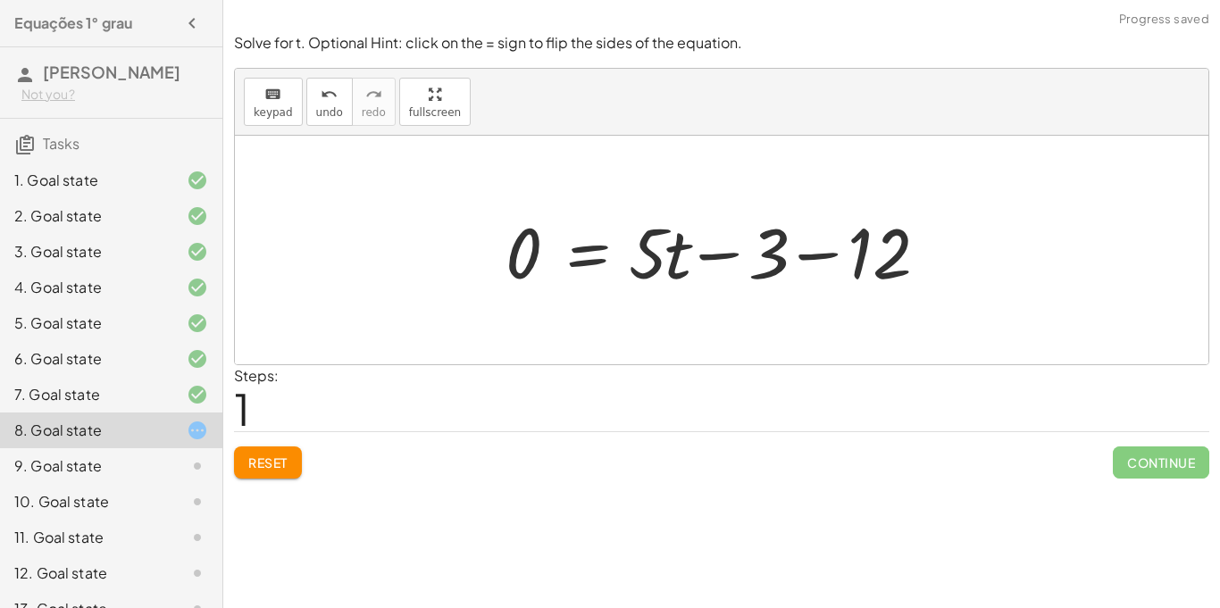
drag, startPoint x: 775, startPoint y: 267, endPoint x: 749, endPoint y: 268, distance: 25.9
click at [749, 268] on div at bounding box center [728, 251] width 463 height 92
drag, startPoint x: 676, startPoint y: 269, endPoint x: 454, endPoint y: 288, distance: 223.3
click at [454, 288] on div "12 = + · 5 · t − 3 · t + · 5 12 = + · 5 · t − 3 0 −" at bounding box center [722, 250] width 974 height 229
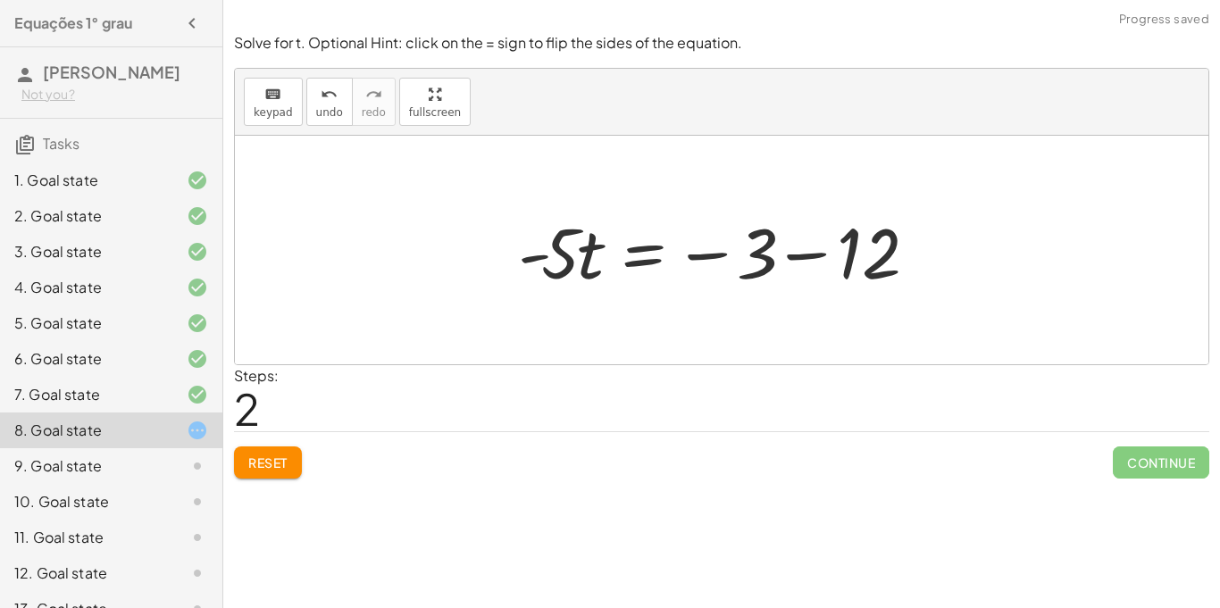
click at [832, 265] on div at bounding box center [728, 251] width 439 height 92
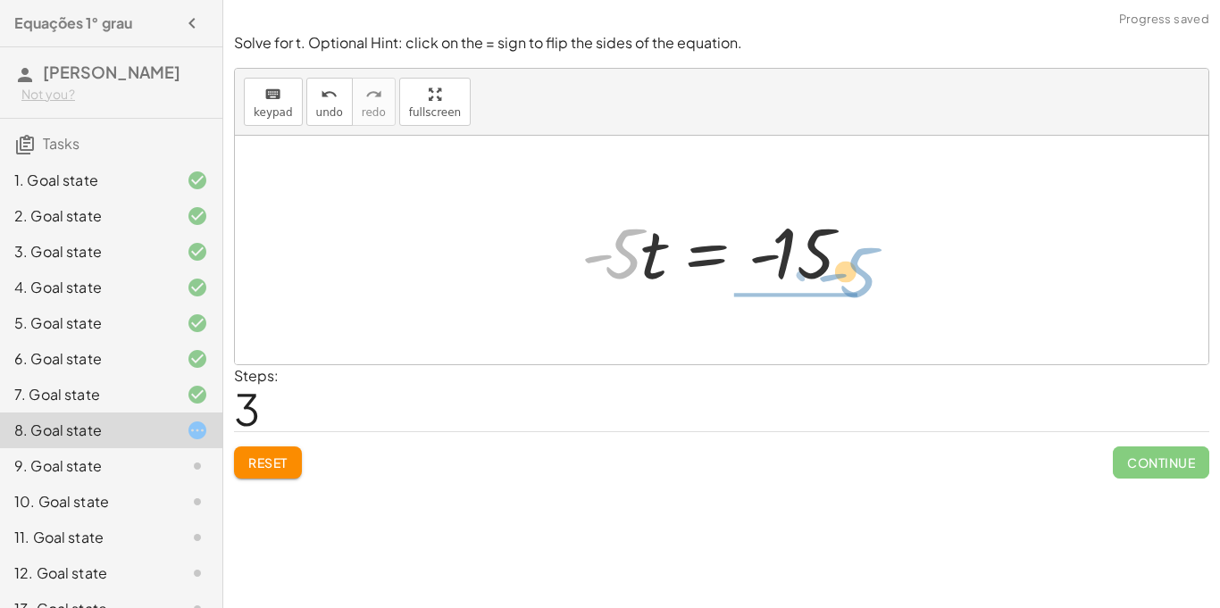
drag, startPoint x: 625, startPoint y: 253, endPoint x: 864, endPoint y: 270, distance: 239.1
click at [864, 270] on div at bounding box center [728, 251] width 311 height 92
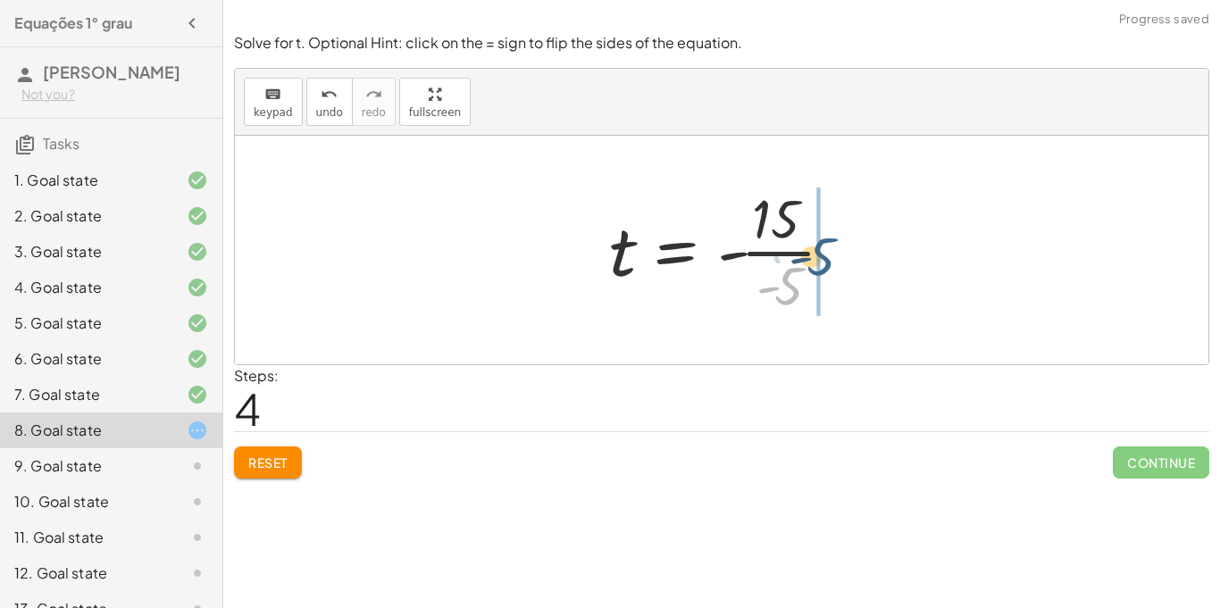
drag, startPoint x: 791, startPoint y: 282, endPoint x: 834, endPoint y: 244, distance: 57.6
click at [834, 244] on div at bounding box center [728, 250] width 257 height 138
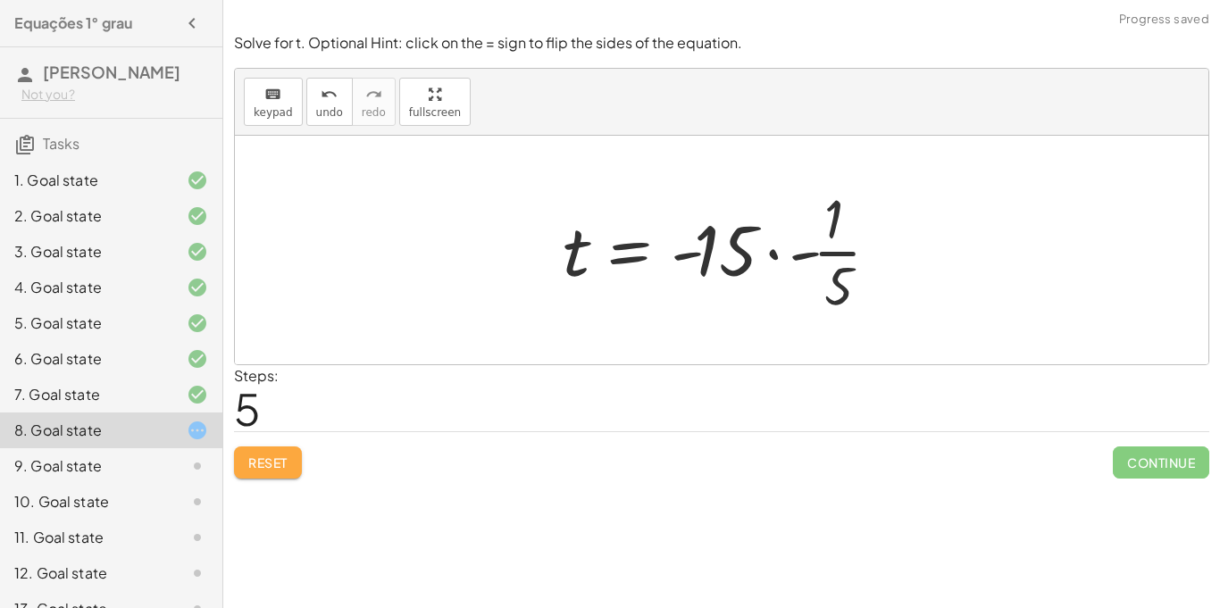
click at [244, 460] on button "Reset" at bounding box center [268, 463] width 68 height 32
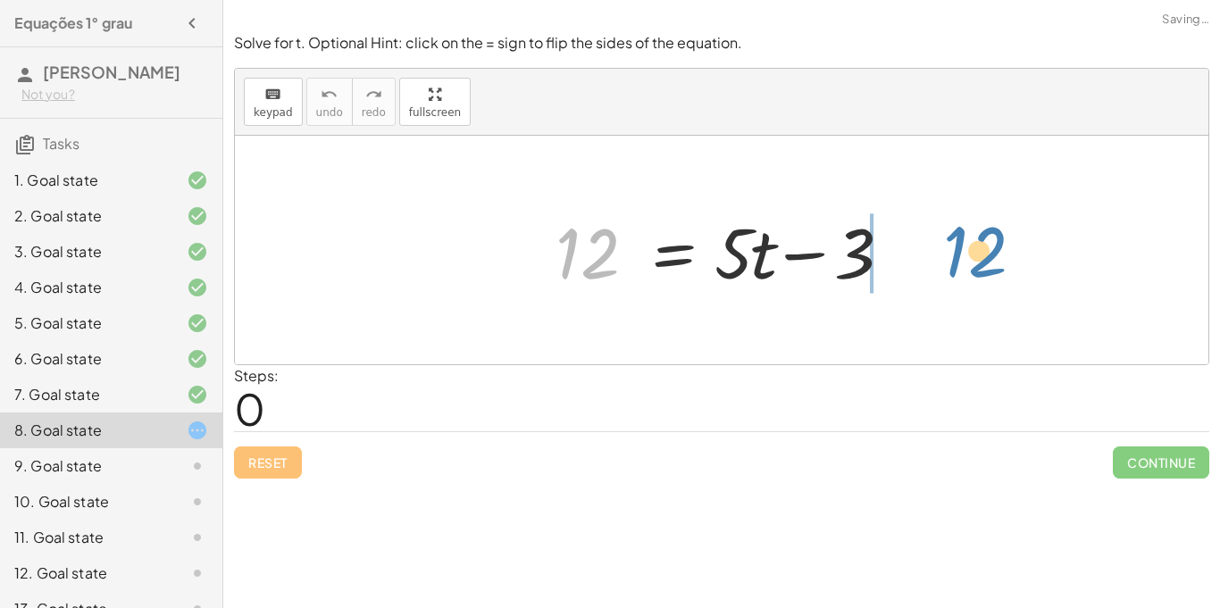
drag, startPoint x: 594, startPoint y: 245, endPoint x: 982, endPoint y: 243, distance: 387.6
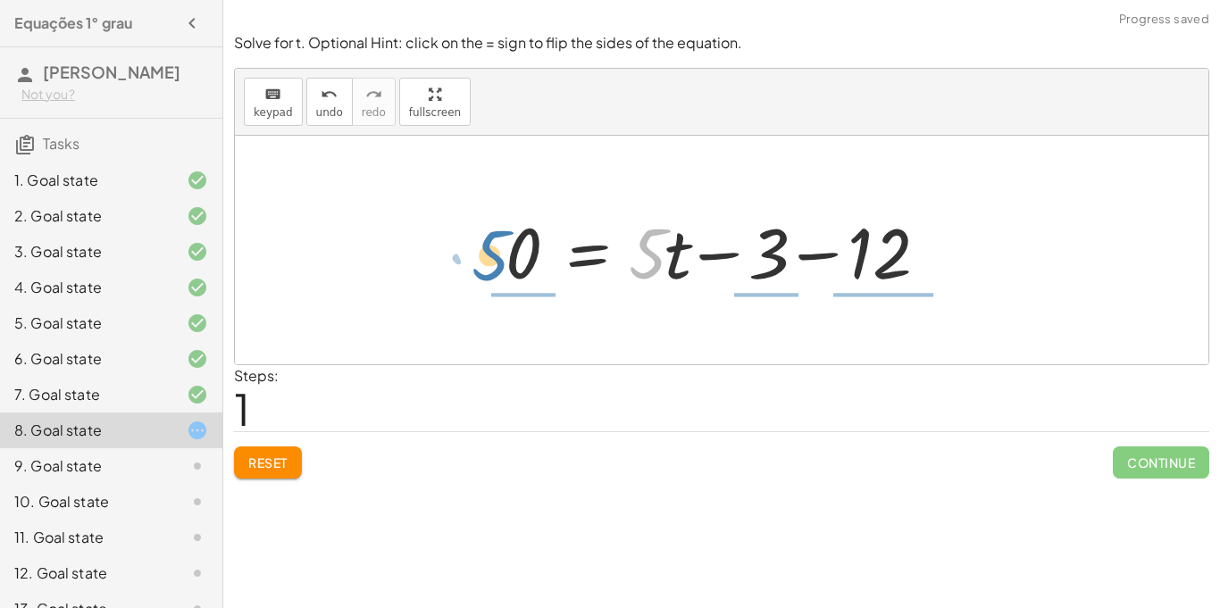
drag, startPoint x: 665, startPoint y: 259, endPoint x: 506, endPoint y: 261, distance: 158.1
click at [506, 261] on div at bounding box center [728, 251] width 463 height 92
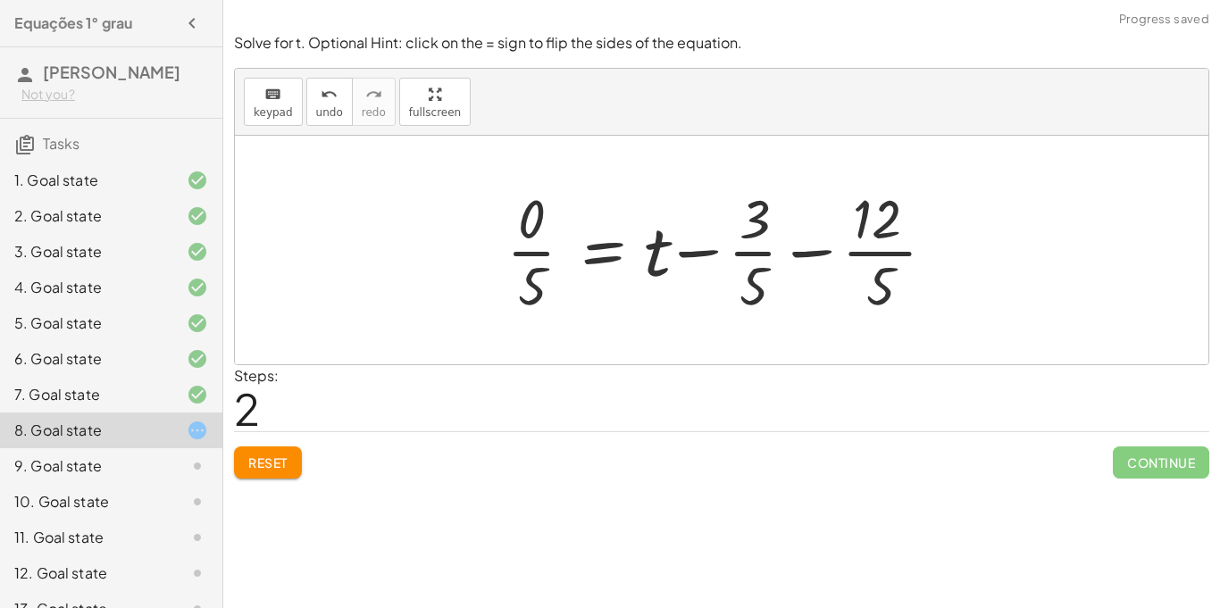
click at [262, 444] on div "Reset Continue" at bounding box center [721, 454] width 975 height 47
click at [263, 455] on span "Reset" at bounding box center [267, 463] width 39 height 16
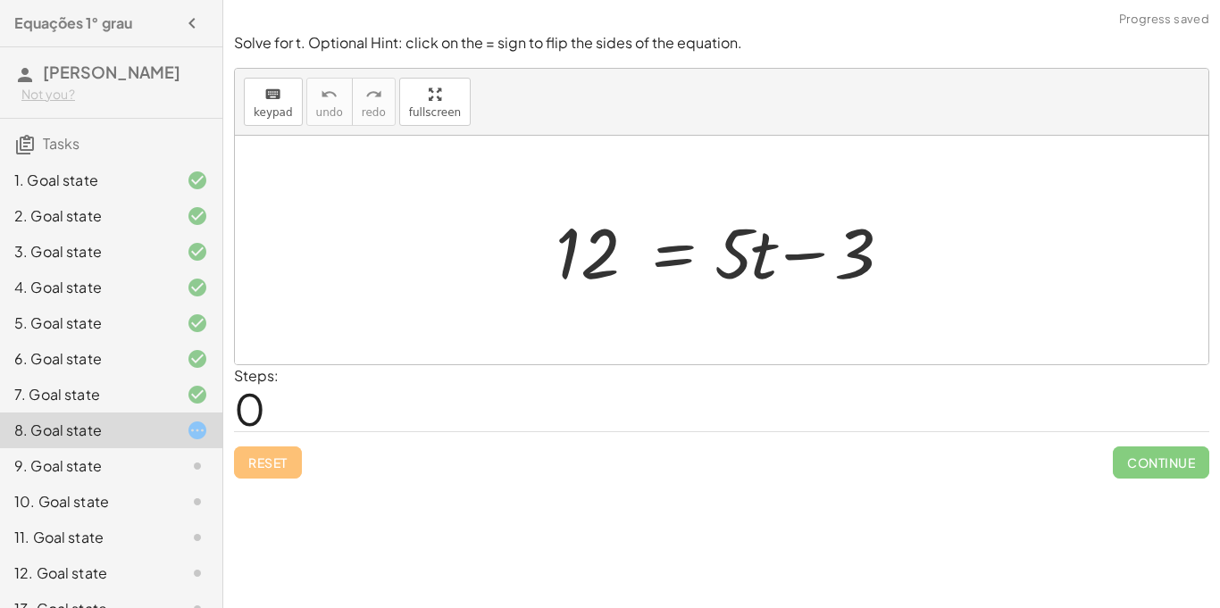
click at [568, 275] on div at bounding box center [729, 251] width 364 height 92
drag, startPoint x: 568, startPoint y: 275, endPoint x: 880, endPoint y: 272, distance: 311.7
click at [880, 272] on div at bounding box center [729, 251] width 364 height 92
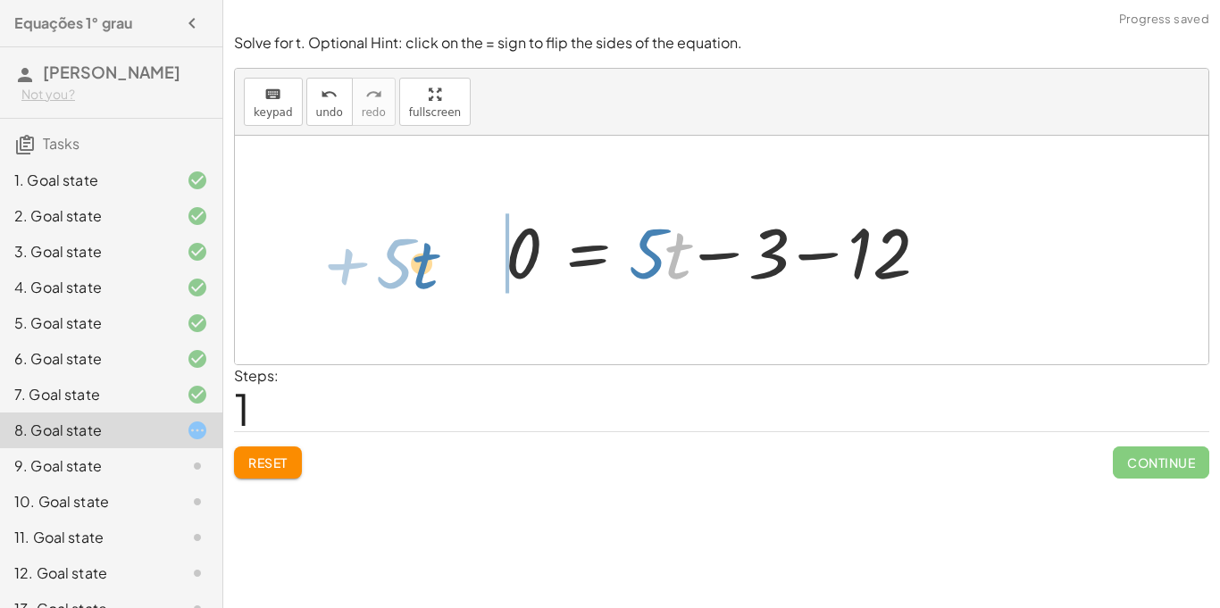
drag, startPoint x: 680, startPoint y: 267, endPoint x: 428, endPoint y: 276, distance: 252.0
click at [428, 276] on div "12 = + · 5 · t − 3 · t + · 5 12 = + · 5 · t − 3 0 −" at bounding box center [722, 250] width 974 height 229
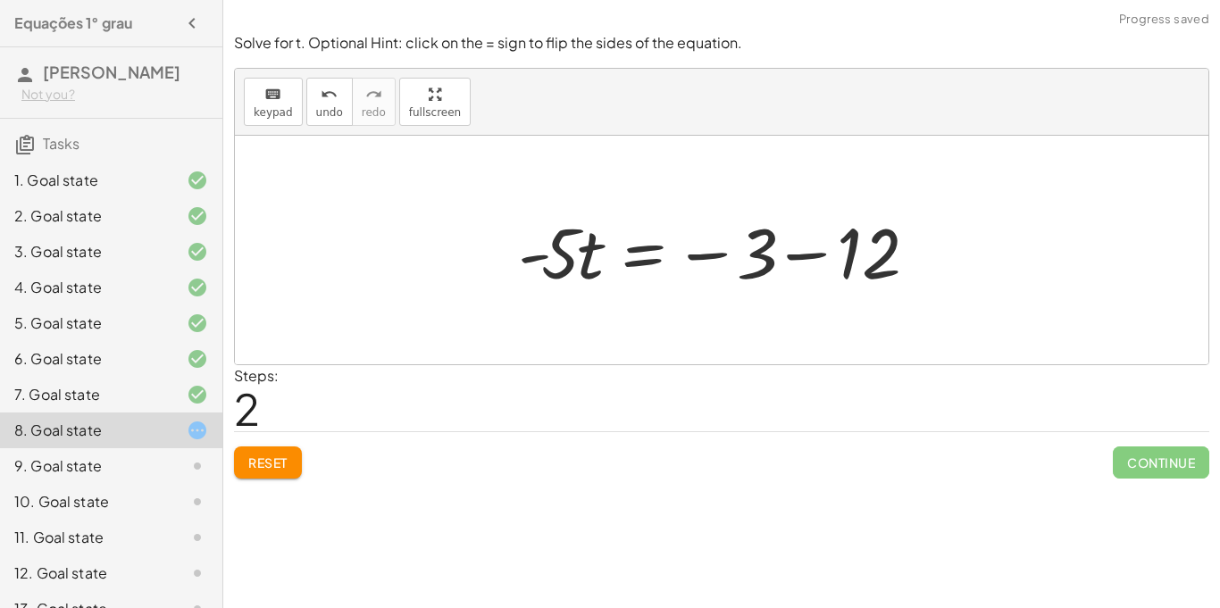
click at [815, 253] on div at bounding box center [728, 251] width 439 height 92
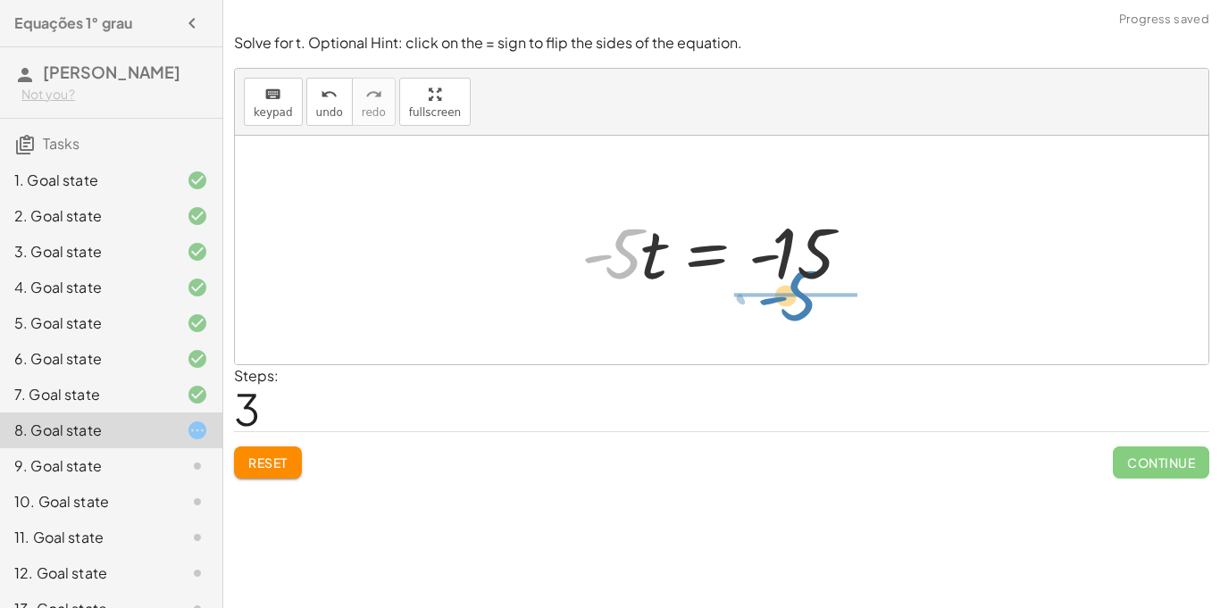
drag, startPoint x: 623, startPoint y: 242, endPoint x: 794, endPoint y: 284, distance: 175.7
click at [794, 284] on div at bounding box center [728, 251] width 311 height 92
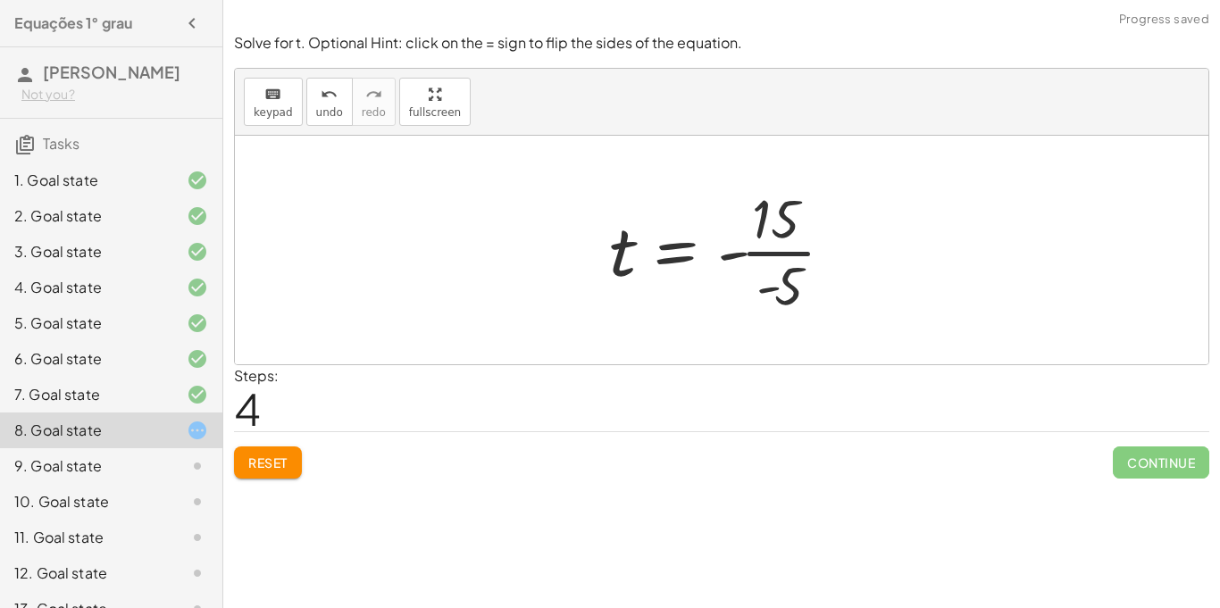
click at [797, 249] on div at bounding box center [728, 250] width 257 height 138
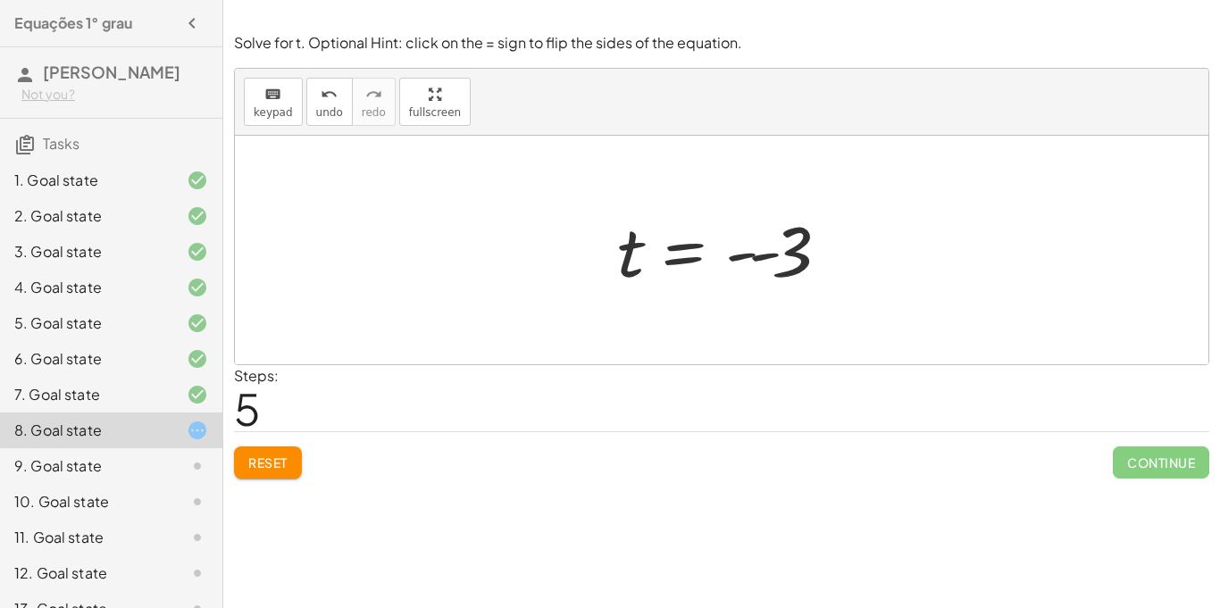
click at [760, 263] on div at bounding box center [727, 250] width 239 height 88
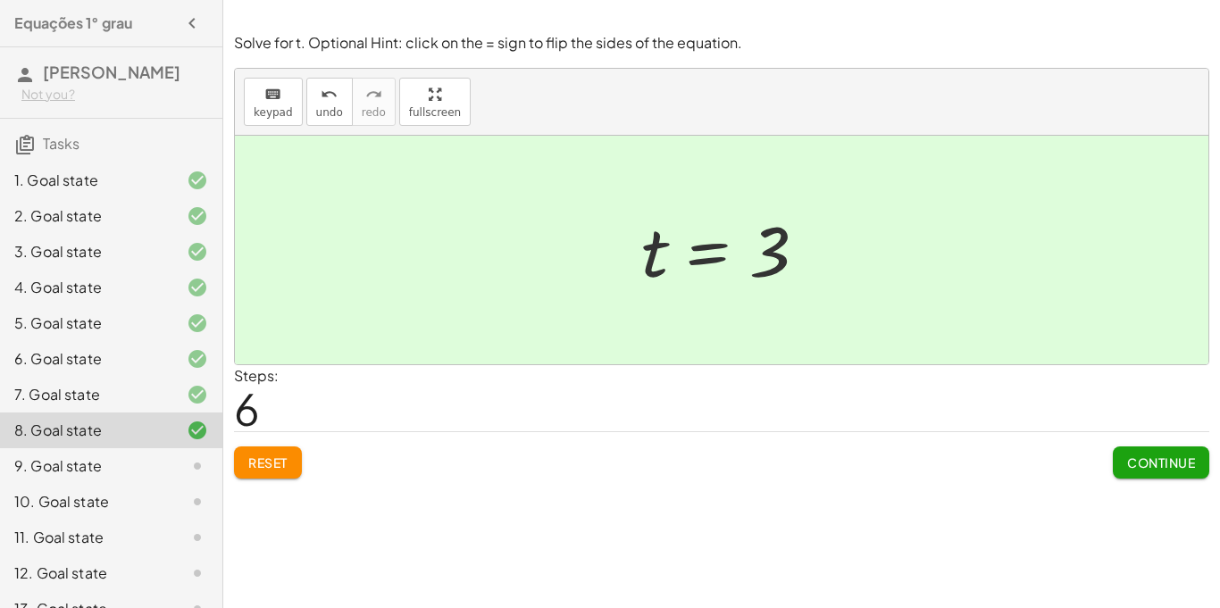
click at [77, 472] on div "9. Goal state" at bounding box center [86, 466] width 144 height 21
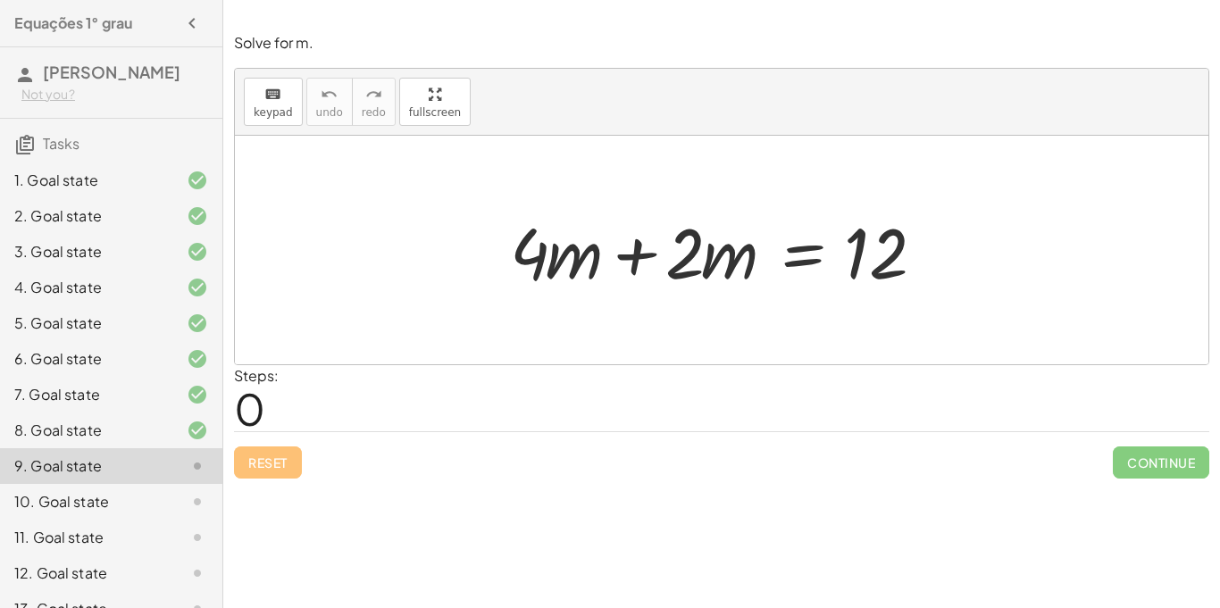
click at [643, 271] on div at bounding box center [728, 251] width 455 height 92
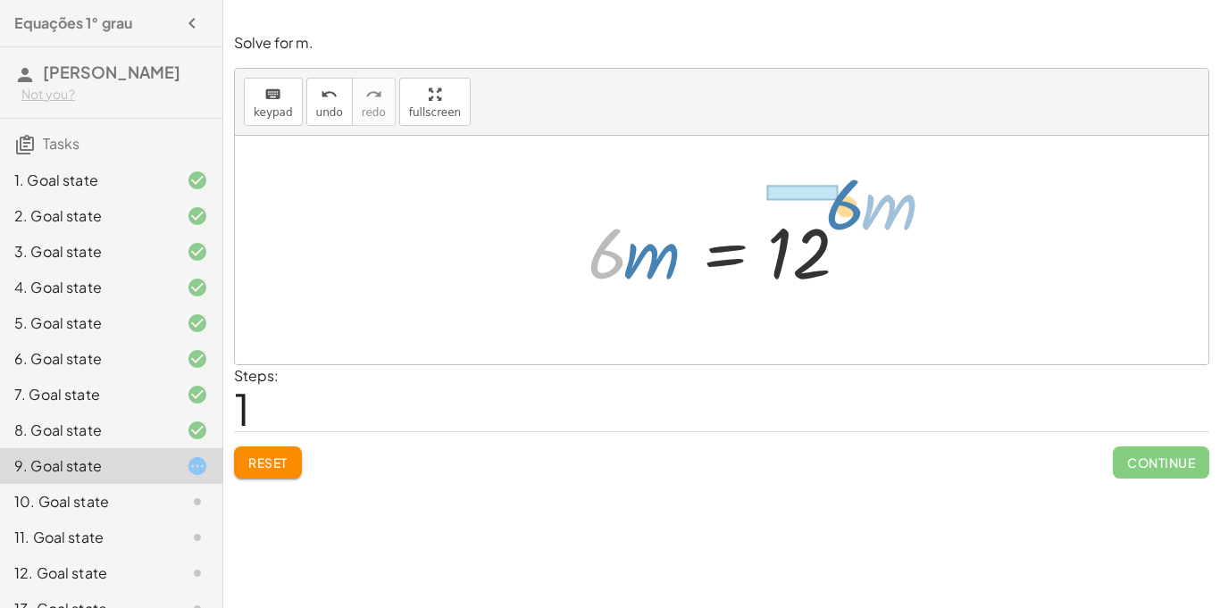
drag, startPoint x: 600, startPoint y: 256, endPoint x: 836, endPoint y: 206, distance: 241.0
click at [836, 206] on div at bounding box center [729, 251] width 300 height 92
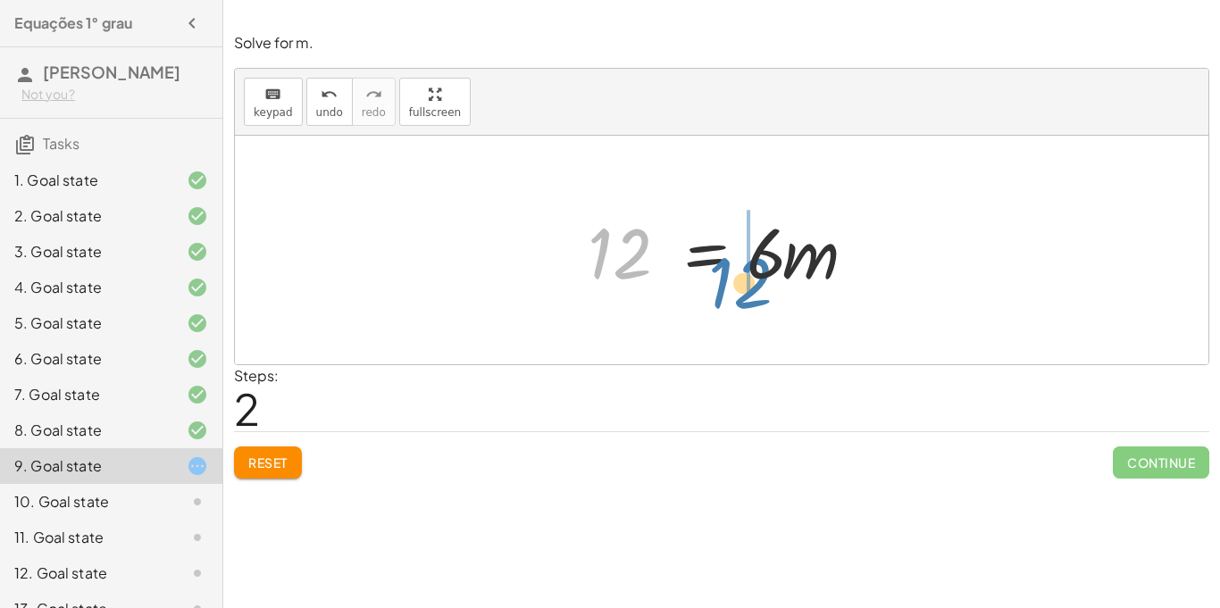
drag, startPoint x: 635, startPoint y: 240, endPoint x: 770, endPoint y: 272, distance: 138.6
click at [770, 272] on div at bounding box center [729, 251] width 300 height 92
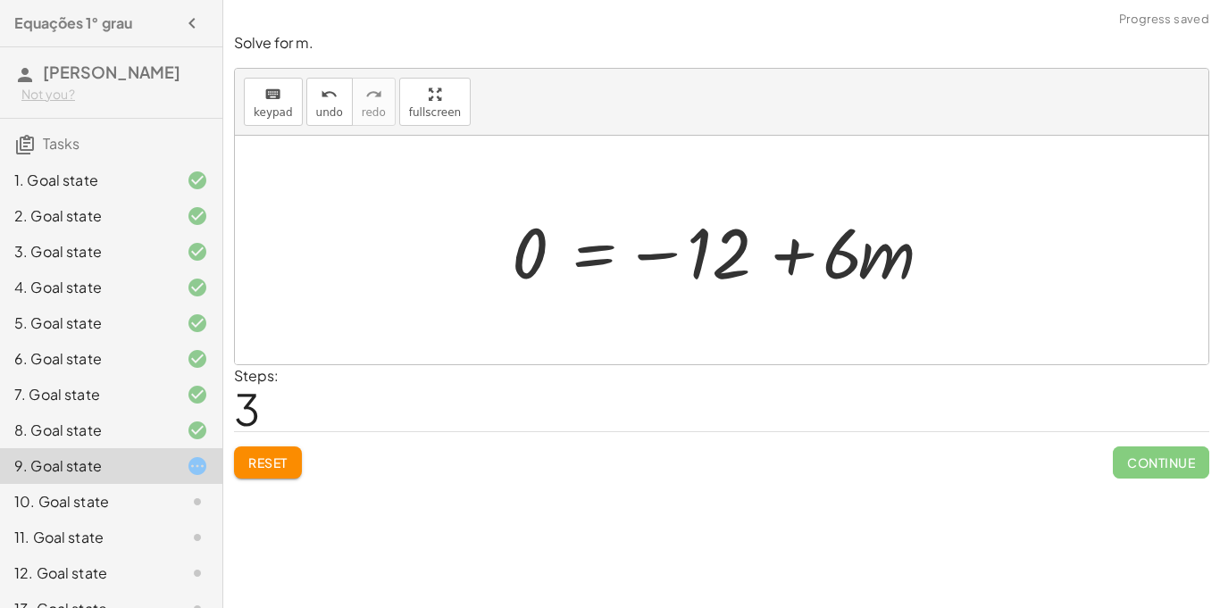
click at [797, 267] on div at bounding box center [728, 251] width 451 height 92
click at [245, 471] on button "Reset" at bounding box center [268, 463] width 68 height 32
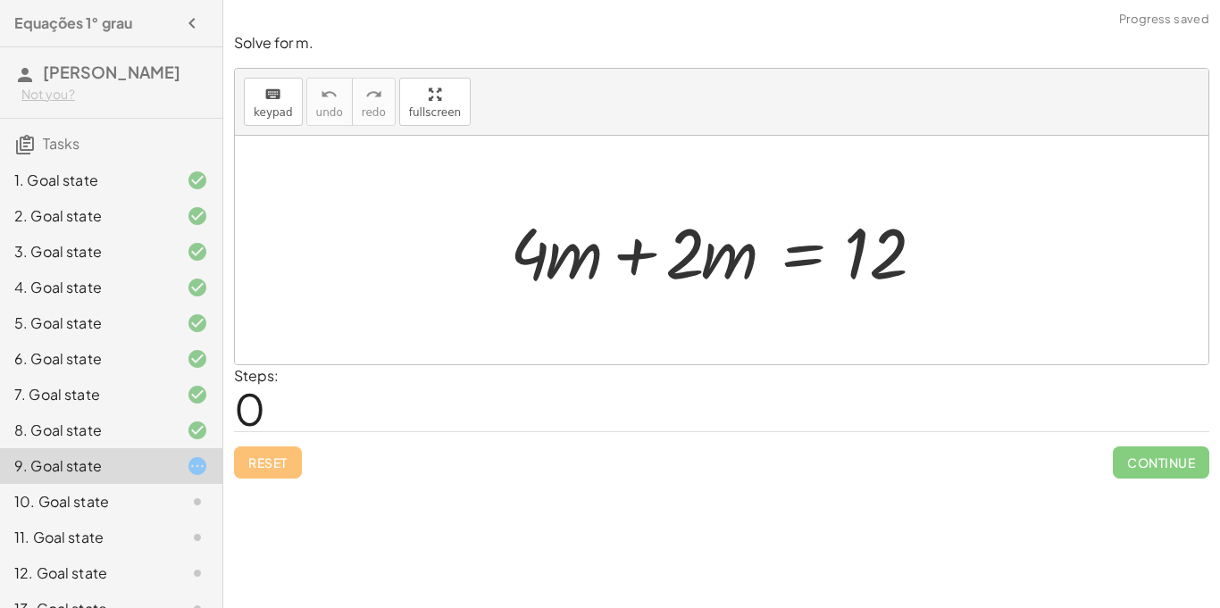
click at [642, 260] on div at bounding box center [728, 251] width 455 height 92
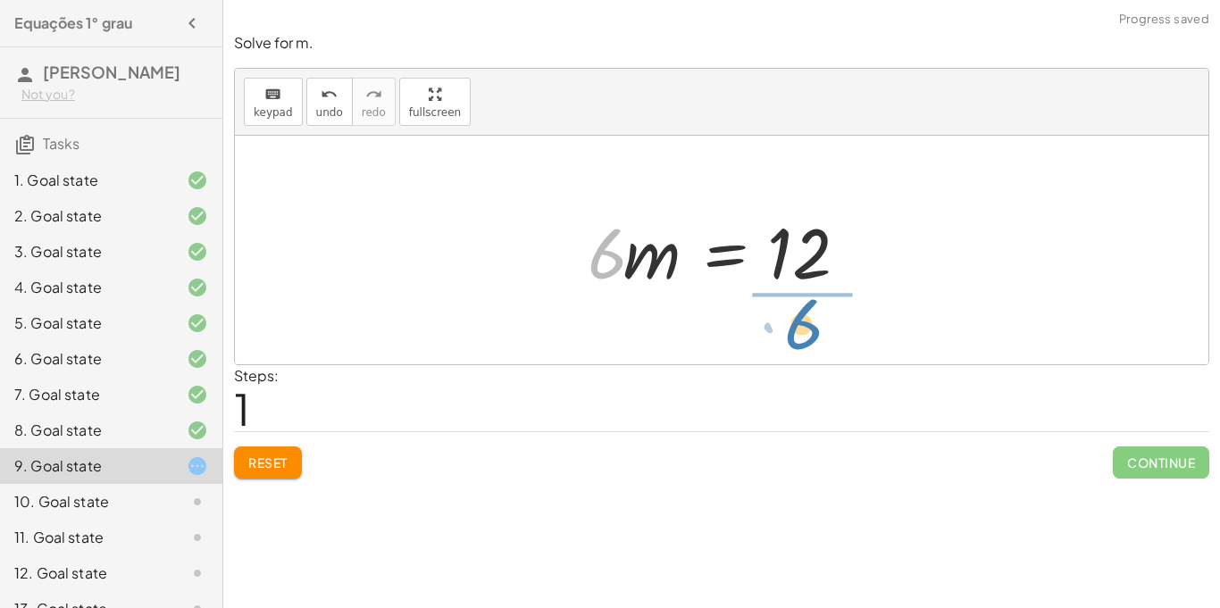
drag, startPoint x: 599, startPoint y: 263, endPoint x: 790, endPoint y: 334, distance: 202.9
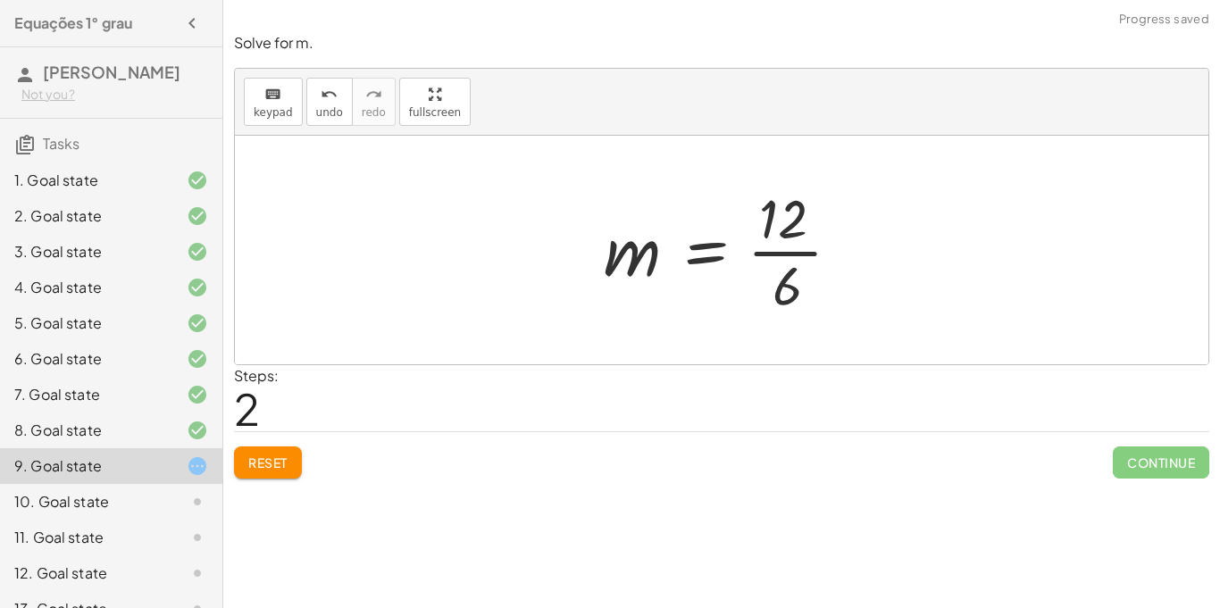
click at [798, 277] on div at bounding box center [730, 250] width 270 height 138
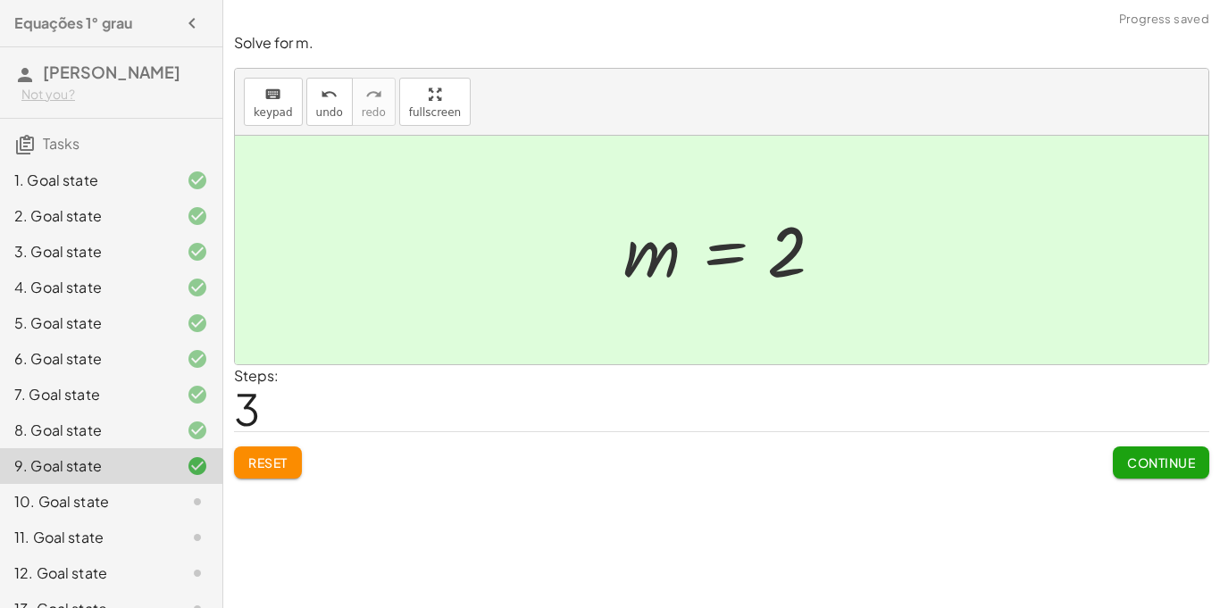
click at [117, 501] on div "10. Goal state" at bounding box center [86, 501] width 144 height 21
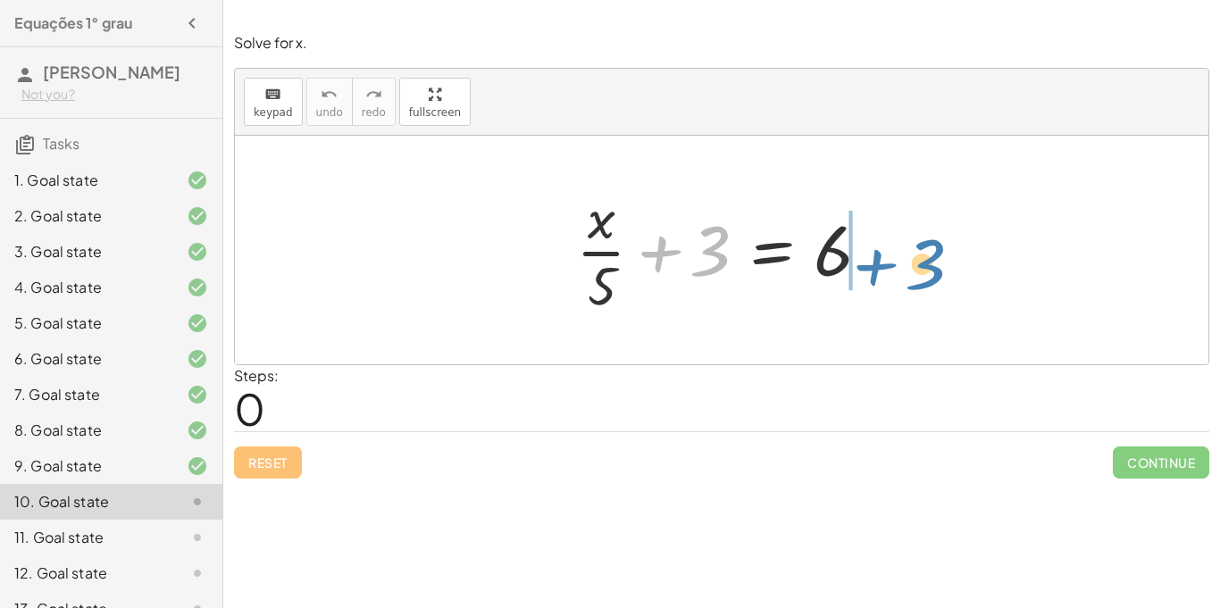
drag, startPoint x: 673, startPoint y: 238, endPoint x: 887, endPoint y: 253, distance: 213.9
click at [887, 253] on div at bounding box center [728, 250] width 322 height 138
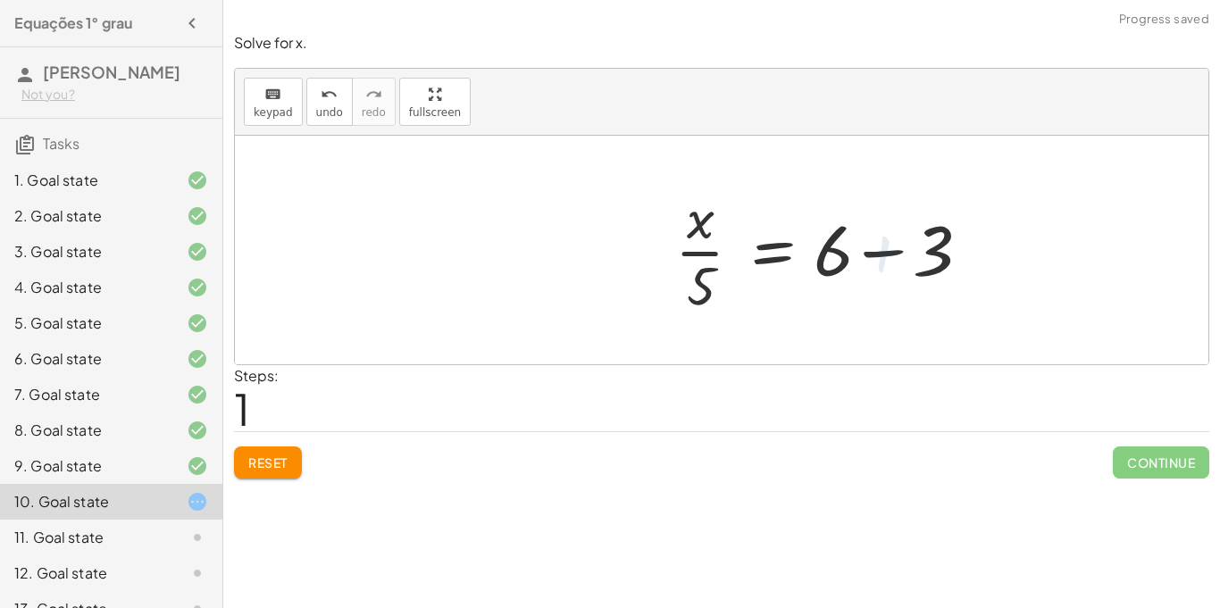
click at [882, 254] on div at bounding box center [828, 250] width 322 height 138
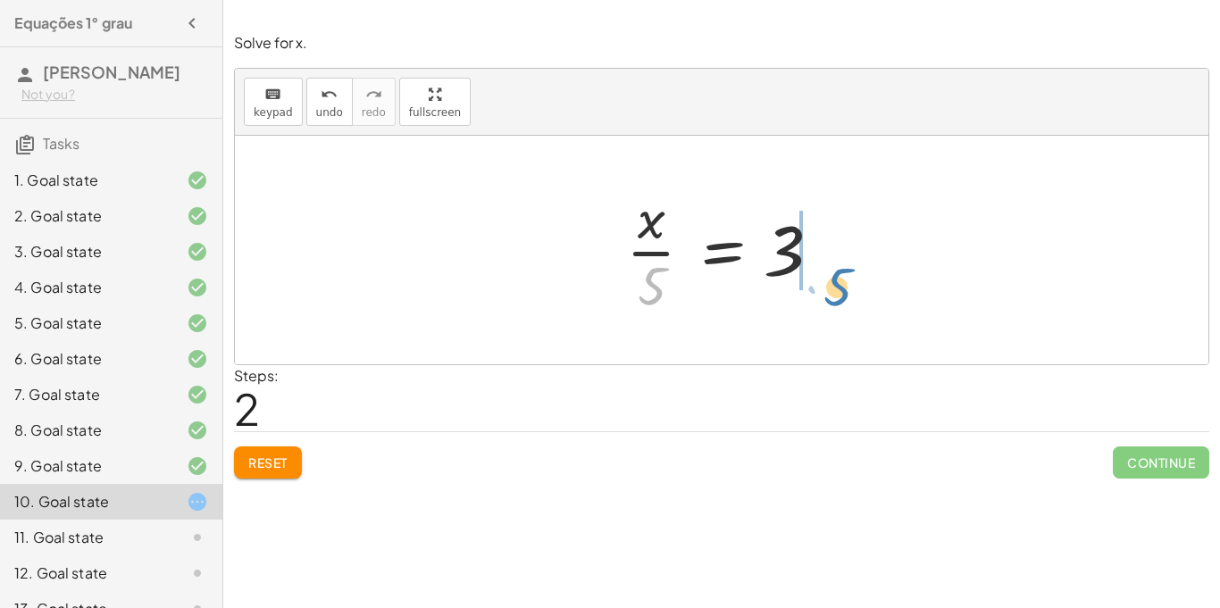
drag, startPoint x: 641, startPoint y: 285, endPoint x: 824, endPoint y: 285, distance: 183.1
click at [824, 285] on div at bounding box center [728, 250] width 222 height 138
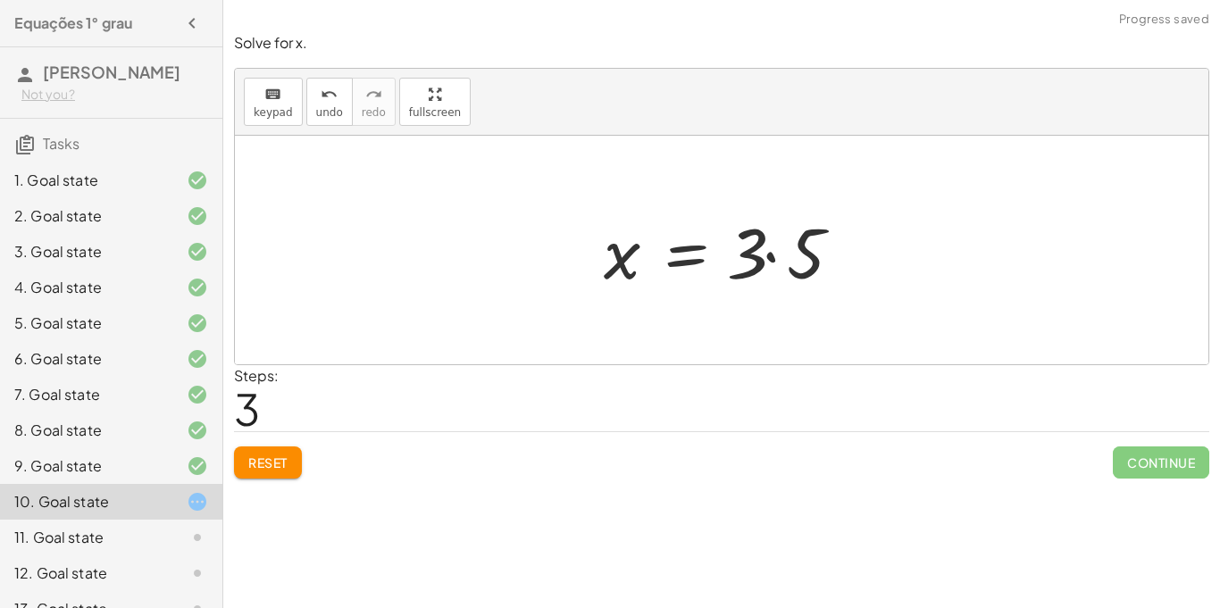
click at [791, 263] on div at bounding box center [729, 251] width 268 height 92
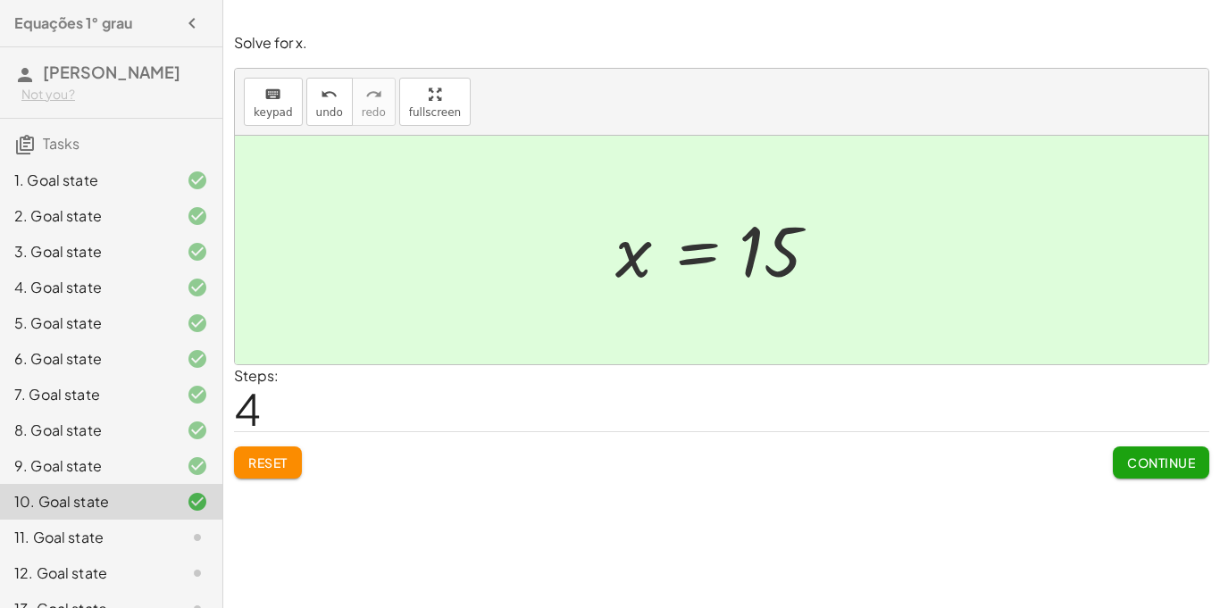
click at [48, 534] on div "11. Goal state" at bounding box center [86, 537] width 144 height 21
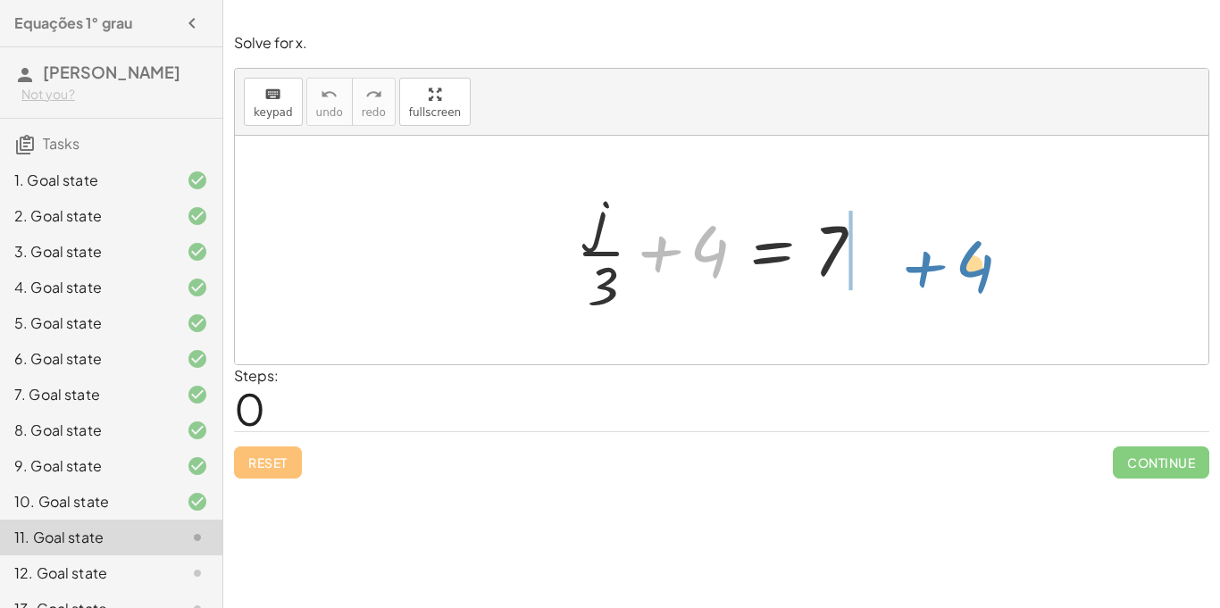
drag, startPoint x: 690, startPoint y: 244, endPoint x: 917, endPoint y: 251, distance: 227.0
click at [917, 251] on div "+ 4 + · j · 3 + 4 = 7" at bounding box center [722, 250] width 974 height 229
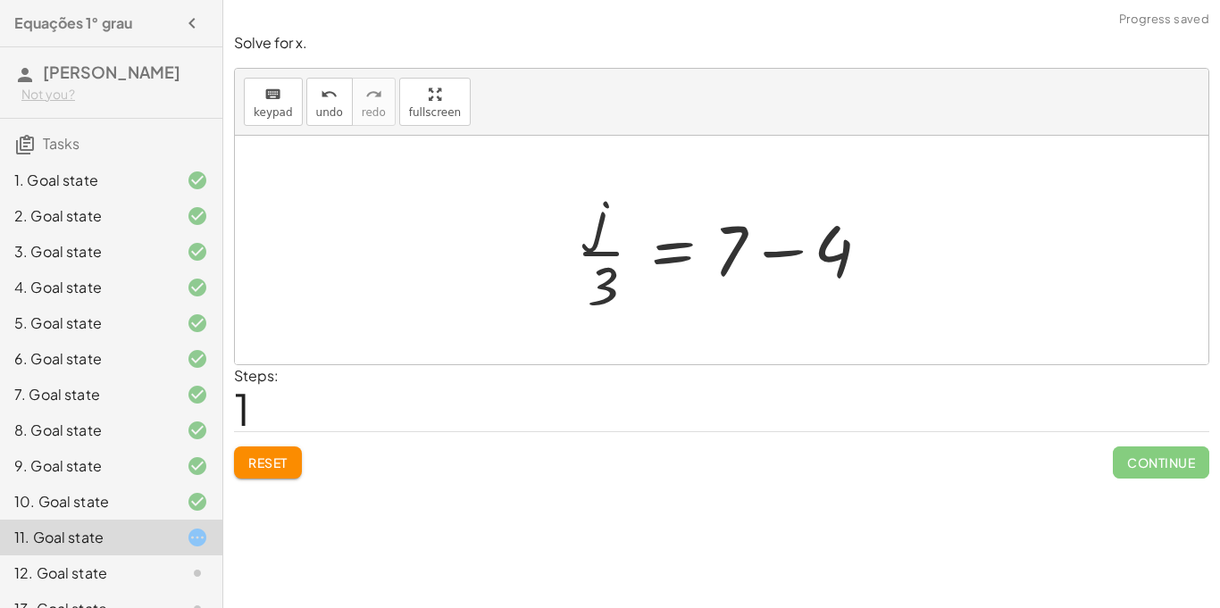
click at [769, 239] on div at bounding box center [728, 250] width 322 height 138
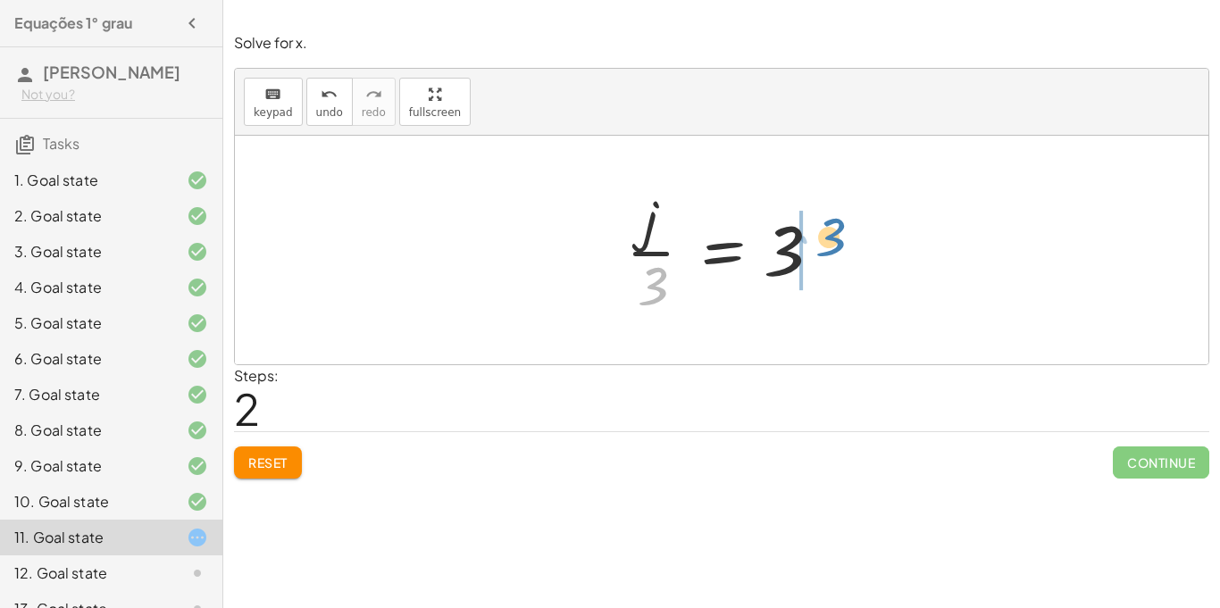
drag, startPoint x: 646, startPoint y: 294, endPoint x: 824, endPoint y: 247, distance: 184.6
click at [824, 247] on div at bounding box center [728, 250] width 222 height 138
click at [824, 247] on div at bounding box center [774, 251] width 252 height 92
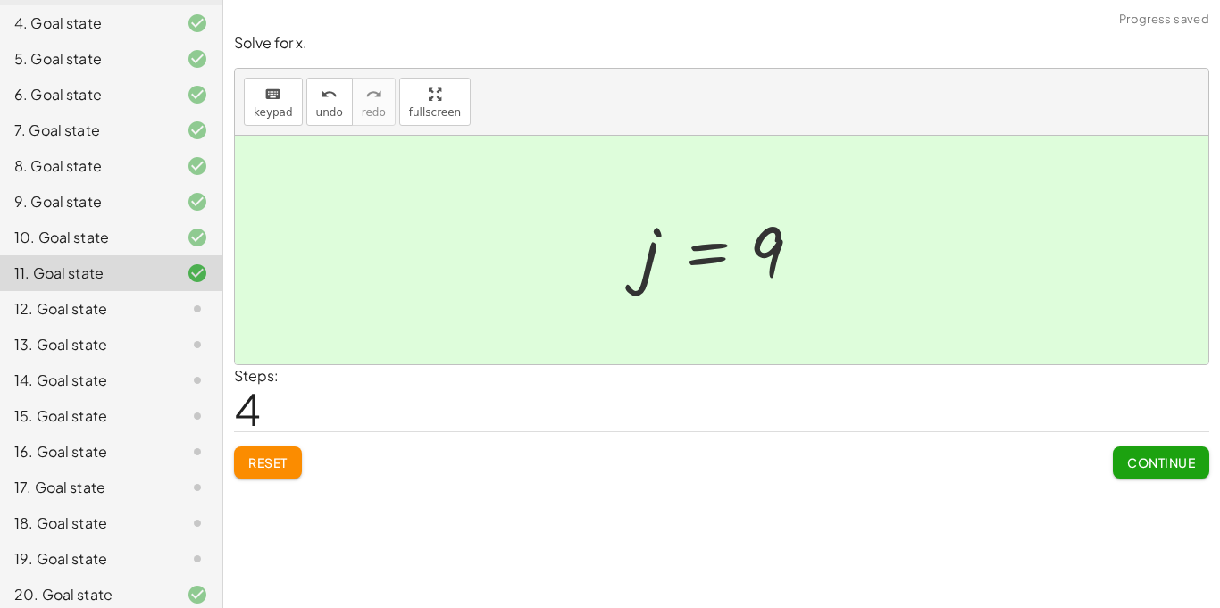
scroll to position [276, 0]
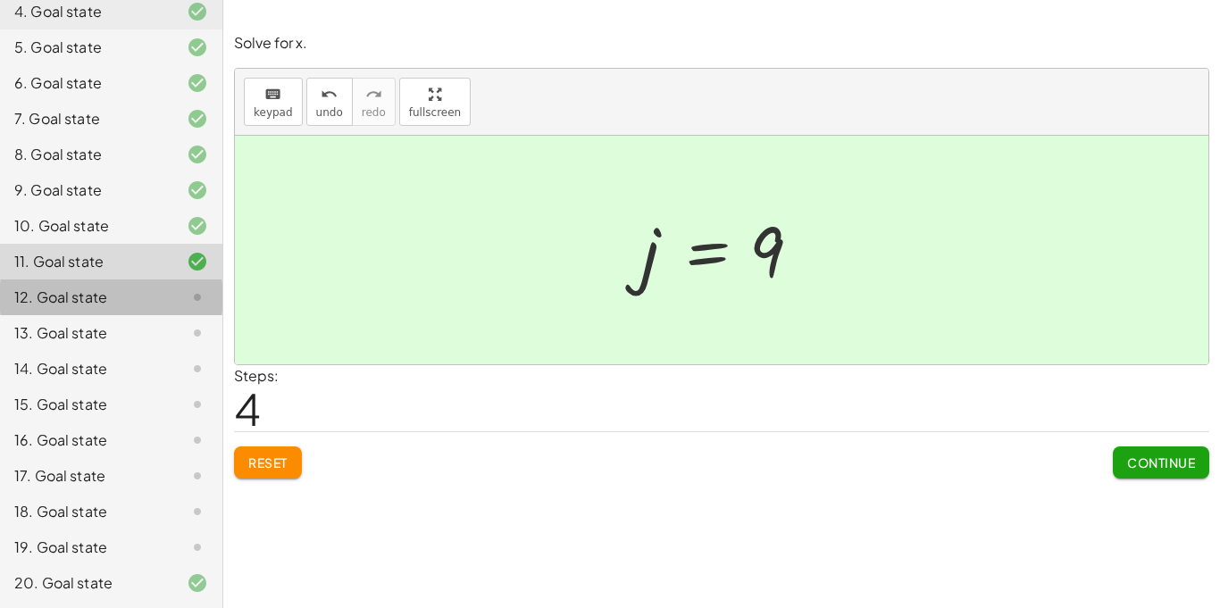
click at [116, 298] on div "12. Goal state" at bounding box center [86, 297] width 144 height 21
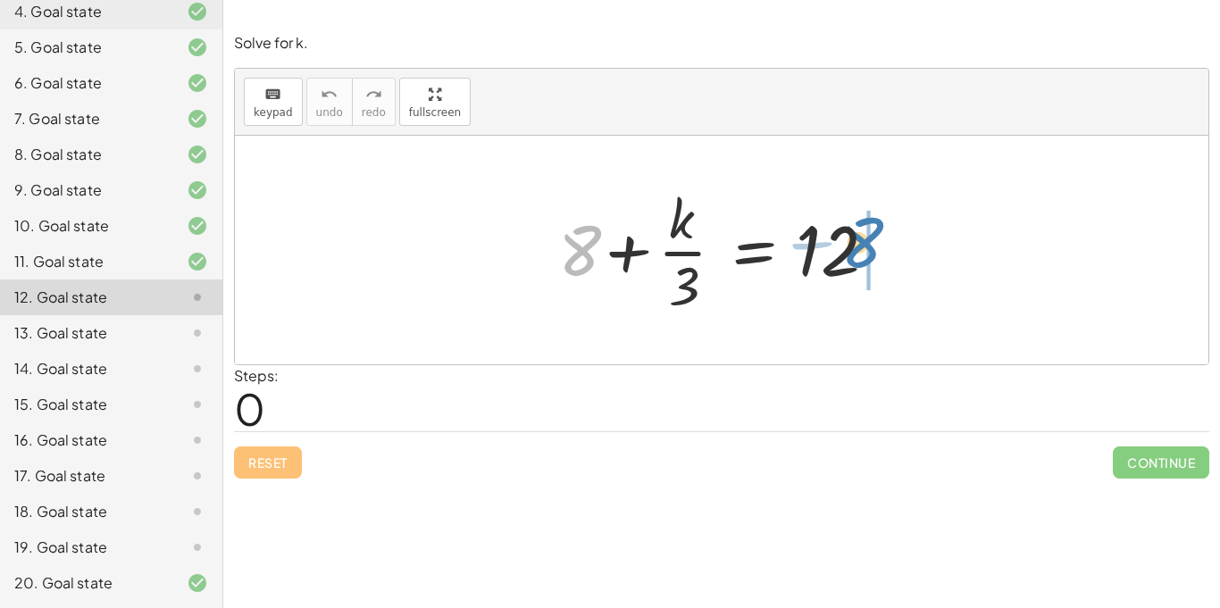
drag, startPoint x: 591, startPoint y: 255, endPoint x: 871, endPoint y: 247, distance: 279.6
click at [871, 247] on div at bounding box center [728, 250] width 358 height 138
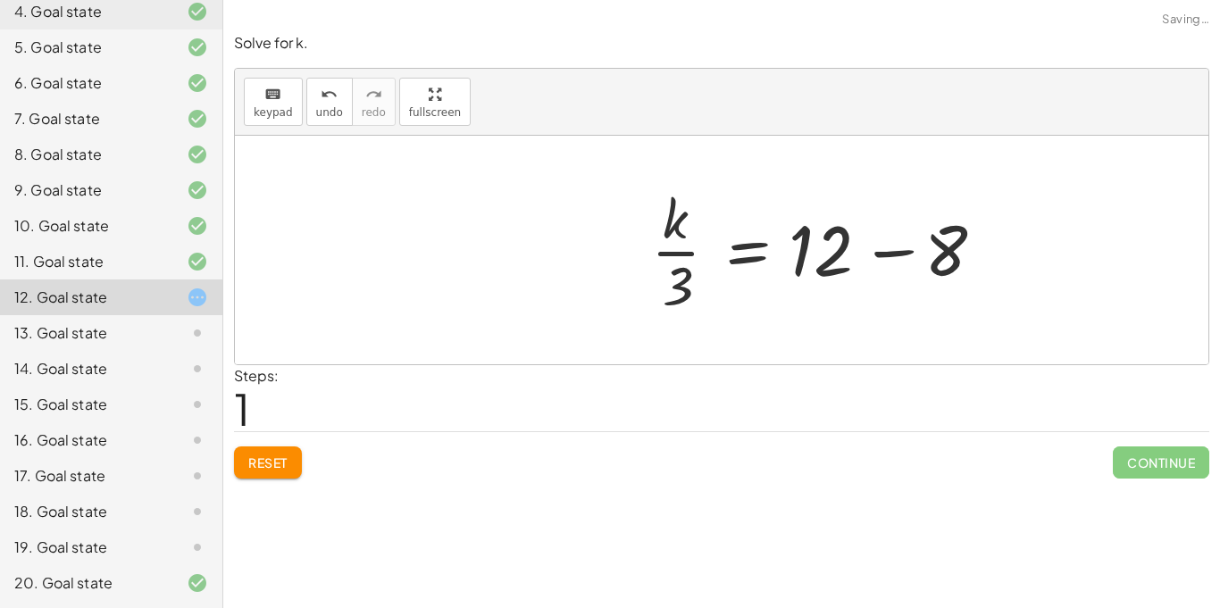
click at [868, 248] on div at bounding box center [821, 250] width 358 height 138
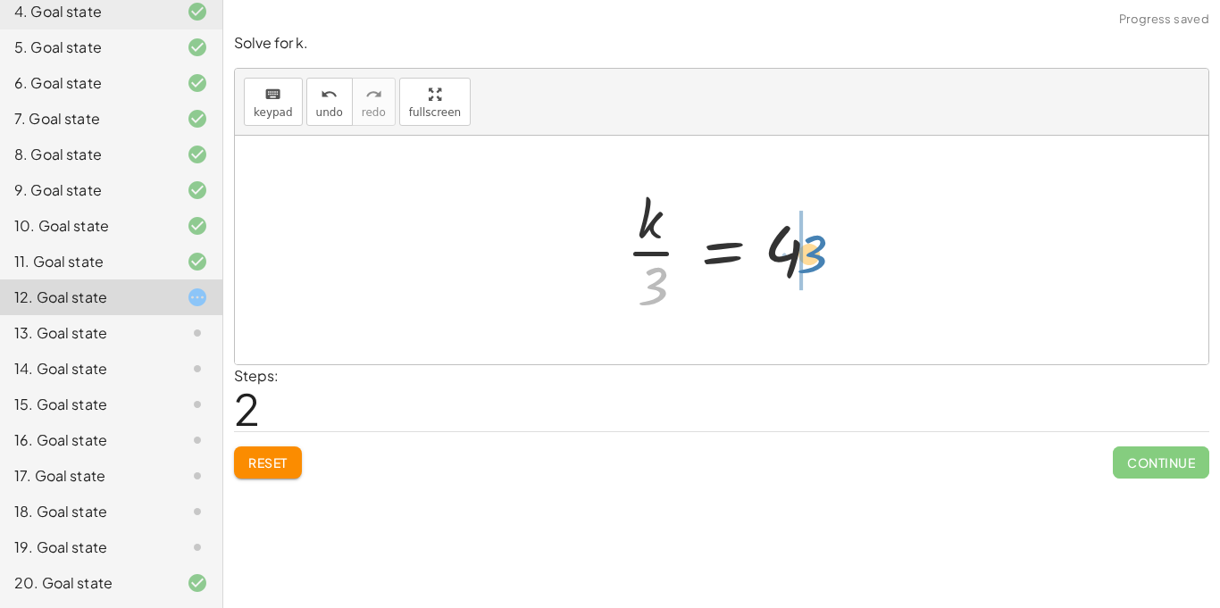
drag, startPoint x: 659, startPoint y: 285, endPoint x: 817, endPoint y: 255, distance: 160.8
click at [817, 255] on div at bounding box center [728, 250] width 222 height 138
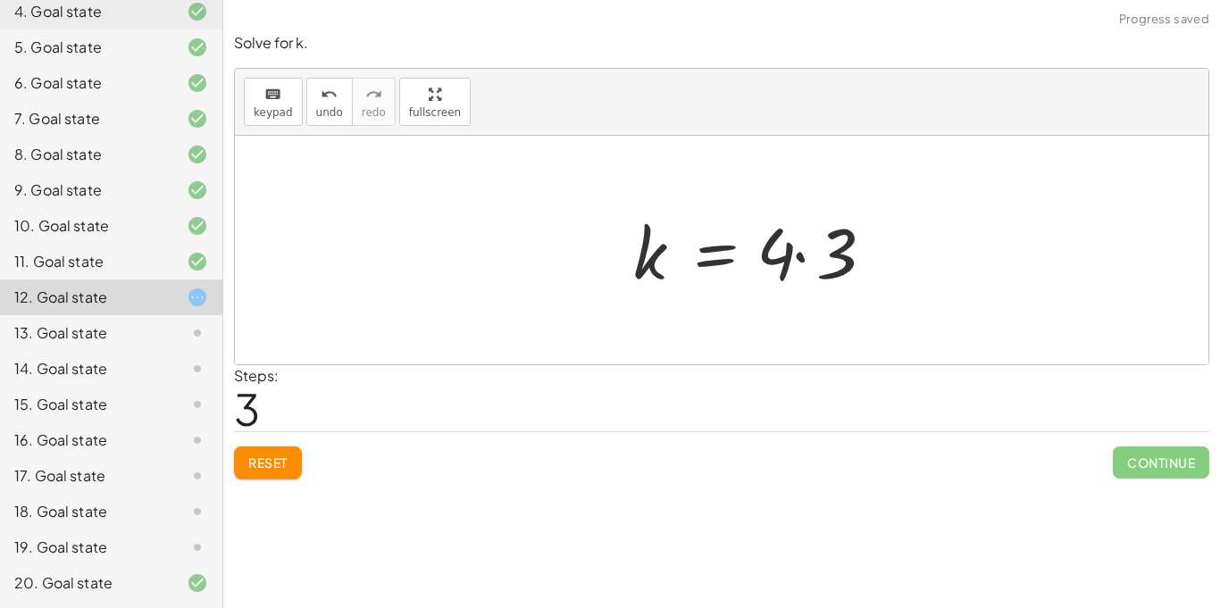
click at [817, 255] on div at bounding box center [758, 251] width 268 height 92
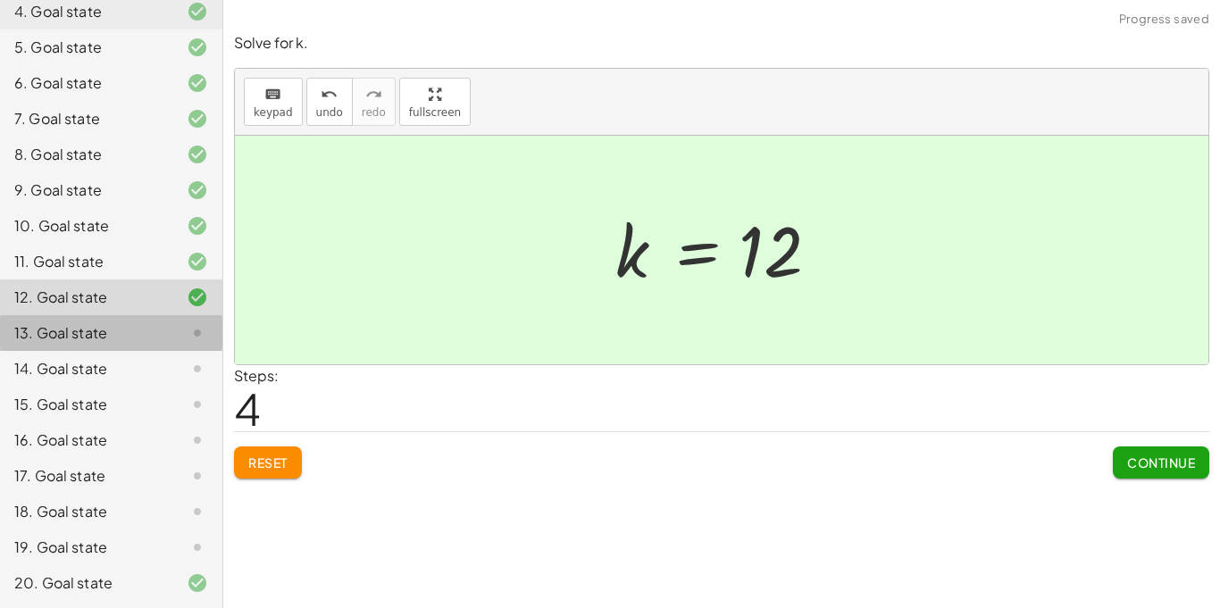
click at [172, 322] on div at bounding box center [183, 332] width 50 height 21
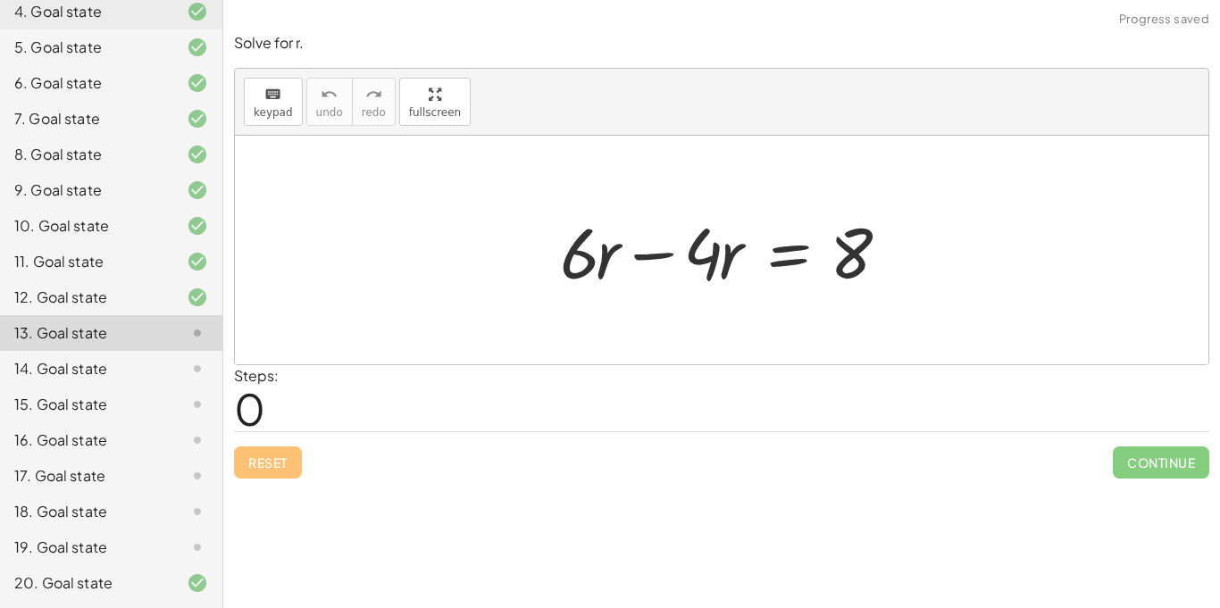
click at [646, 244] on div at bounding box center [728, 251] width 355 height 92
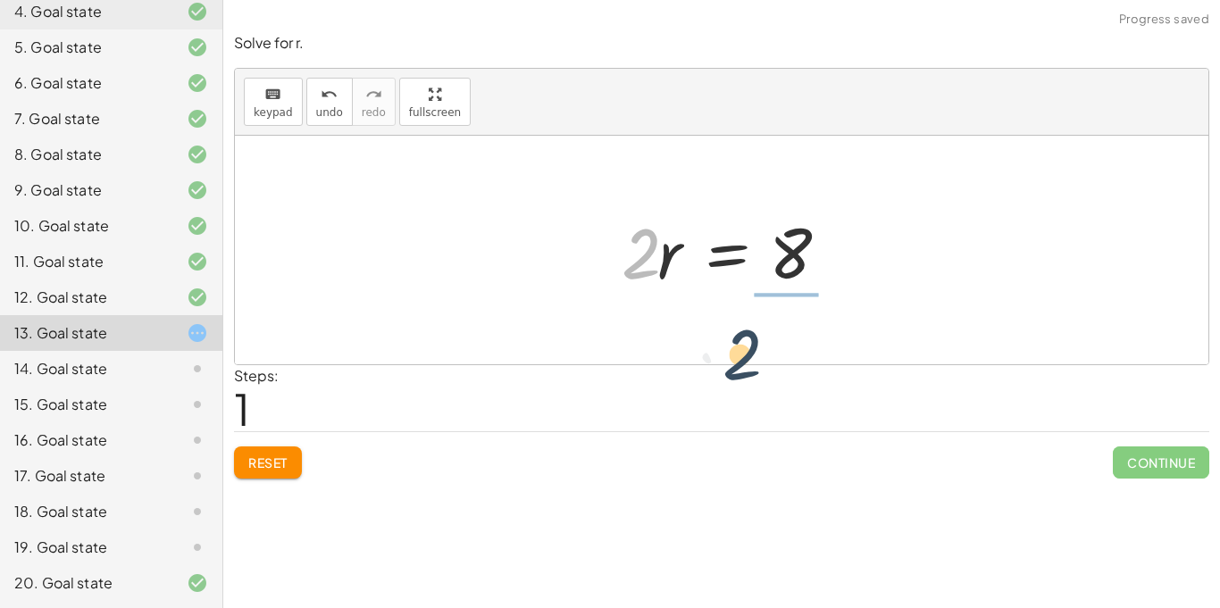
drag, startPoint x: 647, startPoint y: 247, endPoint x: 872, endPoint y: 416, distance: 281.3
click at [0, 0] on div "Solve for r. keyboard keypad undo undo redo redo fullscreen + · 6 · r − · 4 · r…" at bounding box center [0, 0] width 0 height 0
drag, startPoint x: 635, startPoint y: 261, endPoint x: 804, endPoint y: 280, distance: 169.8
click at [804, 280] on div at bounding box center [729, 251] width 232 height 92
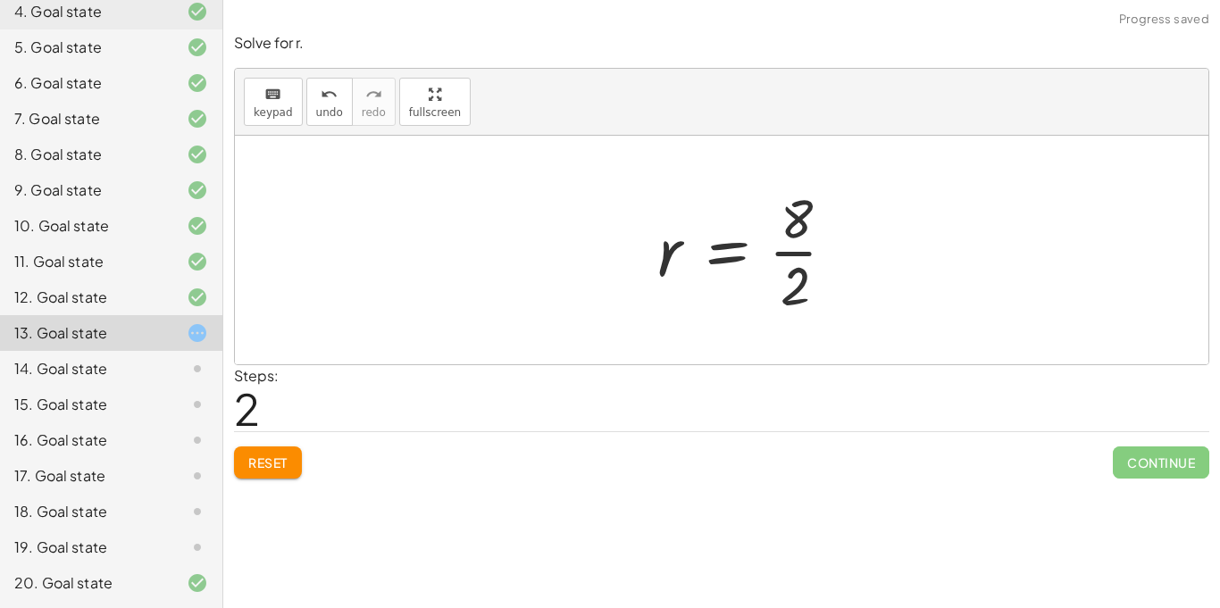
click at [804, 280] on div at bounding box center [753, 250] width 211 height 138
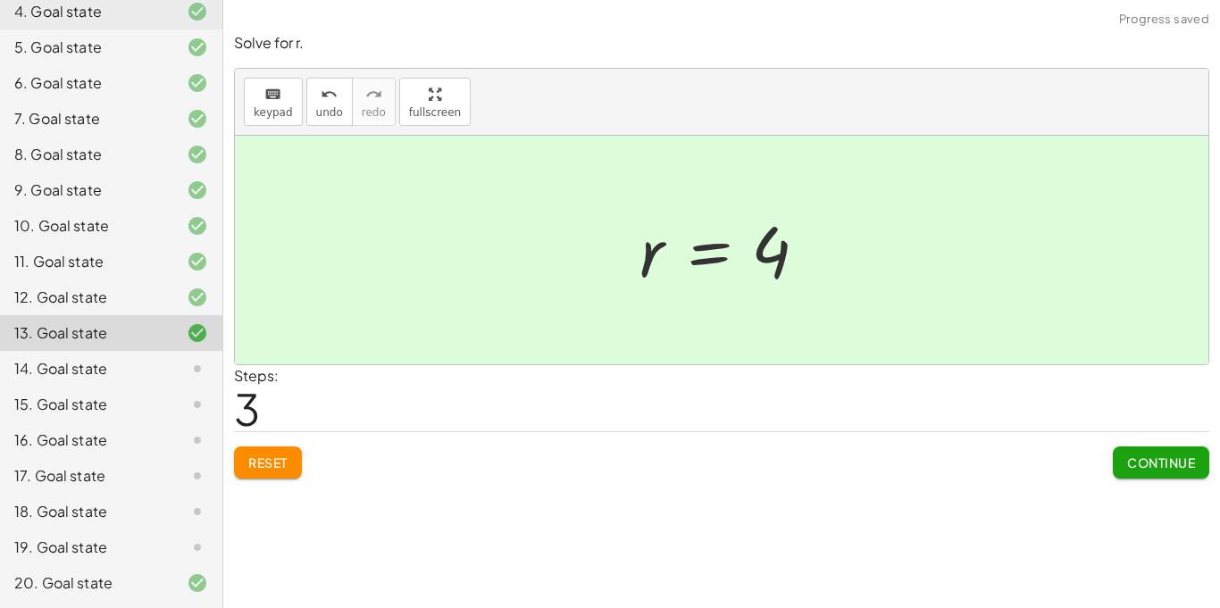
click at [1200, 452] on button "Continue" at bounding box center [1161, 463] width 96 height 32
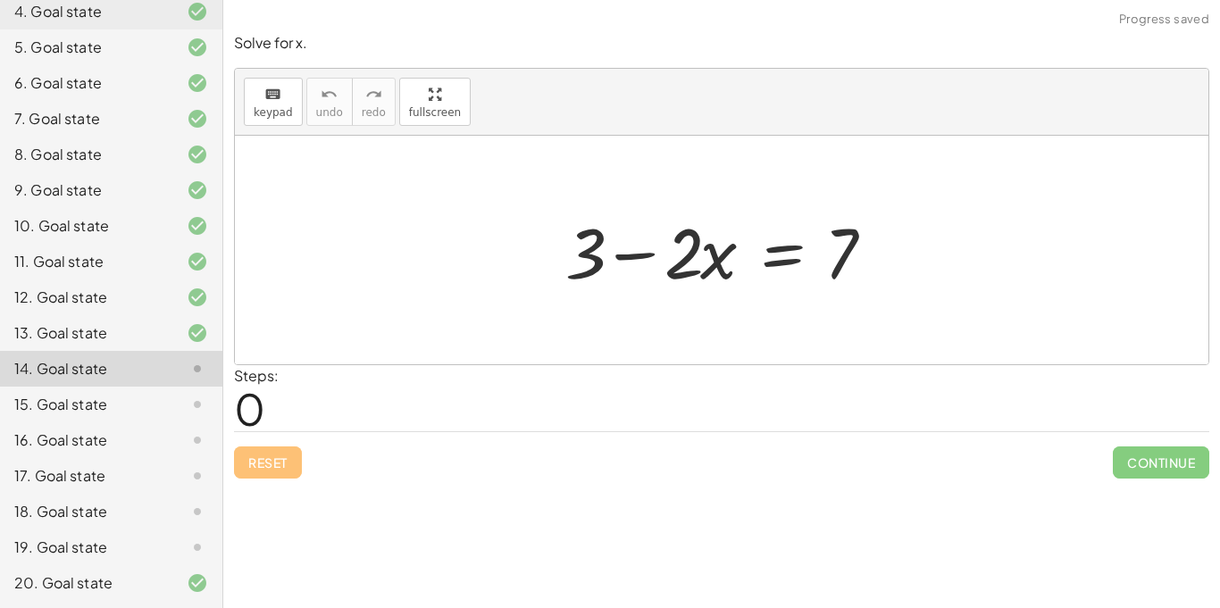
click at [460, 205] on div at bounding box center [722, 250] width 974 height 229
drag, startPoint x: 596, startPoint y: 270, endPoint x: 897, endPoint y: 314, distance: 304.3
click at [897, 314] on div "+ 3 + 3 − · 2 · x = 7" at bounding box center [722, 250] width 974 height 229
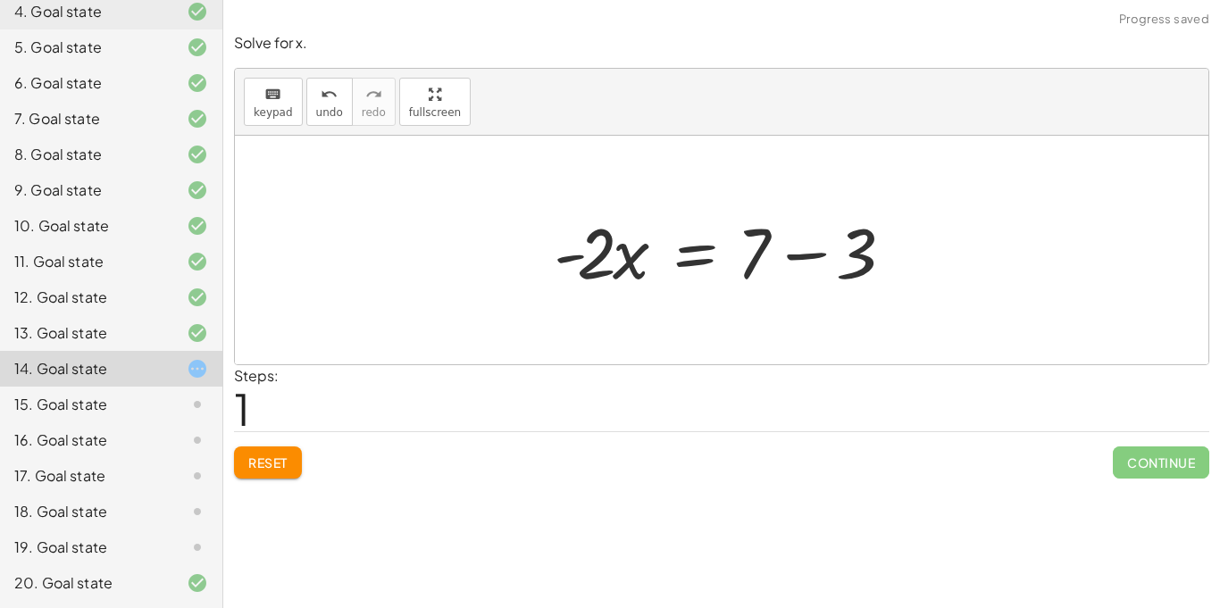
click at [829, 247] on div at bounding box center [728, 251] width 367 height 92
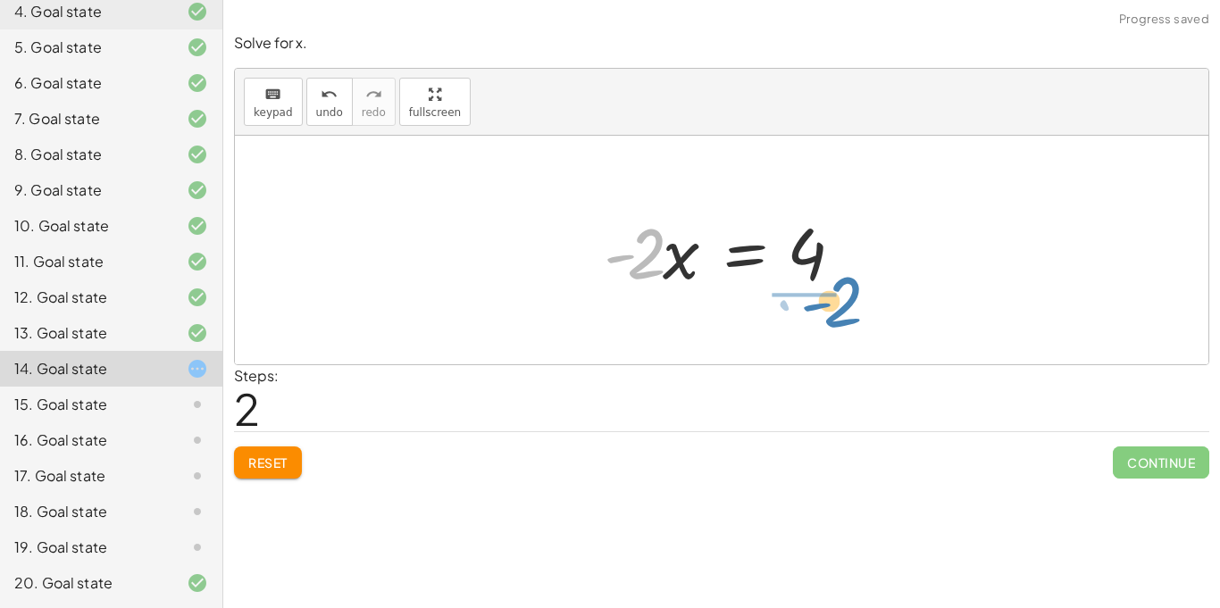
drag, startPoint x: 644, startPoint y: 260, endPoint x: 831, endPoint y: 310, distance: 193.3
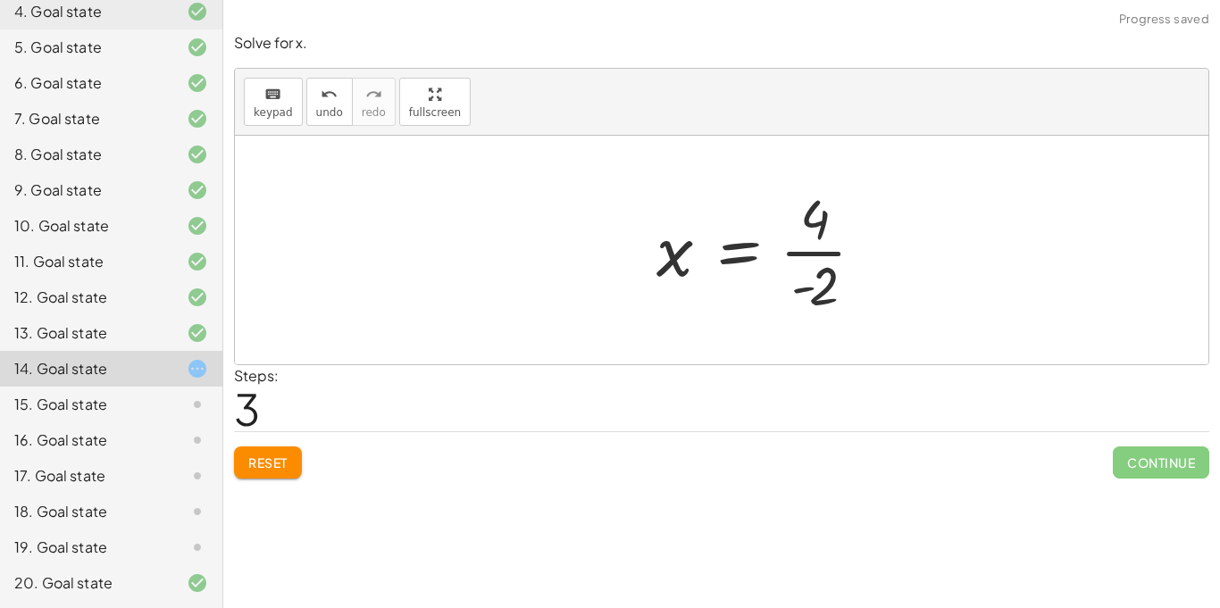
click at [815, 241] on div at bounding box center [768, 250] width 240 height 138
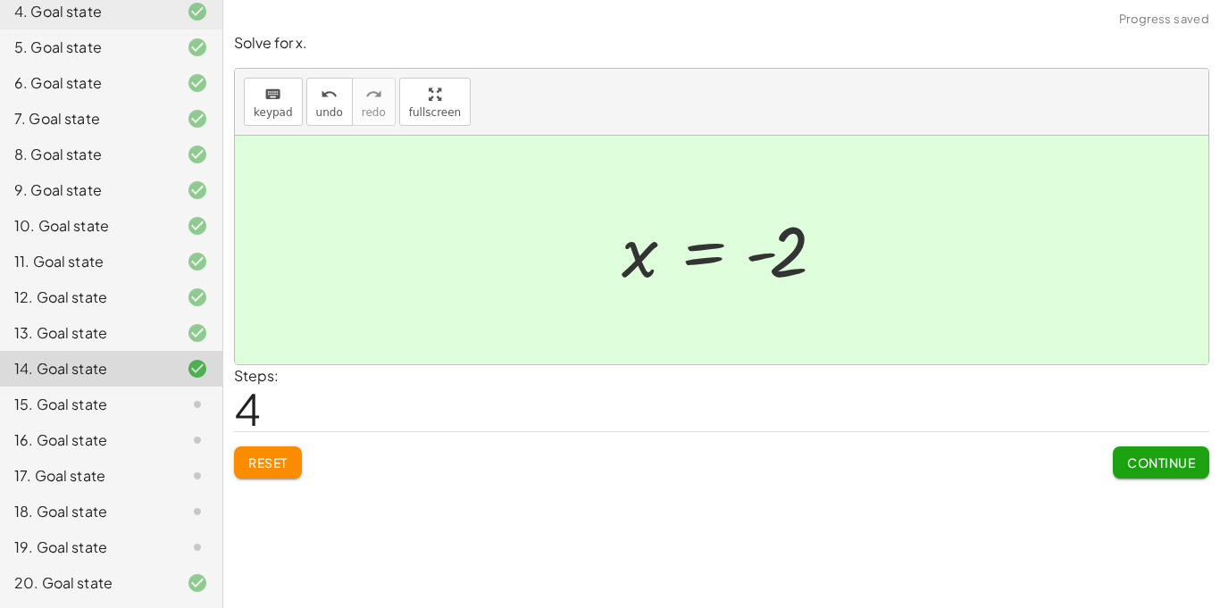
click at [143, 414] on div "15. Goal state" at bounding box center [86, 404] width 144 height 21
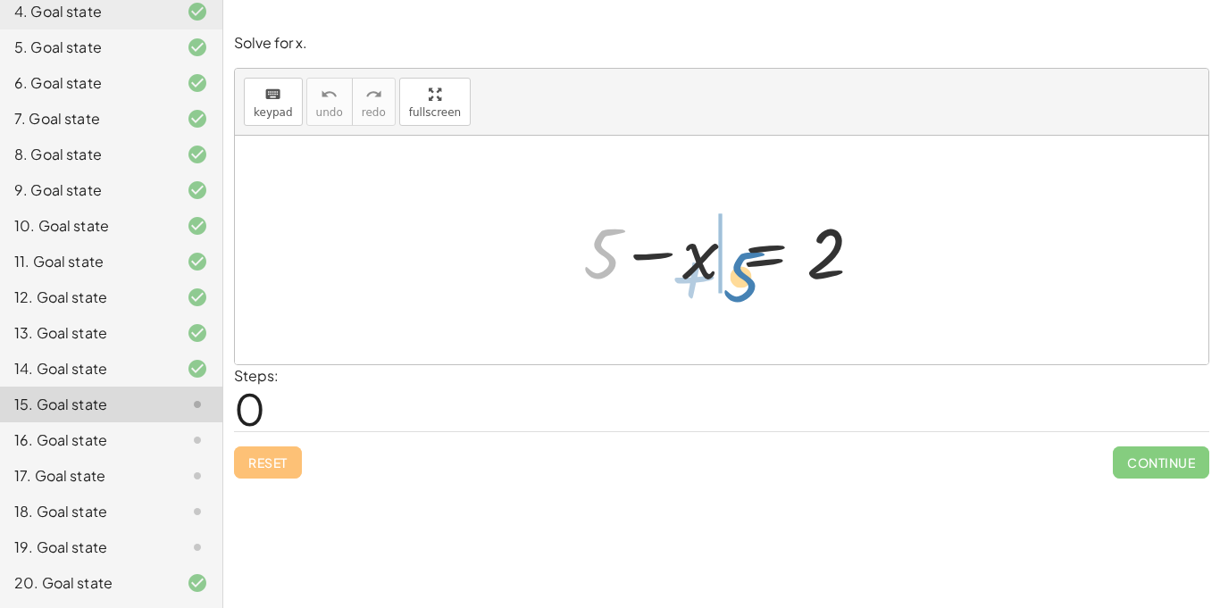
drag, startPoint x: 590, startPoint y: 257, endPoint x: 776, endPoint y: 257, distance: 185.8
click at [776, 257] on div at bounding box center [728, 251] width 308 height 92
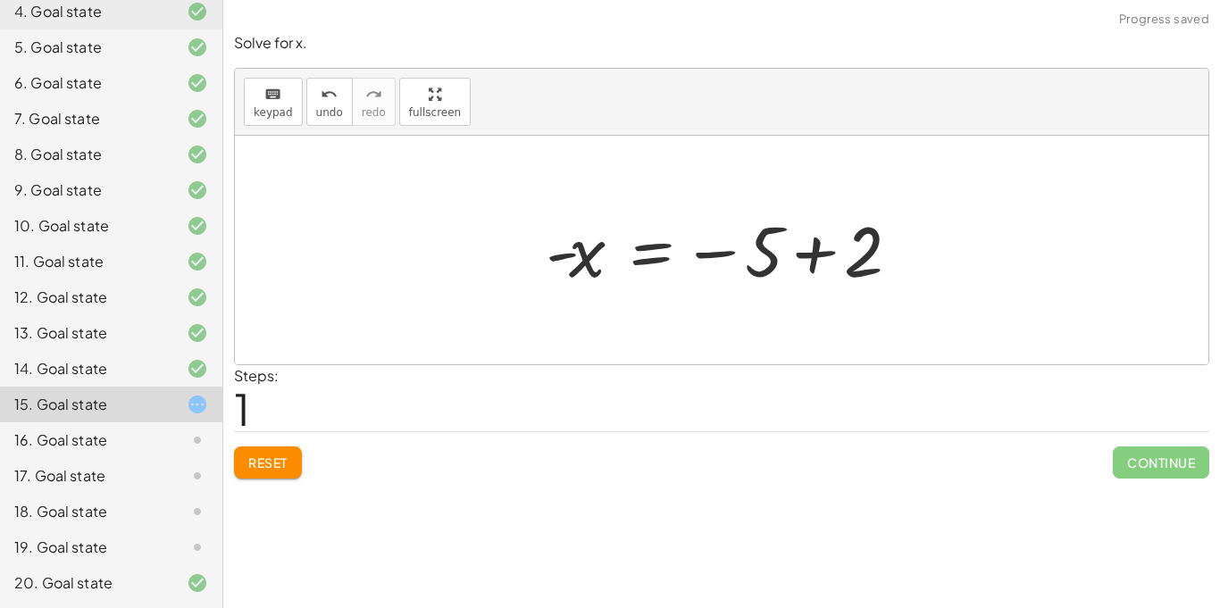
click at [823, 261] on div at bounding box center [728, 250] width 383 height 88
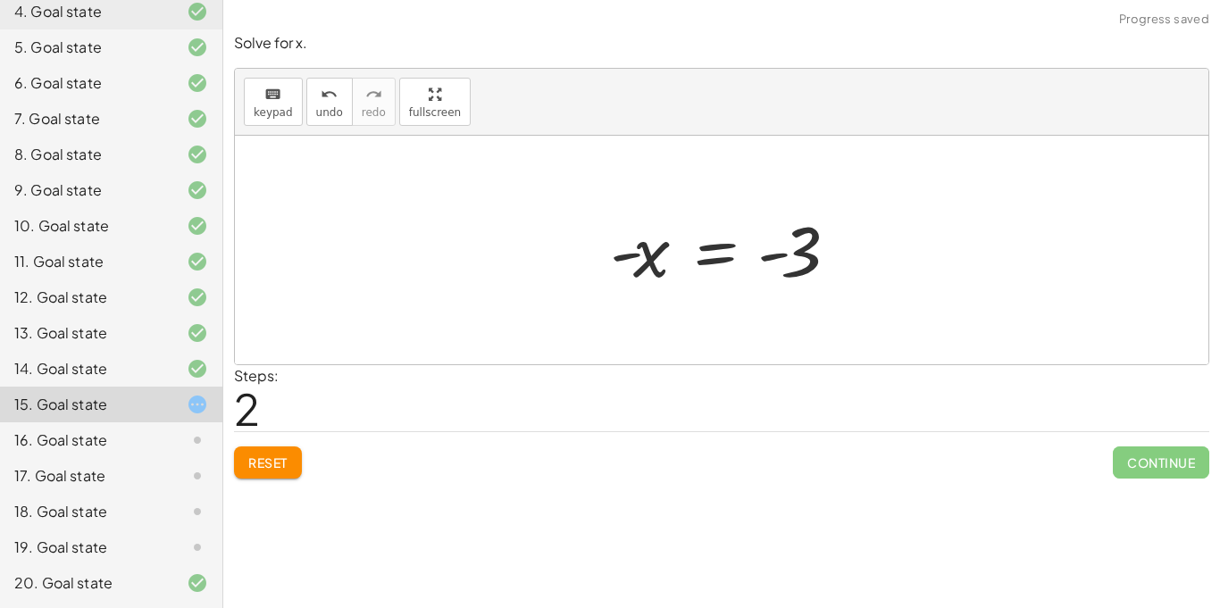
click at [267, 459] on span "Reset" at bounding box center [267, 463] width 39 height 16
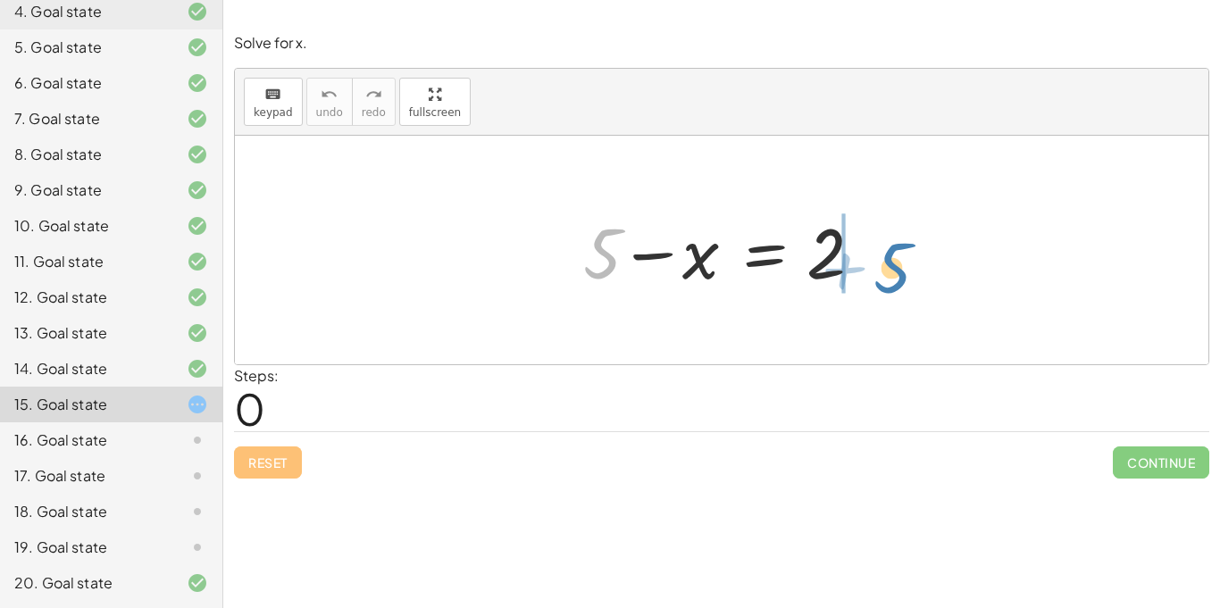
drag, startPoint x: 598, startPoint y: 260, endPoint x: 895, endPoint y: 272, distance: 296.8
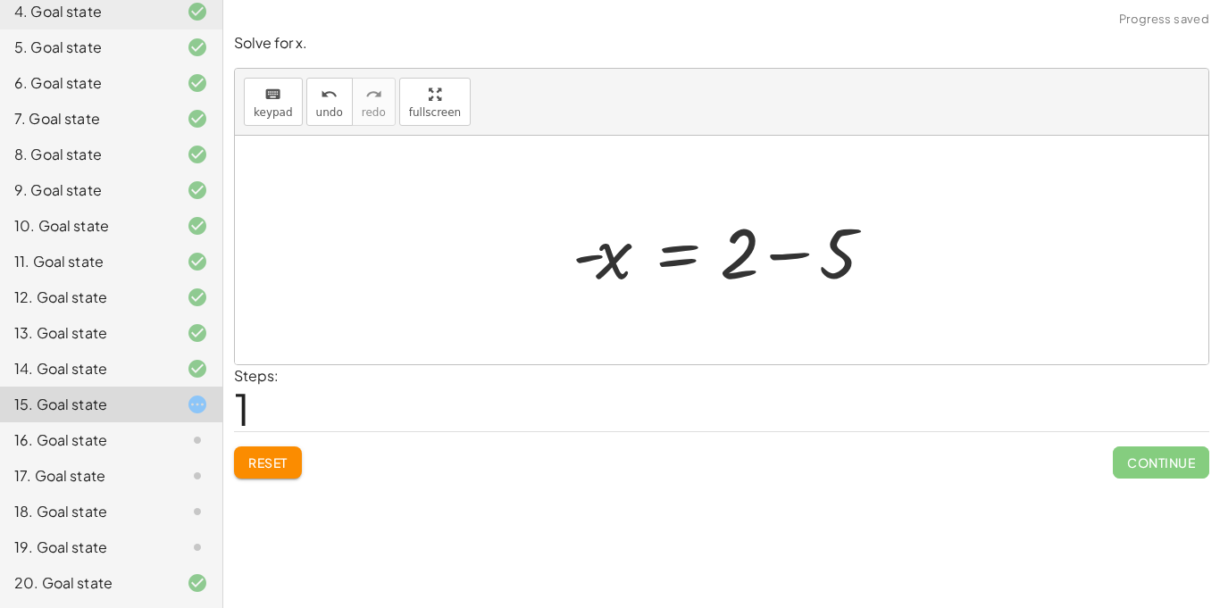
click at [888, 265] on div at bounding box center [729, 251] width 331 height 92
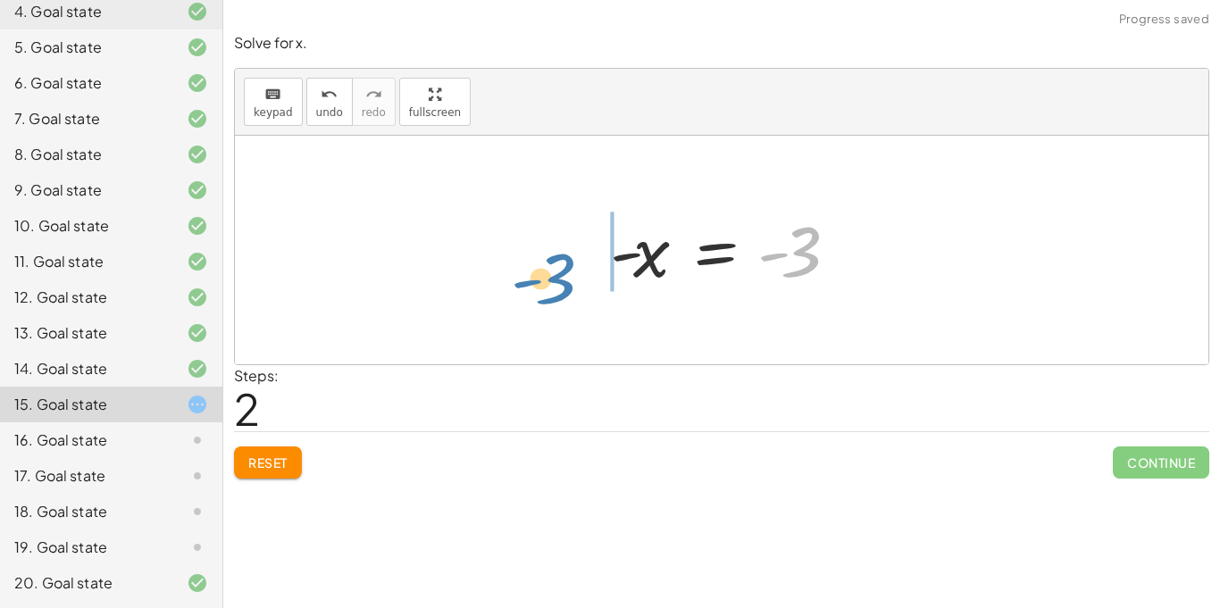
drag, startPoint x: 782, startPoint y: 262, endPoint x: 539, endPoint y: 288, distance: 244.3
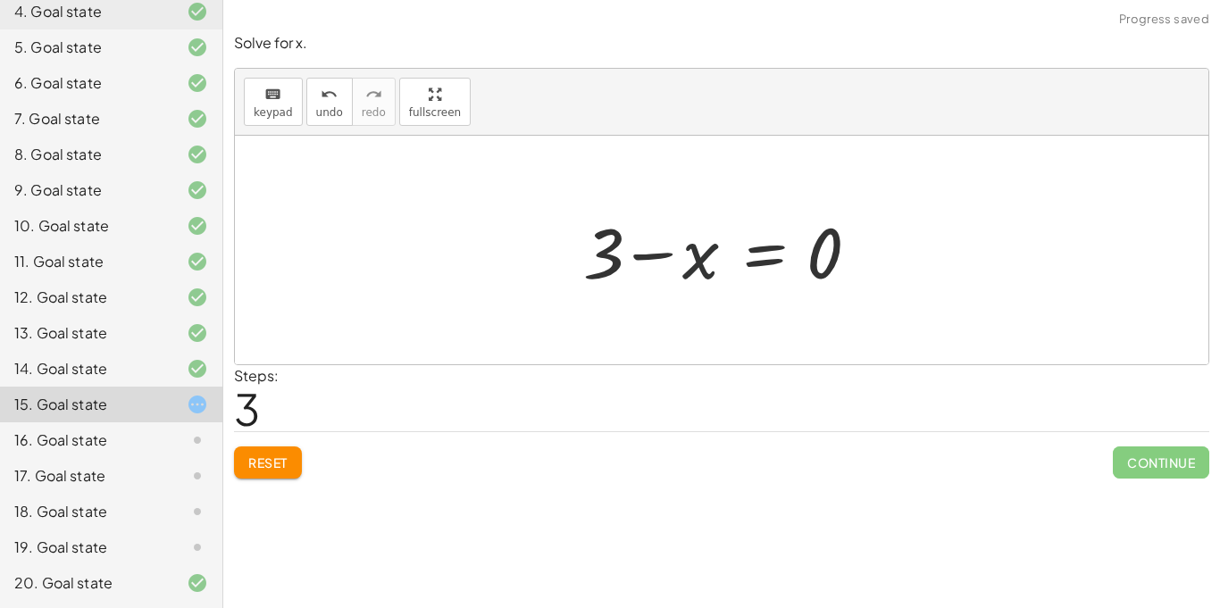
drag, startPoint x: 694, startPoint y: 268, endPoint x: 737, endPoint y: 270, distance: 42.9
click at [737, 270] on div at bounding box center [728, 251] width 308 height 92
drag, startPoint x: 703, startPoint y: 256, endPoint x: 970, endPoint y: 255, distance: 267.1
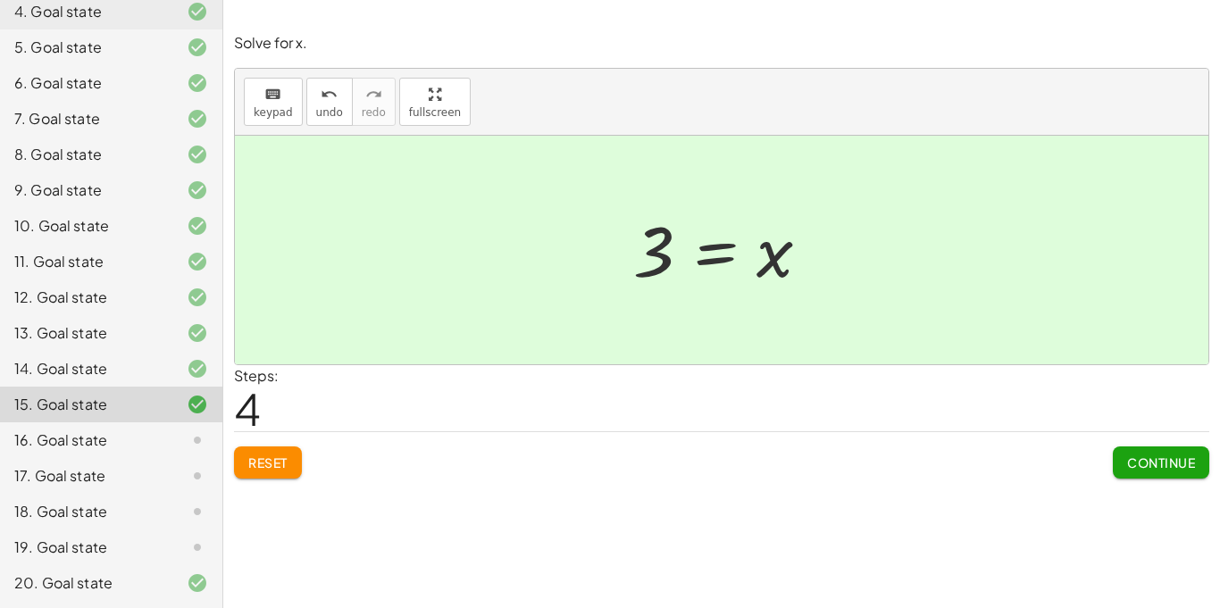
click at [282, 447] on button "Reset" at bounding box center [268, 463] width 68 height 32
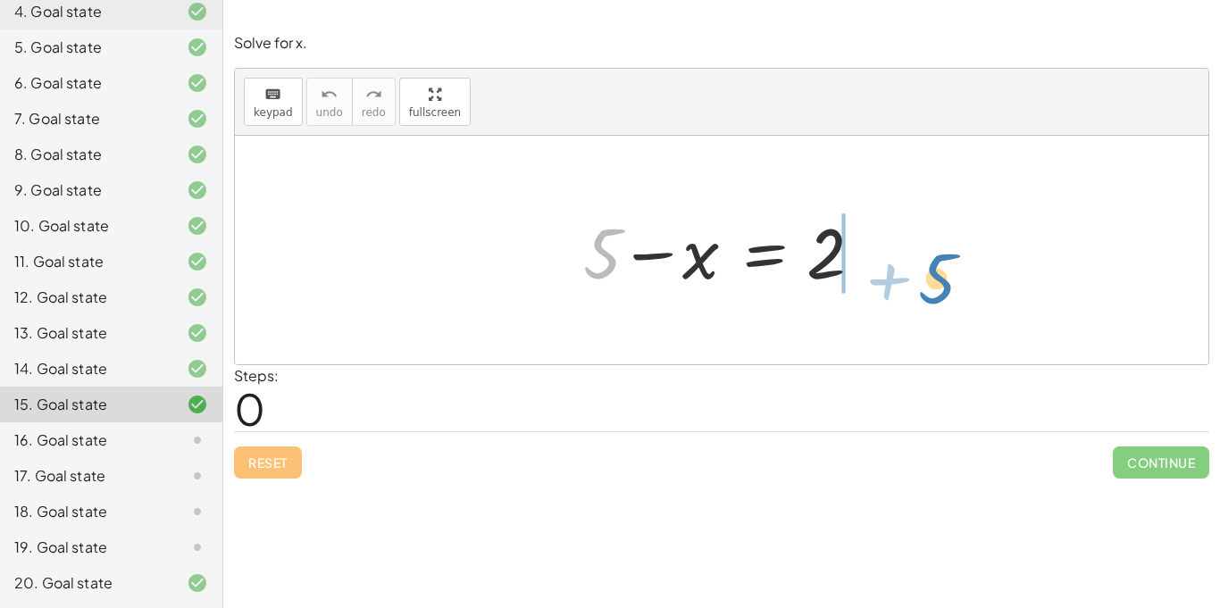
drag, startPoint x: 611, startPoint y: 270, endPoint x: 949, endPoint y: 293, distance: 338.4
click at [949, 293] on div "+ 5 + 5 − x = 2" at bounding box center [722, 250] width 974 height 229
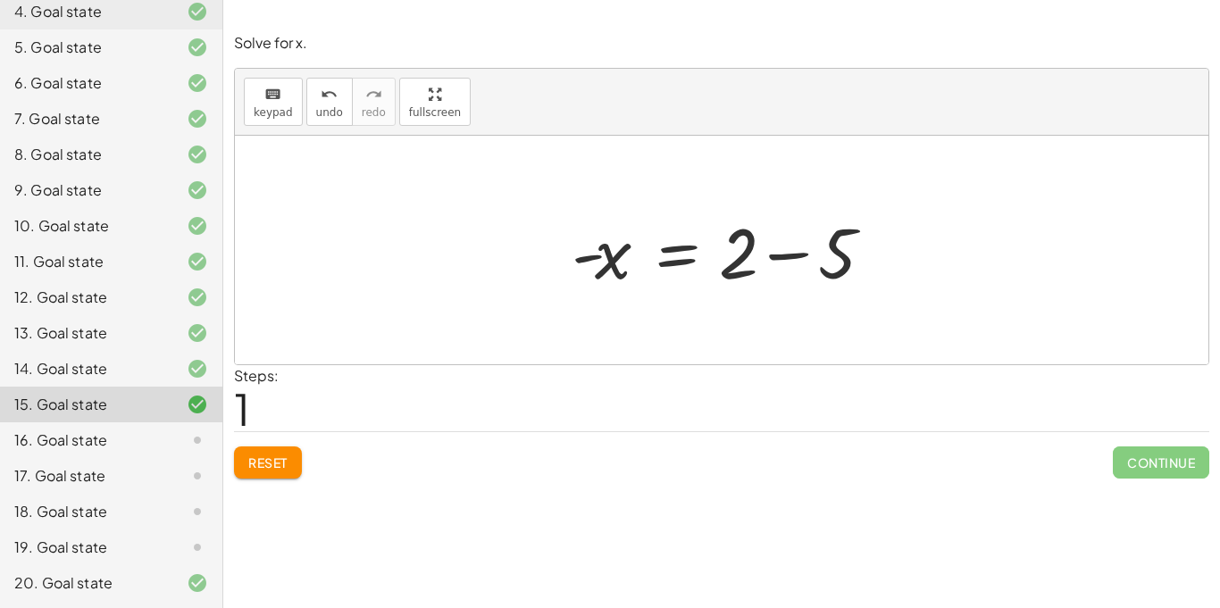
click at [815, 250] on div at bounding box center [728, 251] width 331 height 92
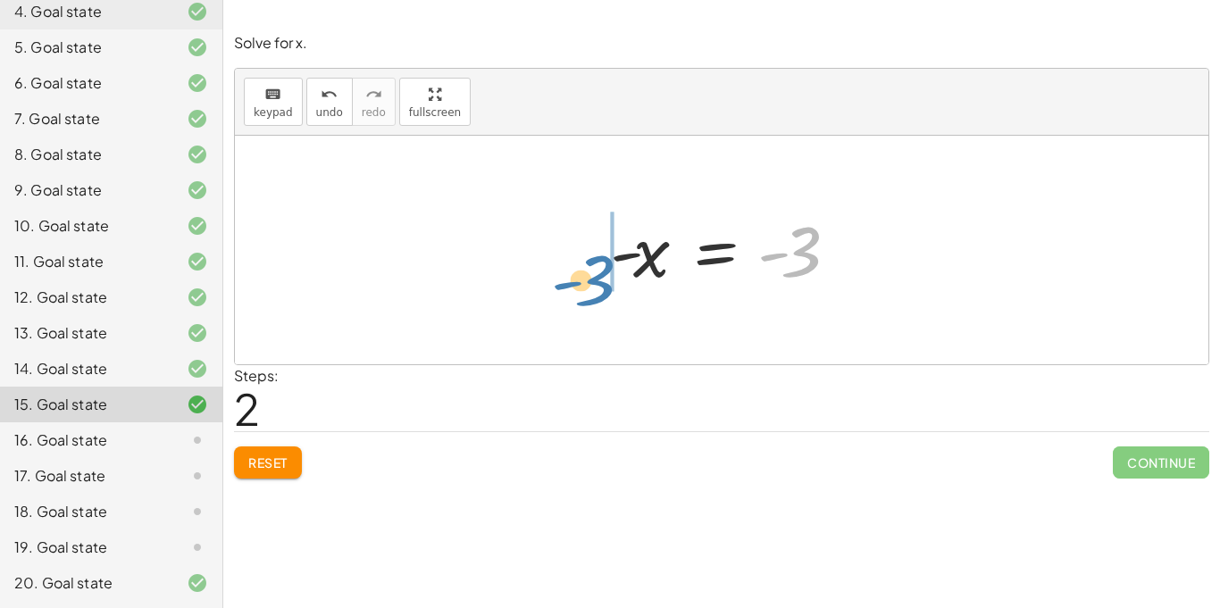
drag, startPoint x: 808, startPoint y: 253, endPoint x: 602, endPoint y: 272, distance: 207.2
click at [602, 272] on div at bounding box center [728, 250] width 255 height 88
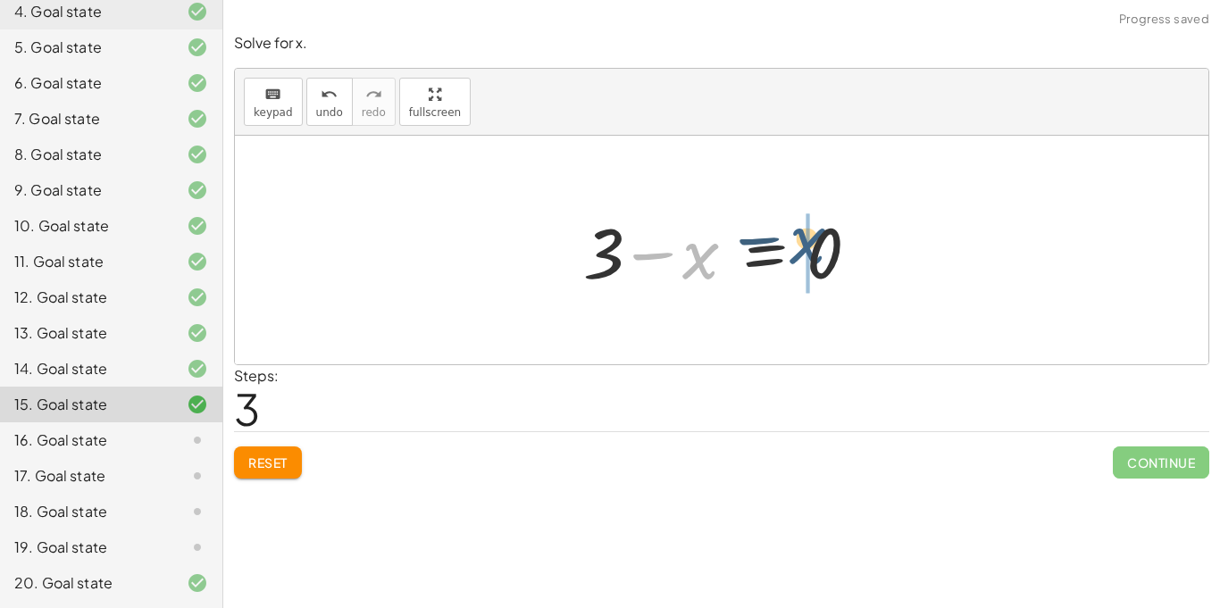
drag, startPoint x: 703, startPoint y: 270, endPoint x: 839, endPoint y: 255, distance: 136.5
click at [839, 255] on div at bounding box center [728, 251] width 308 height 92
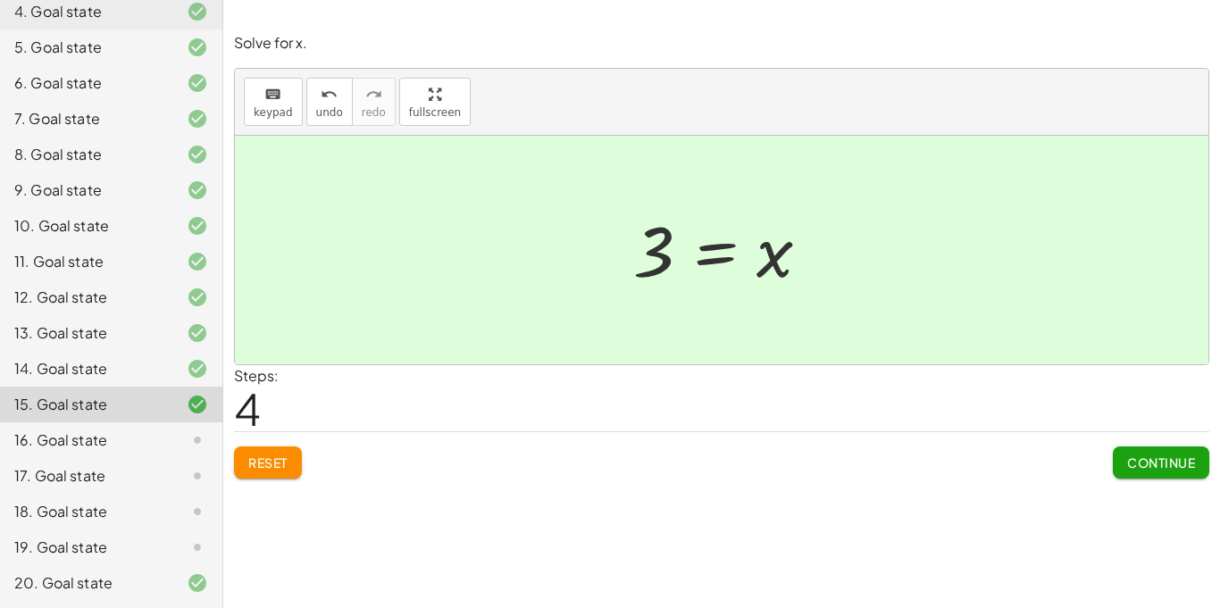
click at [1175, 460] on span "Continue" at bounding box center [1161, 463] width 68 height 16
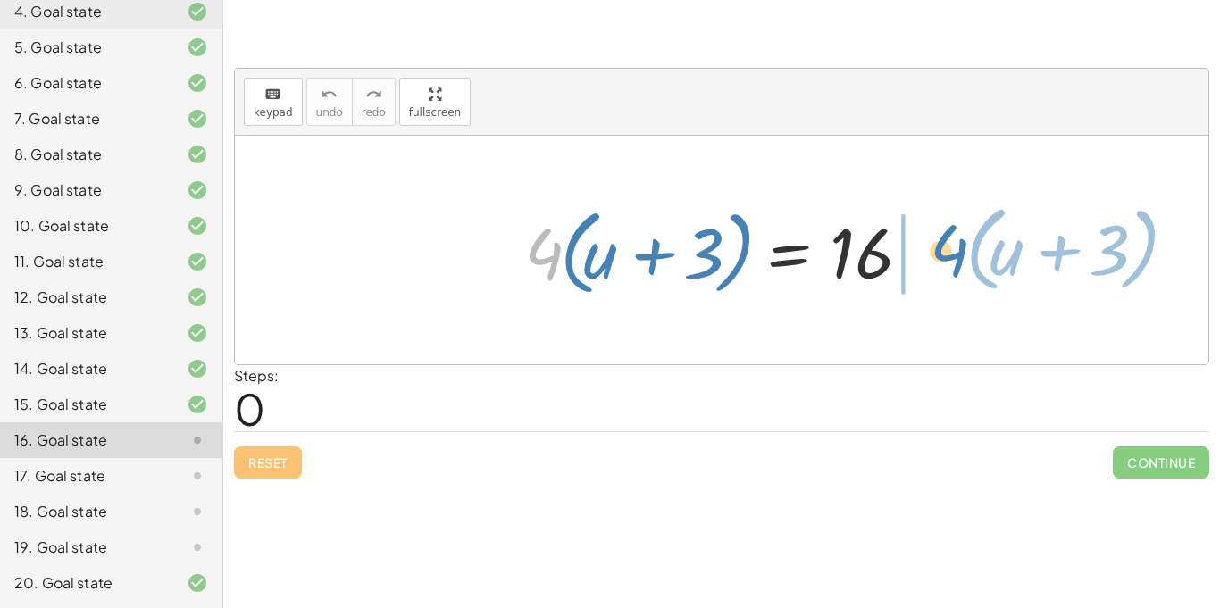
drag, startPoint x: 533, startPoint y: 250, endPoint x: 948, endPoint y: 246, distance: 414.4
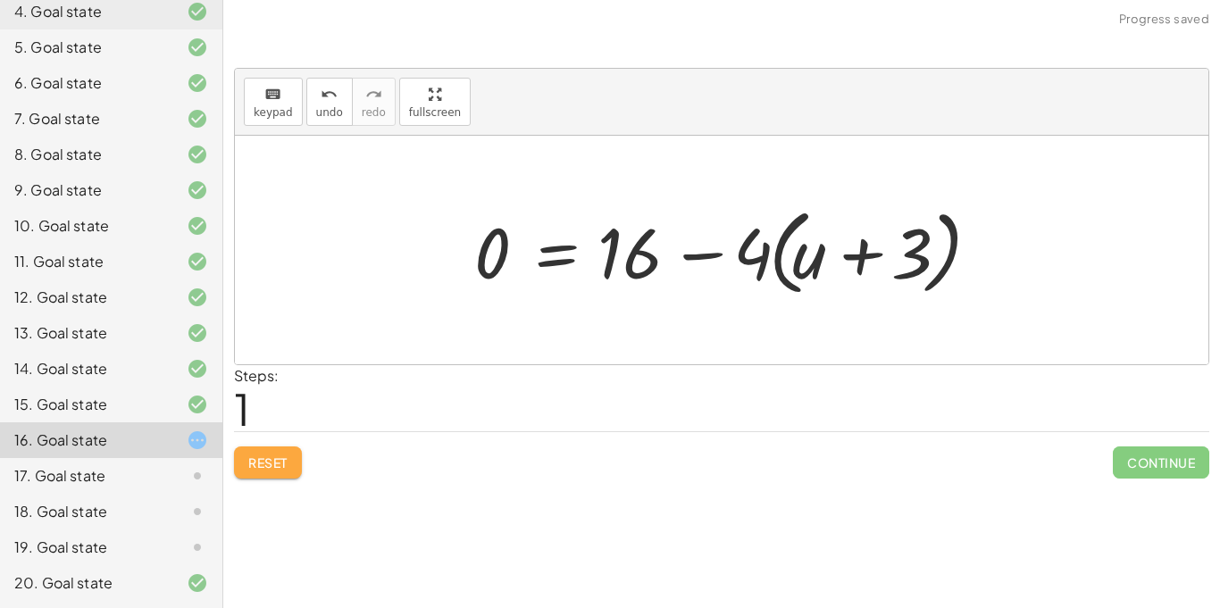
click at [265, 477] on button "Reset" at bounding box center [268, 463] width 68 height 32
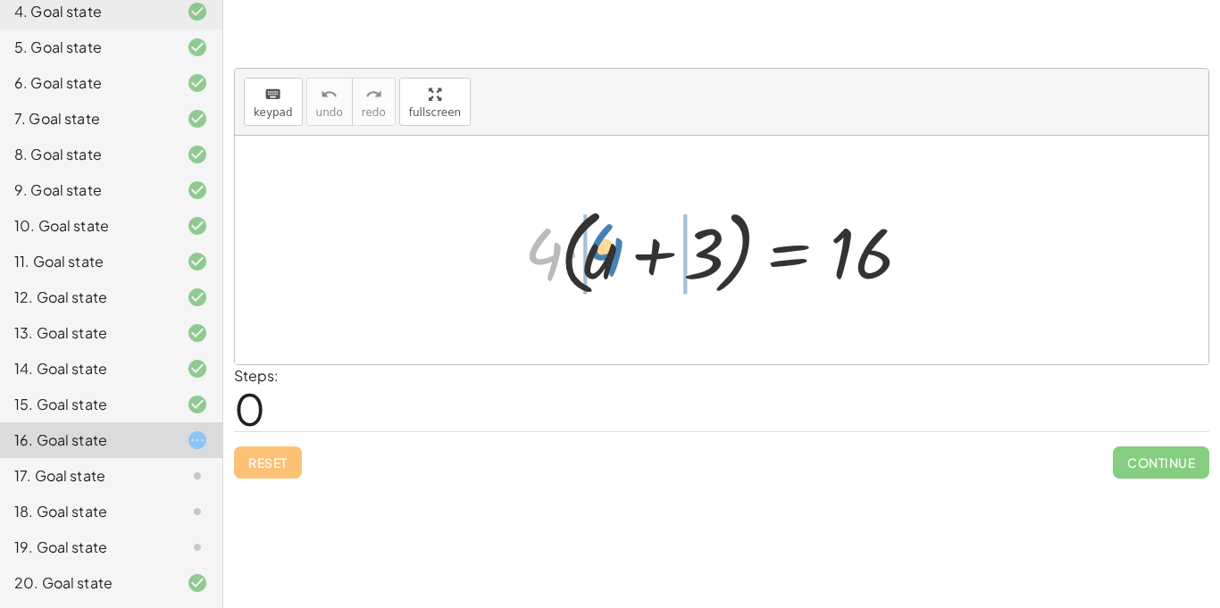
drag, startPoint x: 535, startPoint y: 253, endPoint x: 598, endPoint y: 248, distance: 62.7
click at [598, 248] on div at bounding box center [728, 250] width 426 height 103
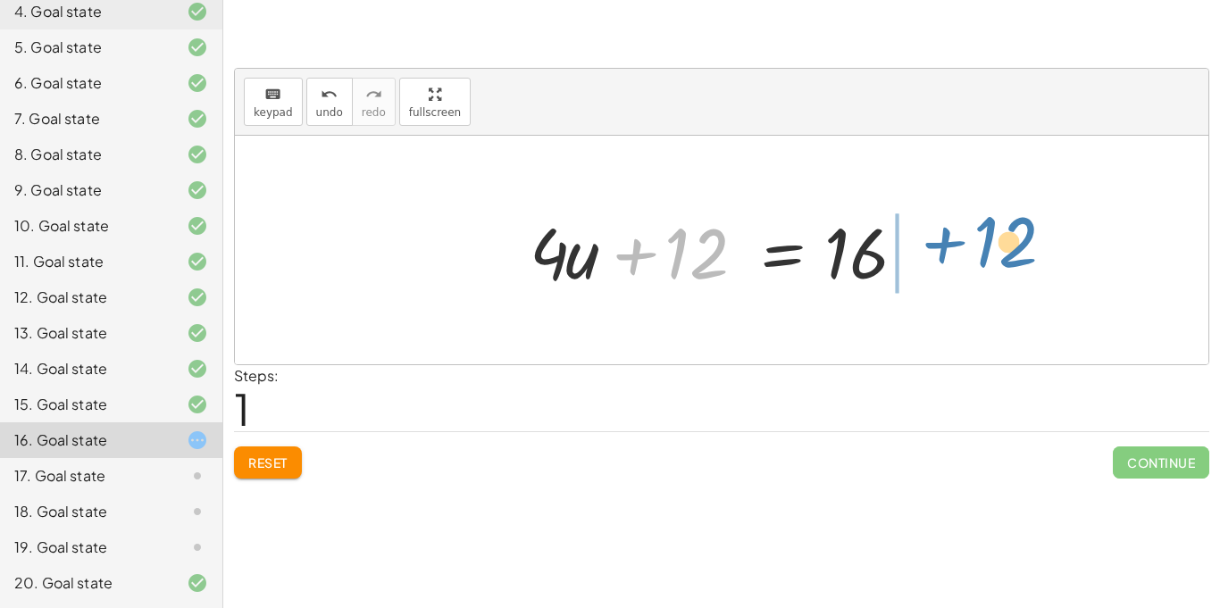
drag, startPoint x: 677, startPoint y: 261, endPoint x: 980, endPoint y: 253, distance: 302.9
click at [980, 253] on div "· 4 · ( + u + 3 ) = 16 + · 4 · u + · 4 · 3 = 16 + 12 + u + = 16 · 4 · 12" at bounding box center [722, 250] width 974 height 229
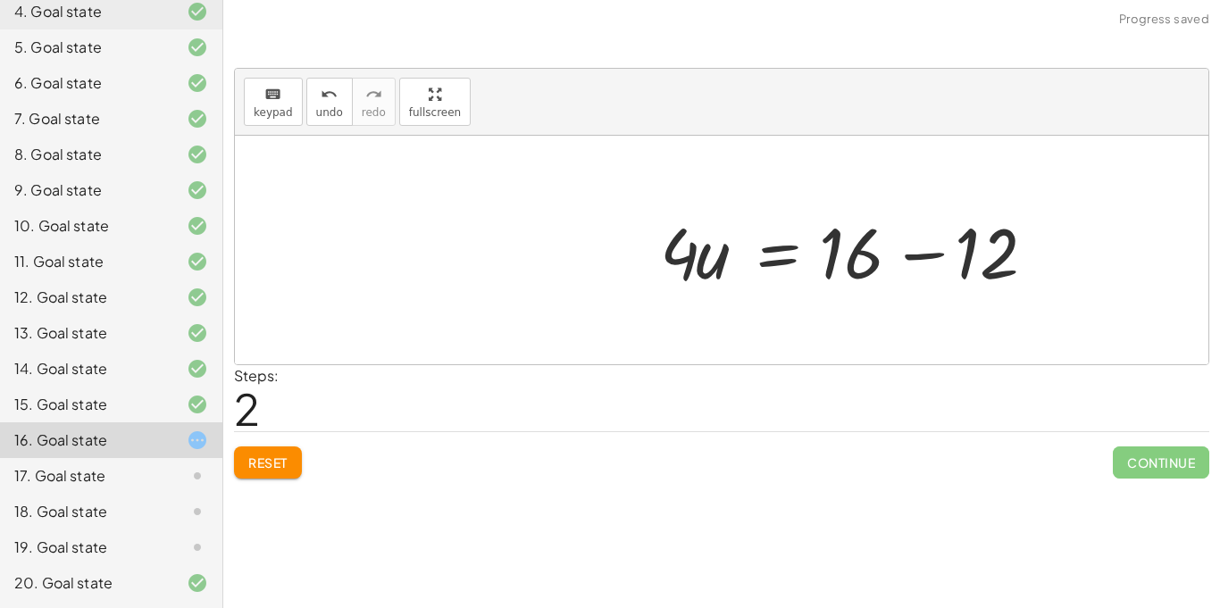
click at [921, 261] on div at bounding box center [858, 251] width 415 height 92
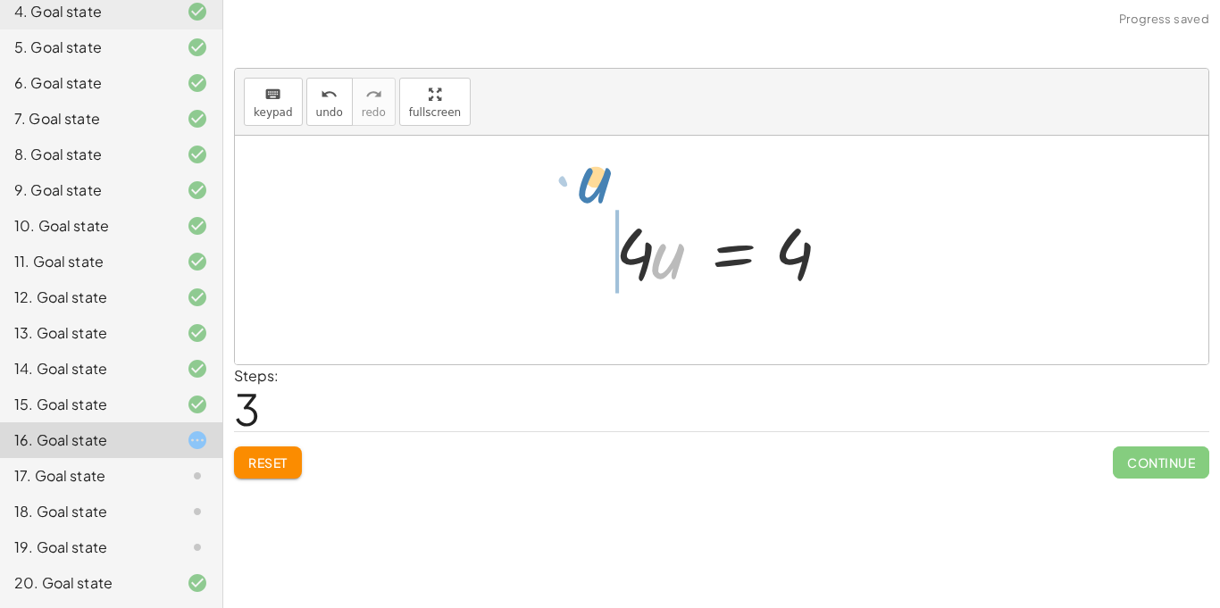
drag, startPoint x: 665, startPoint y: 294, endPoint x: 588, endPoint y: 218, distance: 108.0
click at [589, 218] on div "· 4 · ( + u + 3 ) = 16 + · 4 · u + · 4 · 3 = 16 + · 4 · u + 12 = 16 · 4 · u = +…" at bounding box center [722, 250] width 266 height 101
drag, startPoint x: 681, startPoint y: 245, endPoint x: 787, endPoint y: 293, distance: 116.7
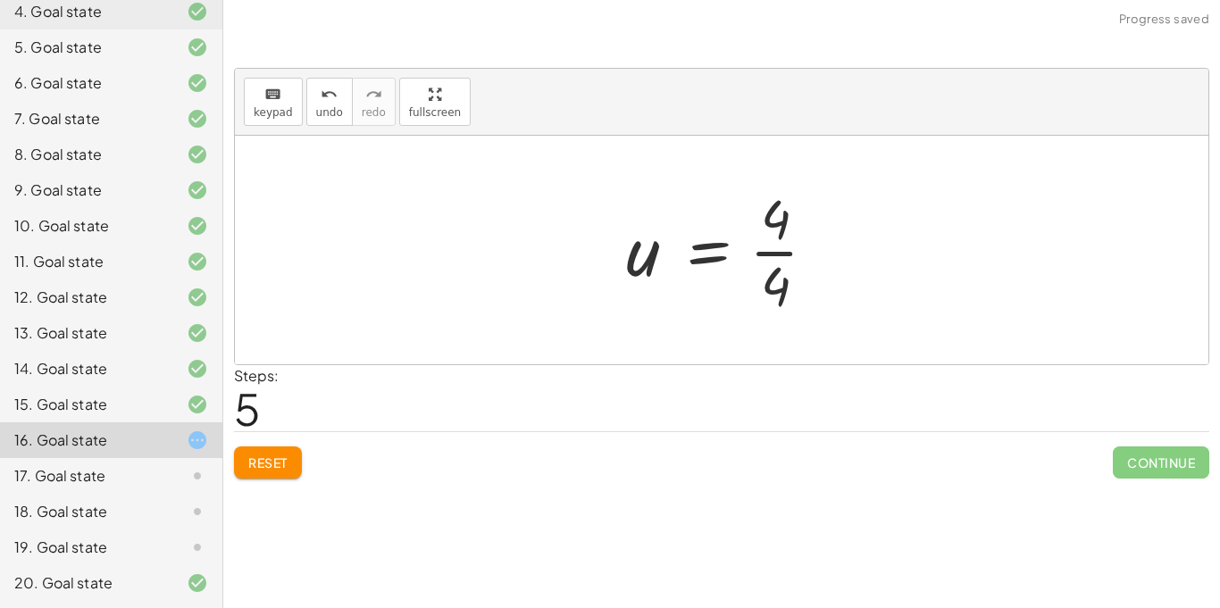
click at [773, 254] on div at bounding box center [728, 250] width 222 height 138
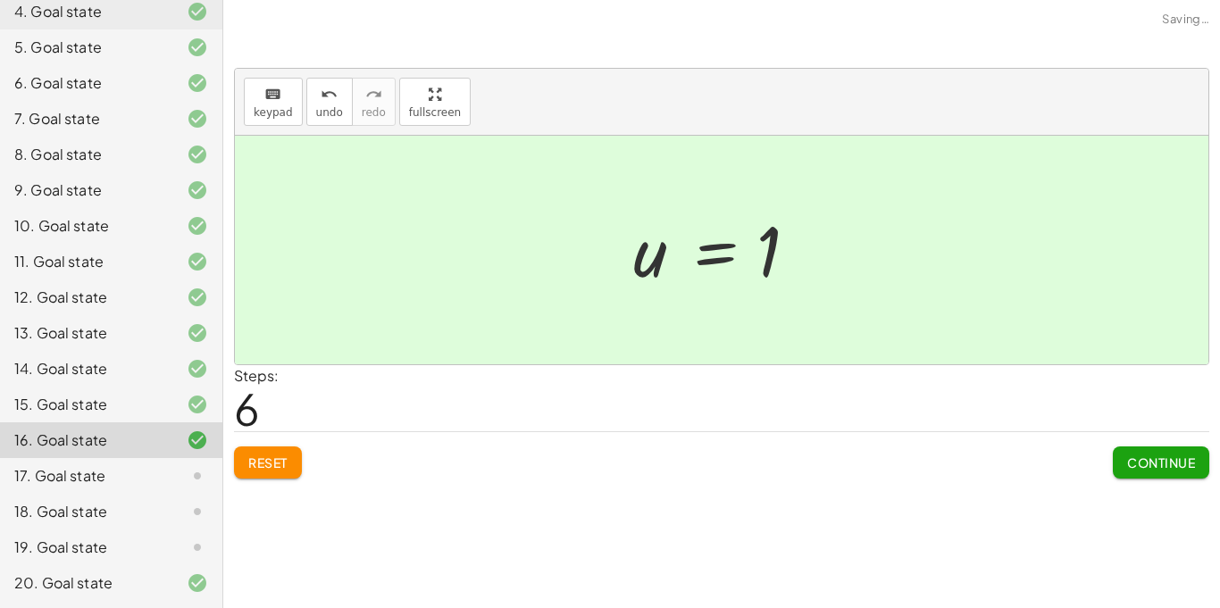
click at [1156, 442] on div "Continue" at bounding box center [1161, 455] width 96 height 46
click at [1155, 456] on span "Continue" at bounding box center [1161, 463] width 68 height 16
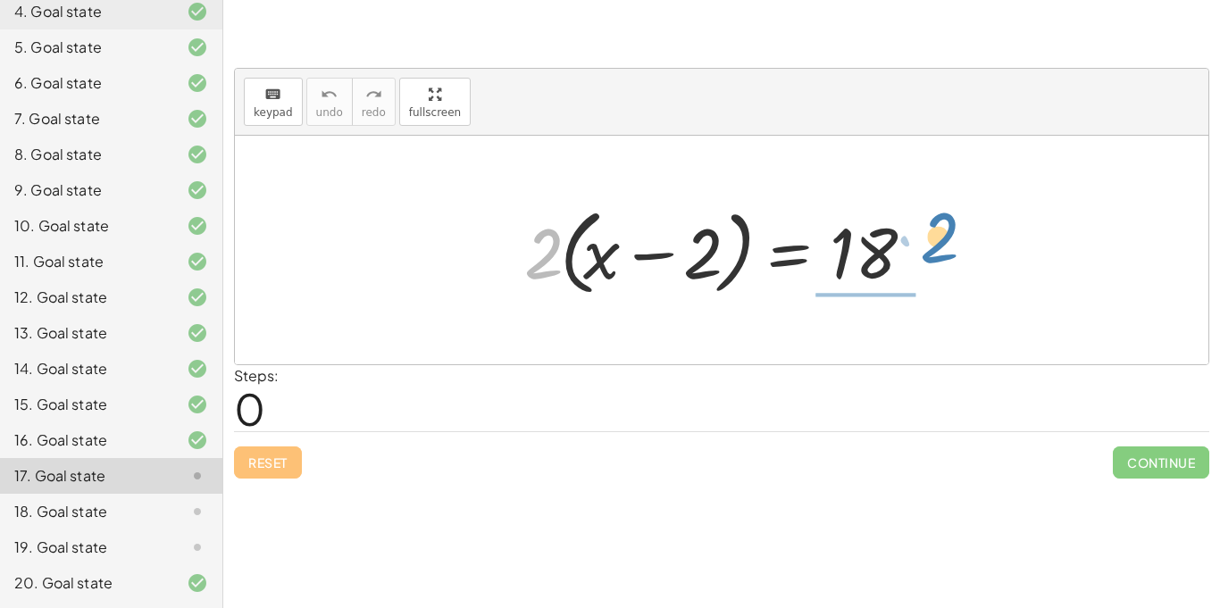
drag, startPoint x: 555, startPoint y: 248, endPoint x: 952, endPoint y: 233, distance: 397.7
click at [952, 233] on div "· 2 · 2 · ( + x − 2 ) = 18" at bounding box center [722, 250] width 974 height 229
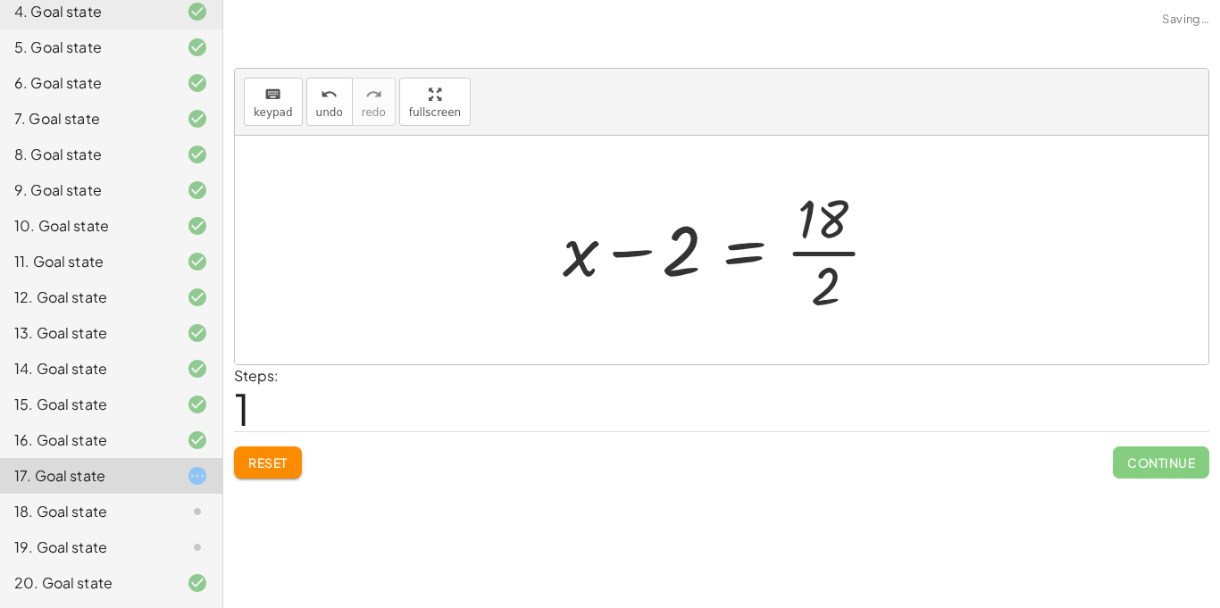
click at [841, 267] on div at bounding box center [728, 250] width 349 height 138
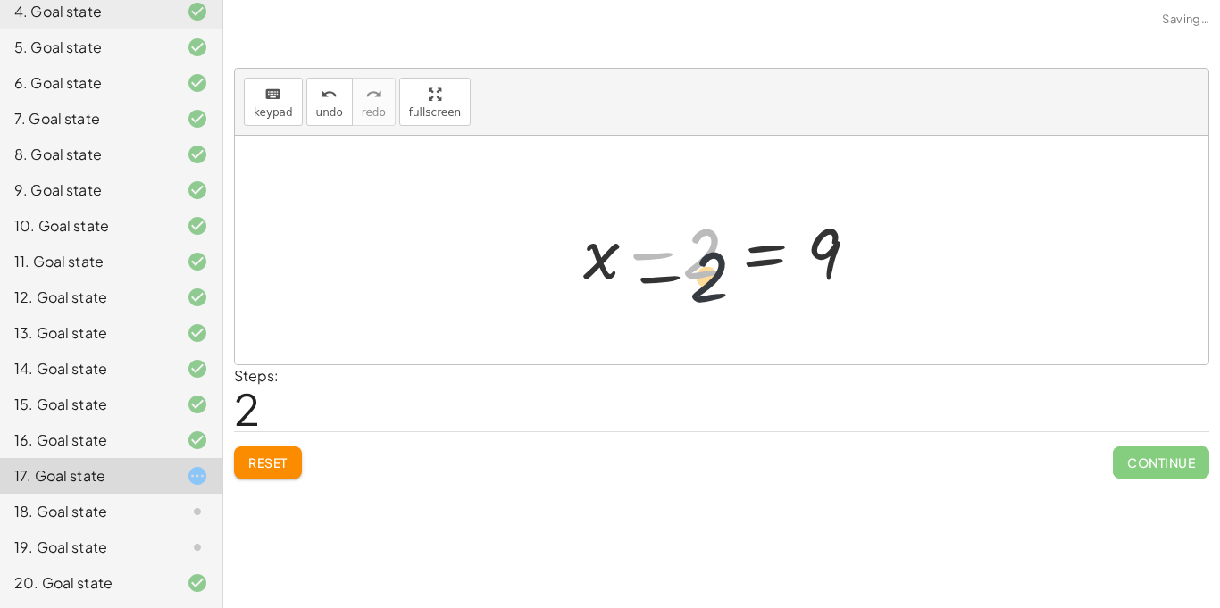
drag, startPoint x: 693, startPoint y: 247, endPoint x: 728, endPoint y: 281, distance: 49.3
click at [728, 281] on div at bounding box center [728, 251] width 308 height 92
drag, startPoint x: 689, startPoint y: 266, endPoint x: 965, endPoint y: 275, distance: 276.1
click at [965, 275] on div "· 2 · ( + x − 2 ) = 18 + x − 2 = · 18 · 2 − 2 + x − 2 = 9" at bounding box center [722, 250] width 974 height 229
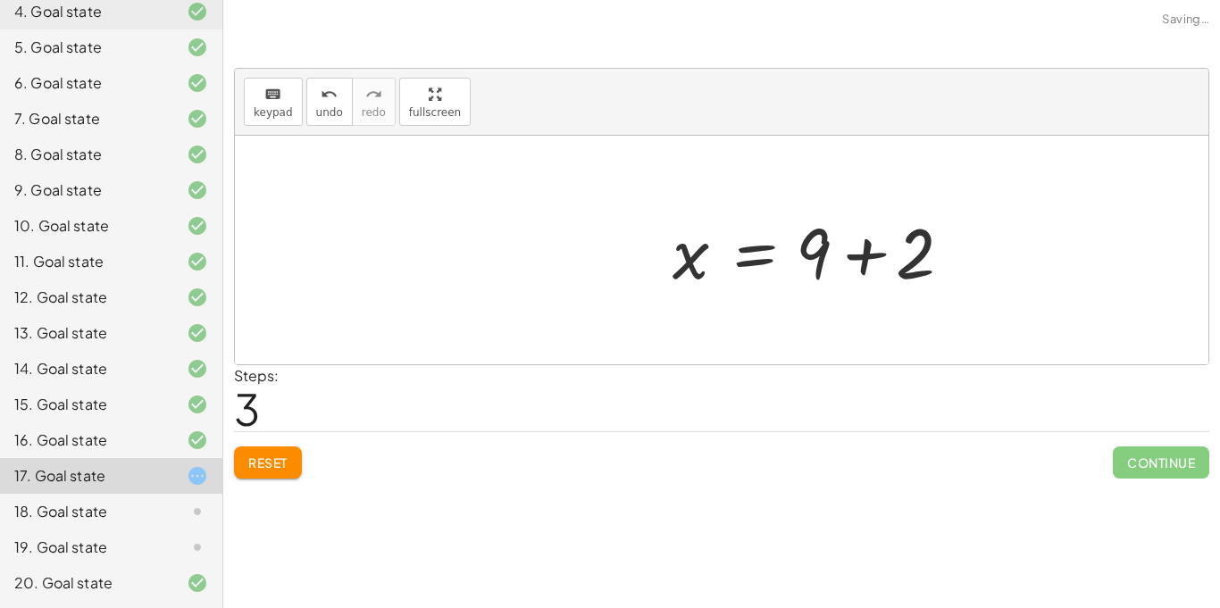
click at [884, 259] on div "· 2 · ( + x − 2 ) = 18 + x − 2 = · 18 · 2 + x − 2 = 9 x 2 = 9 + +" at bounding box center [811, 250] width 330 height 101
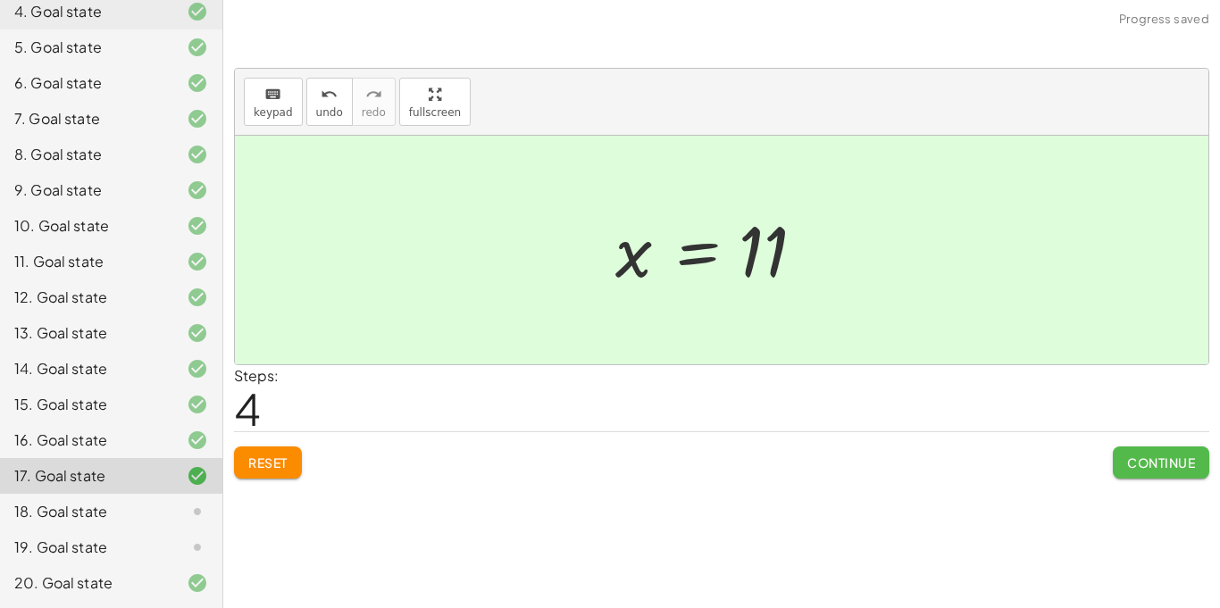
click at [1136, 447] on button "Continue" at bounding box center [1161, 463] width 96 height 32
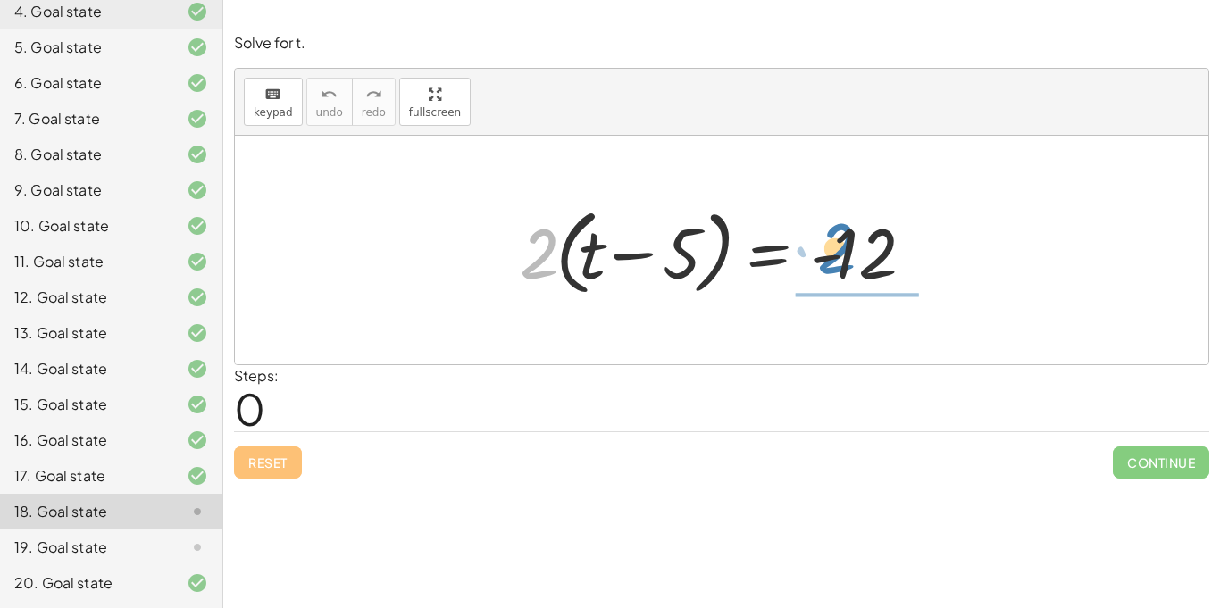
drag, startPoint x: 553, startPoint y: 276, endPoint x: 850, endPoint y: 278, distance: 297.4
click at [850, 278] on div at bounding box center [728, 250] width 434 height 103
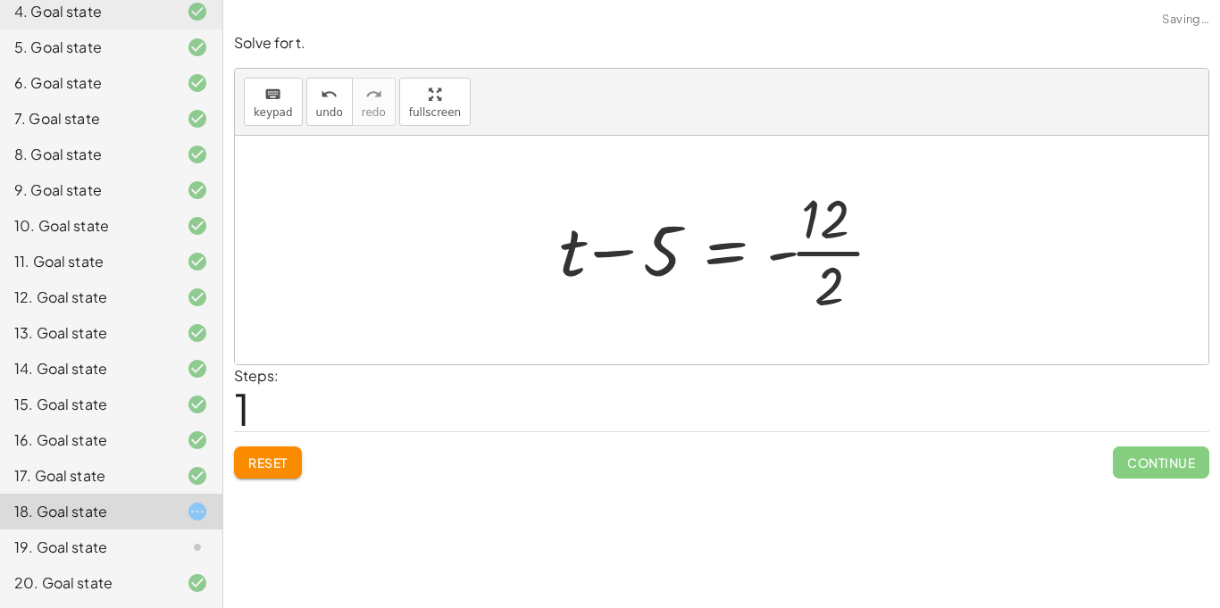
click at [834, 239] on div at bounding box center [728, 250] width 356 height 138
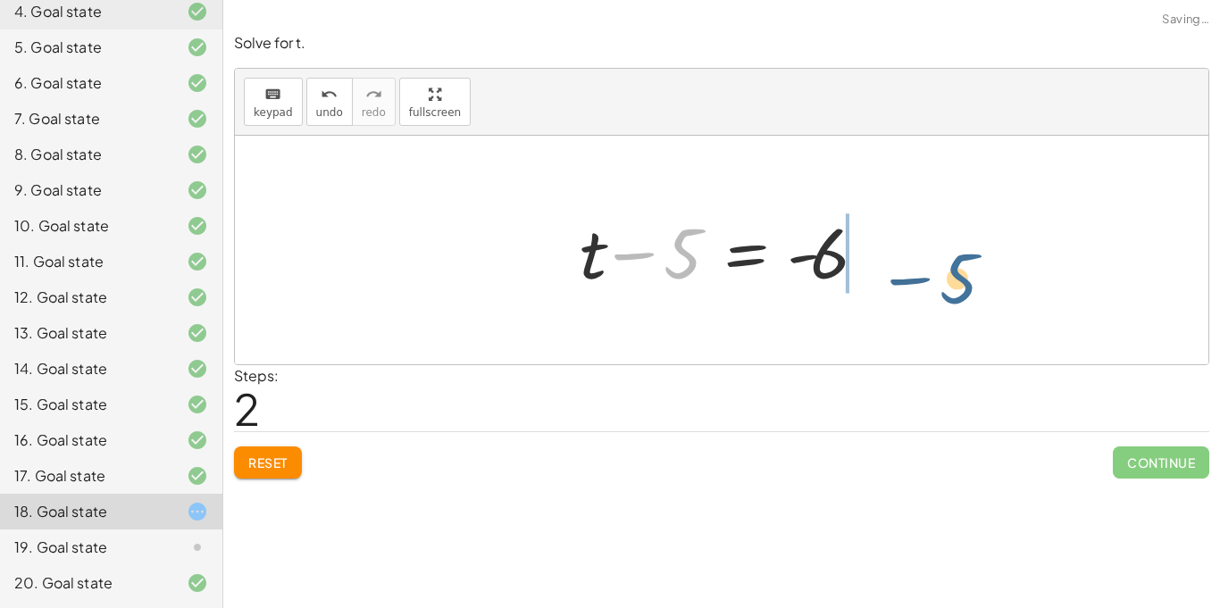
drag, startPoint x: 692, startPoint y: 271, endPoint x: 967, endPoint y: 293, distance: 276.0
click at [967, 293] on div "· 2 · ( + t − 5 ) = - 12 + t − 5 = - · 12 · 2 − 5 + t − 5 = - 6" at bounding box center [722, 250] width 974 height 229
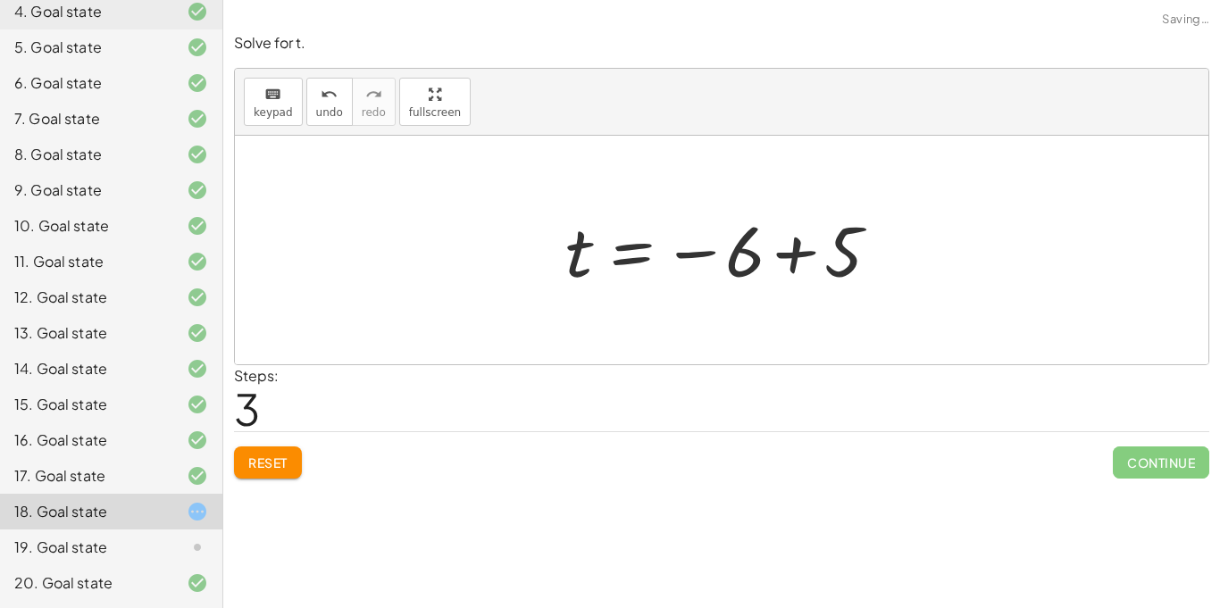
click at [774, 254] on div at bounding box center [728, 250] width 344 height 88
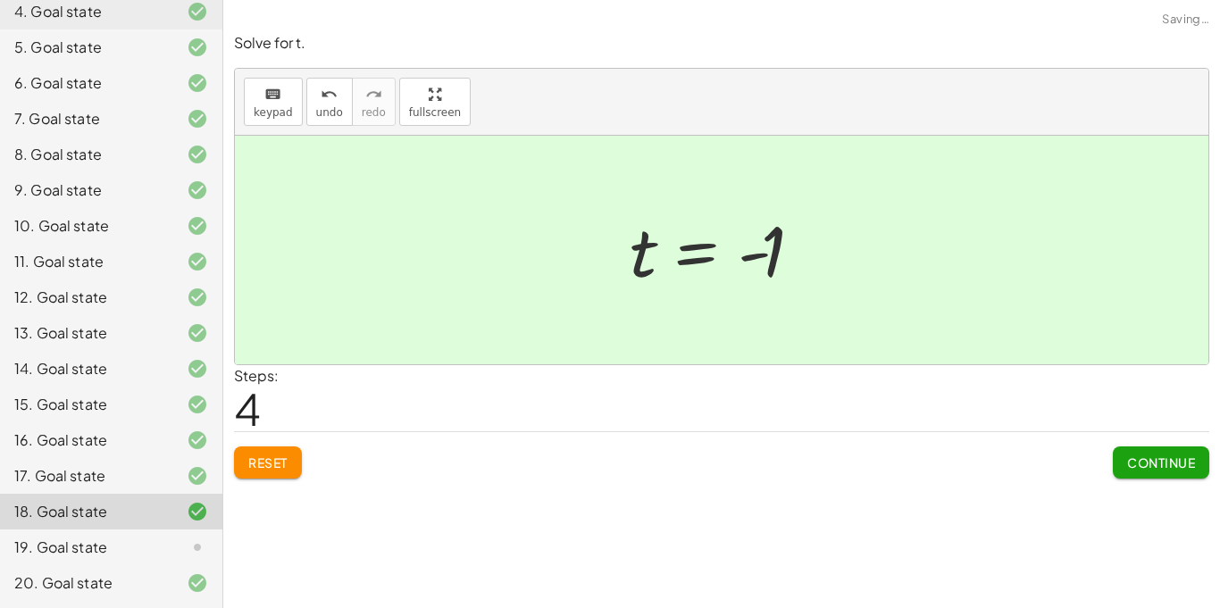
click at [1158, 462] on span "Continue" at bounding box center [1161, 463] width 68 height 16
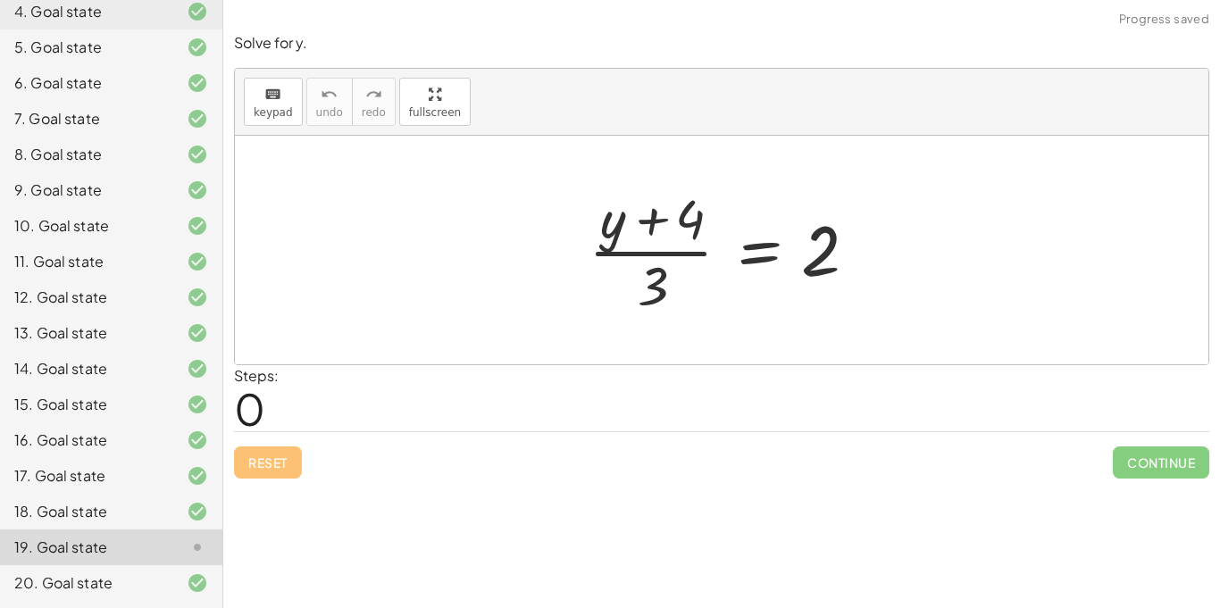
click at [676, 275] on div at bounding box center [728, 250] width 297 height 138
drag, startPoint x: 661, startPoint y: 280, endPoint x: 968, endPoint y: 287, distance: 307.3
drag, startPoint x: 654, startPoint y: 272, endPoint x: 865, endPoint y: 274, distance: 211.7
click at [865, 274] on div at bounding box center [728, 250] width 297 height 138
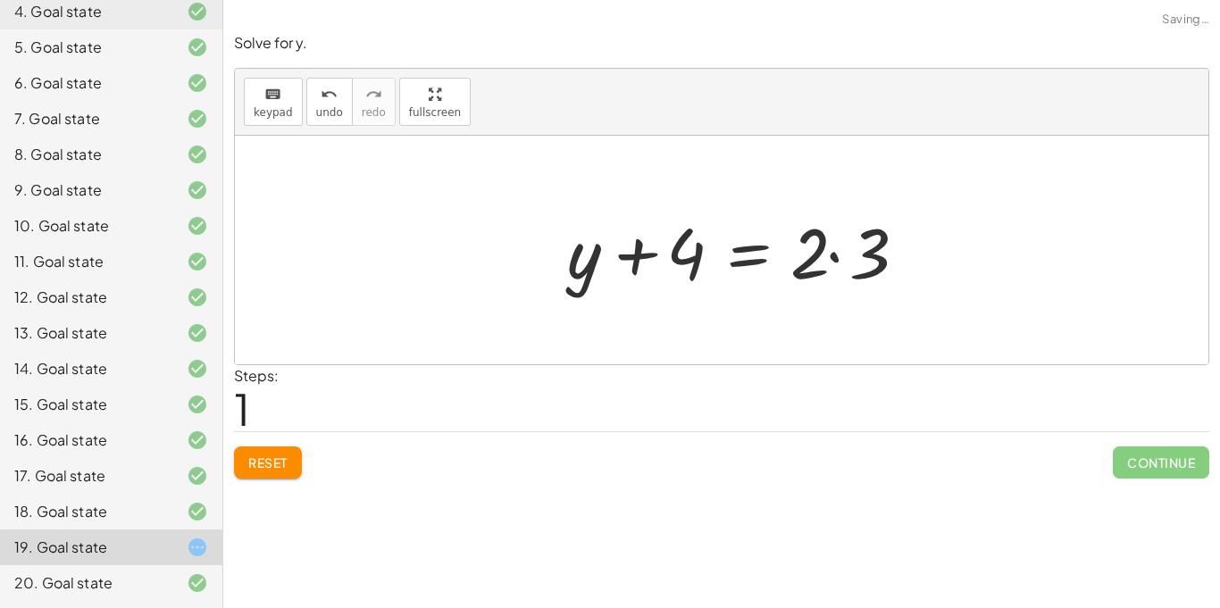
click at [859, 265] on div at bounding box center [741, 251] width 367 height 92
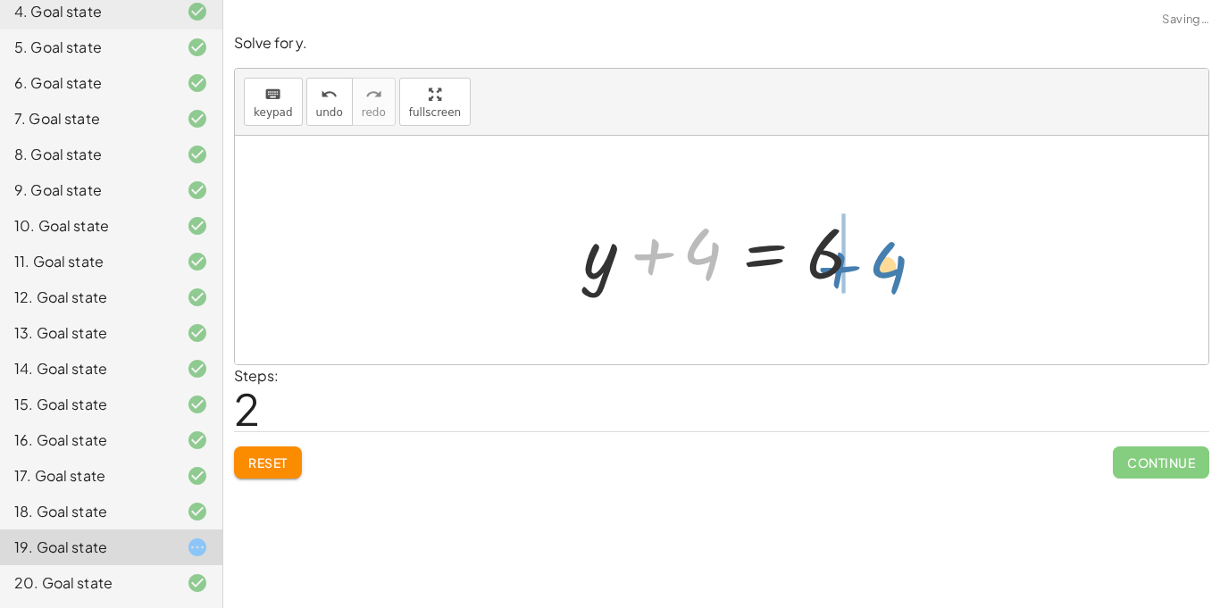
drag, startPoint x: 715, startPoint y: 255, endPoint x: 909, endPoint y: 266, distance: 194.2
click at [909, 266] on div "· ( + y + 4 ) · 3 = 2 + y + 4 = · 2 · 3 + 4 + y + 4 = 6" at bounding box center [722, 250] width 974 height 229
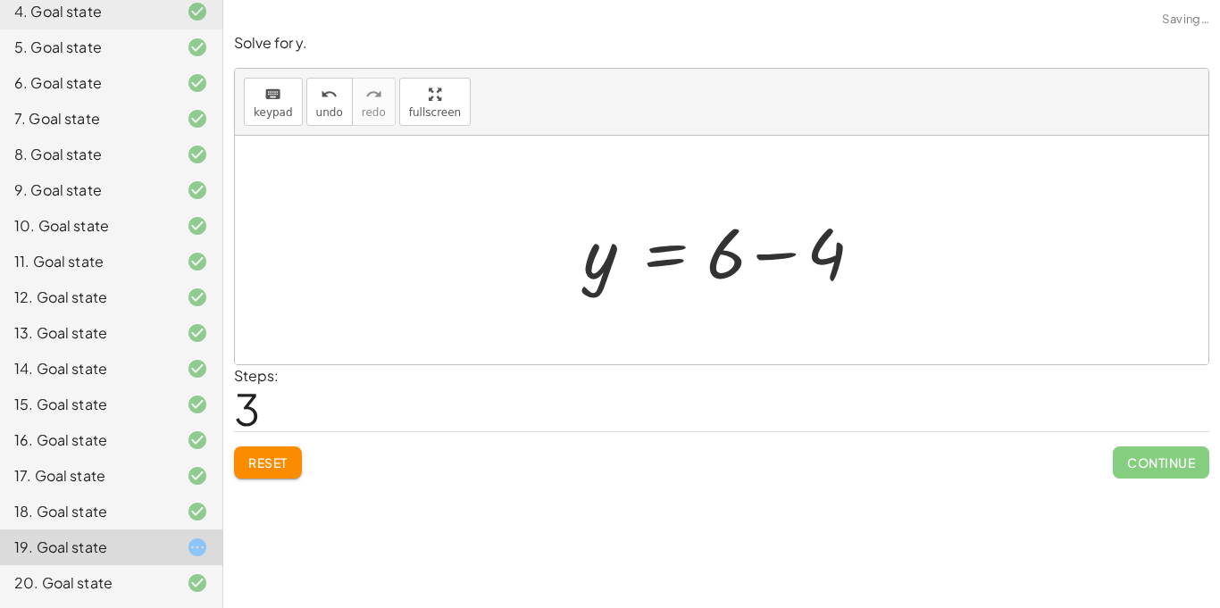
click at [796, 260] on div at bounding box center [728, 251] width 308 height 92
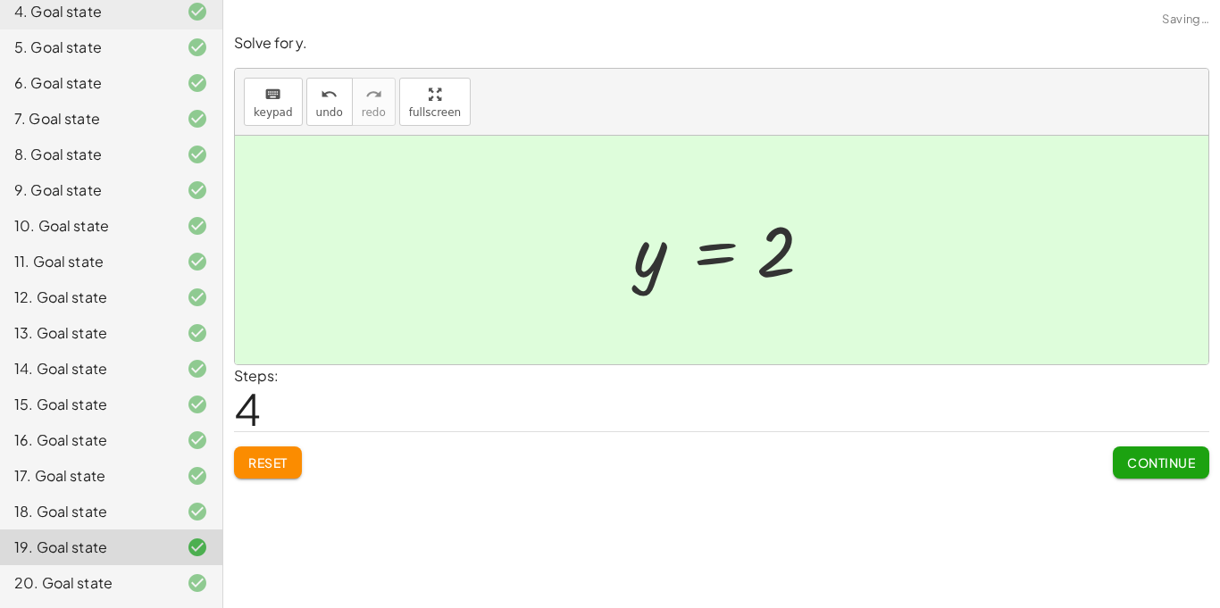
click at [1179, 443] on div "Continue" at bounding box center [1161, 455] width 96 height 46
click at [1183, 451] on button "Continue" at bounding box center [1161, 463] width 96 height 32
